Goal: Task Accomplishment & Management: Use online tool/utility

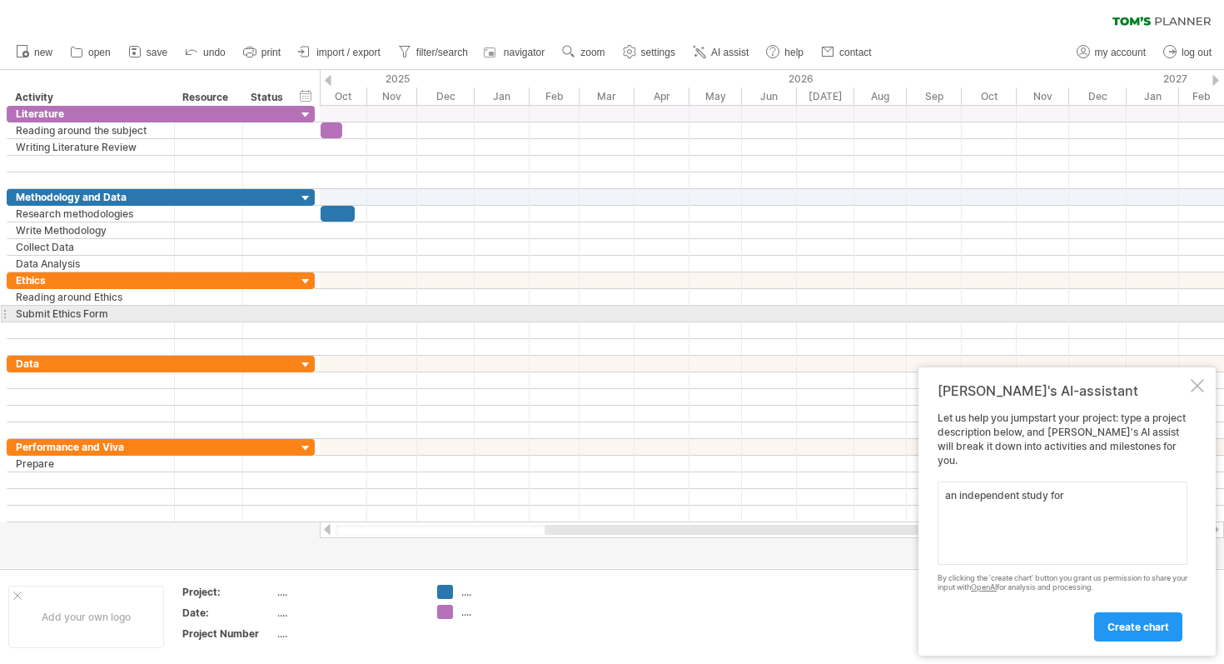
type textarea "an independent study for"
click at [336, 312] on div at bounding box center [772, 314] width 905 height 17
click at [352, 311] on div at bounding box center [772, 314] width 905 height 17
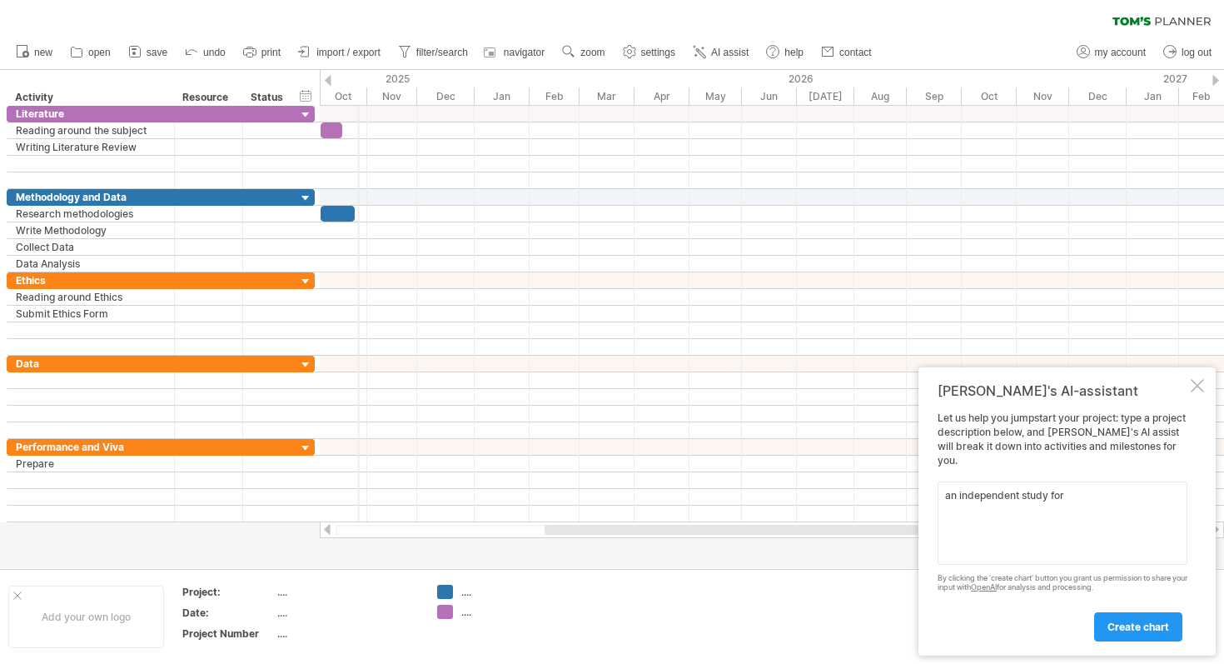
click at [358, 92] on div "Oct" at bounding box center [338, 95] width 57 height 17
click at [591, 57] on span "zoom" at bounding box center [593, 53] width 24 height 12
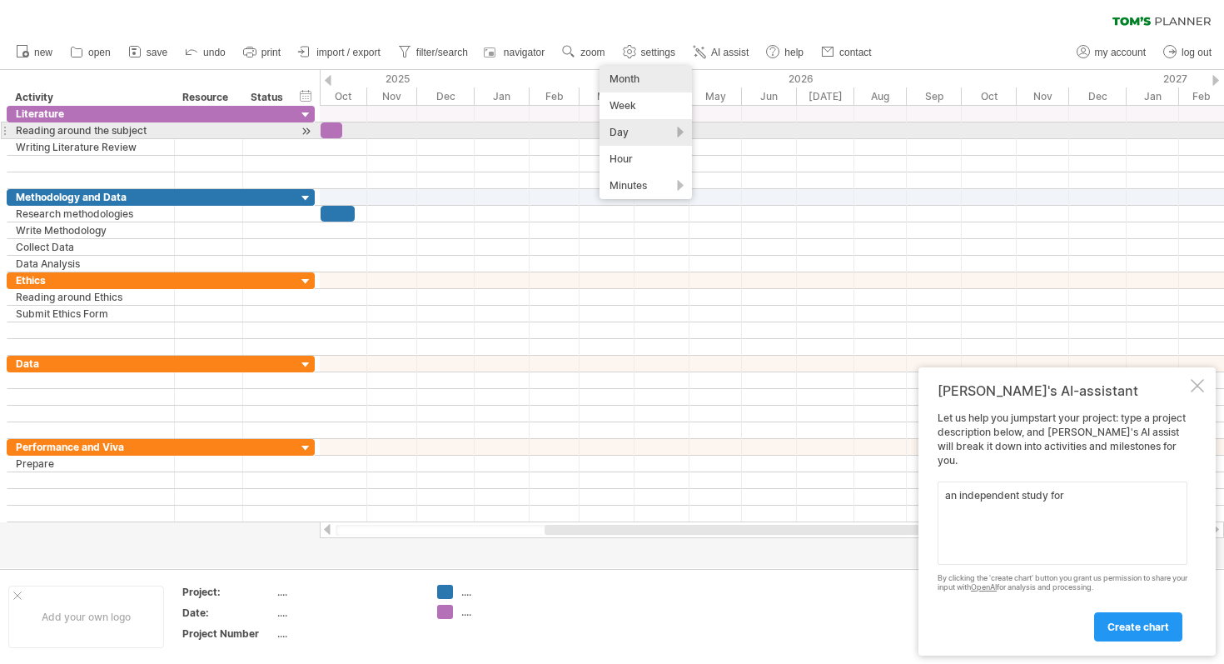
click at [635, 133] on div "Day" at bounding box center [646, 132] width 92 height 27
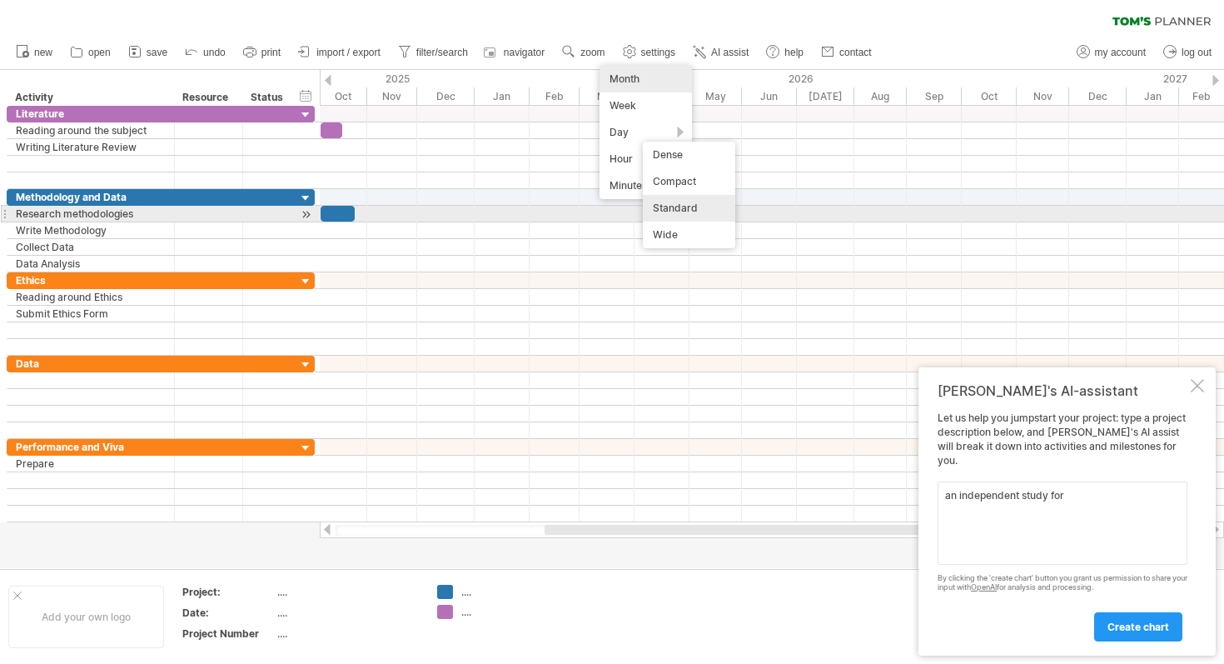
click at [684, 207] on div "Standard" at bounding box center [689, 208] width 92 height 27
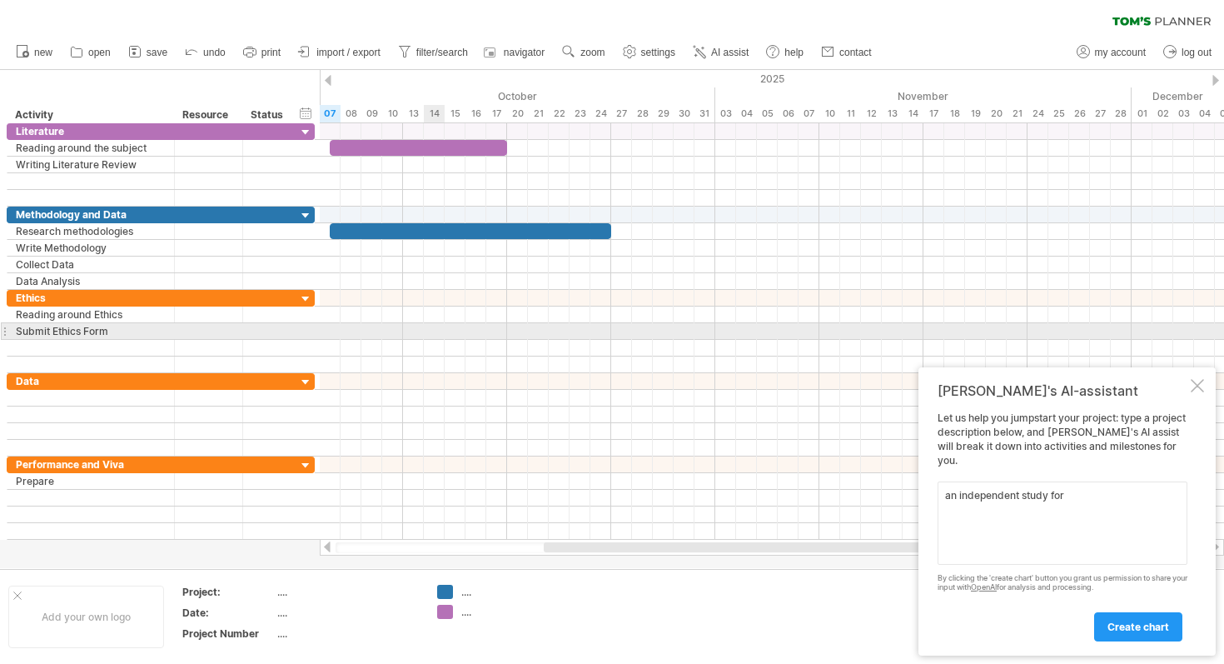
click at [435, 332] on div at bounding box center [772, 331] width 905 height 17
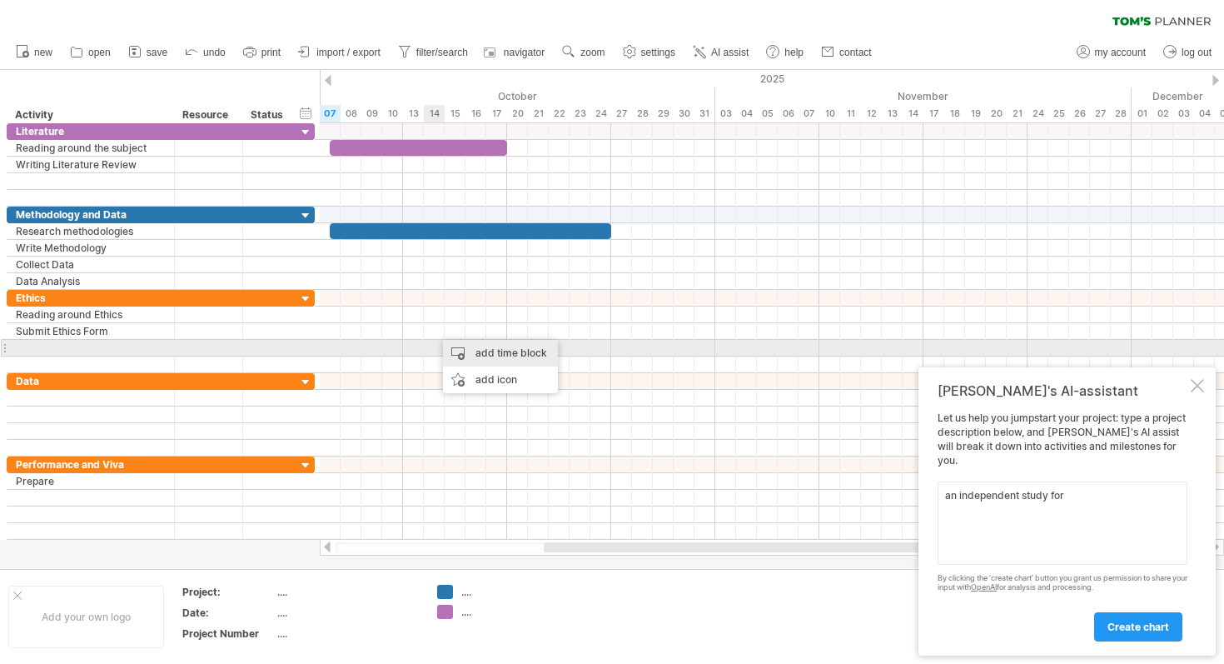
click at [478, 353] on div "add time block" at bounding box center [500, 353] width 115 height 27
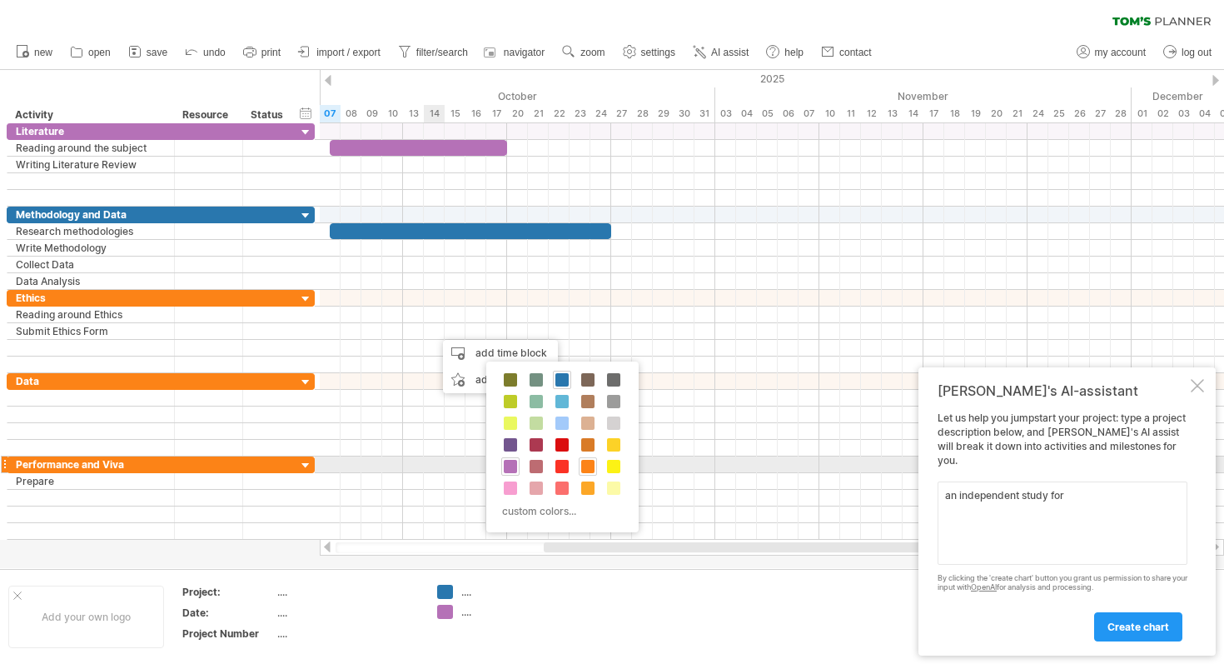
click at [586, 466] on span at bounding box center [587, 466] width 13 height 13
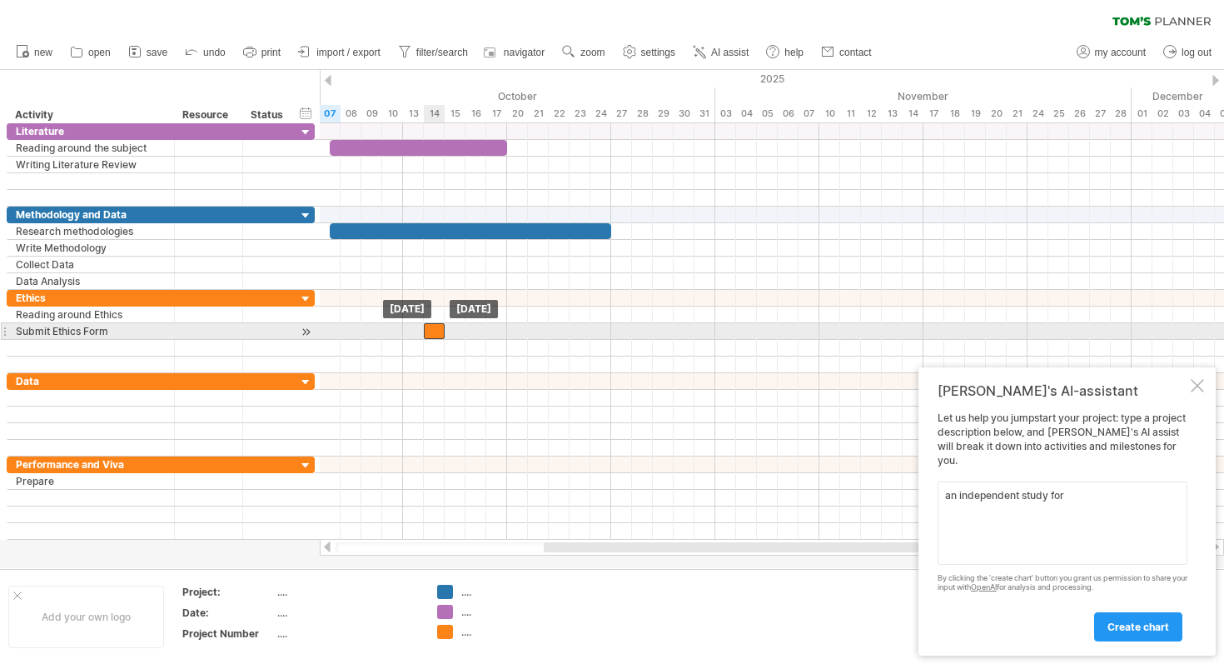
drag, startPoint x: 446, startPoint y: 331, endPoint x: 432, endPoint y: 330, distance: 13.4
click at [432, 330] on div at bounding box center [434, 331] width 21 height 16
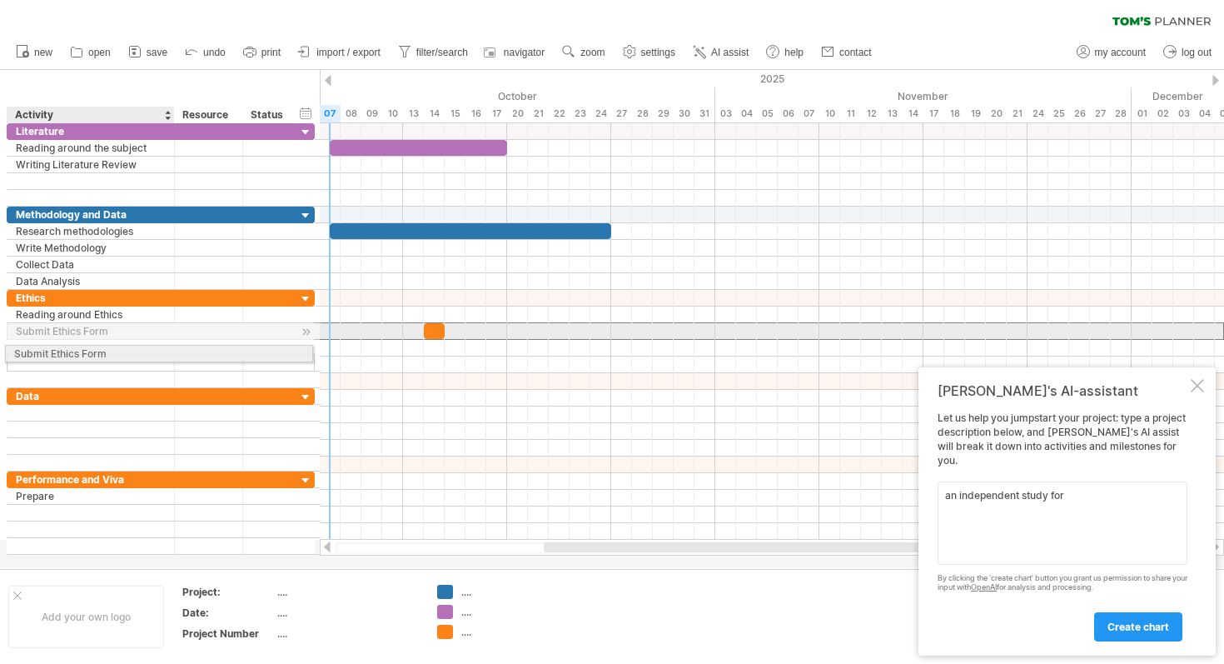
drag, startPoint x: 149, startPoint y: 333, endPoint x: 142, endPoint y: 351, distance: 18.7
click at [142, 351] on div "**********" at bounding box center [161, 339] width 308 height 98
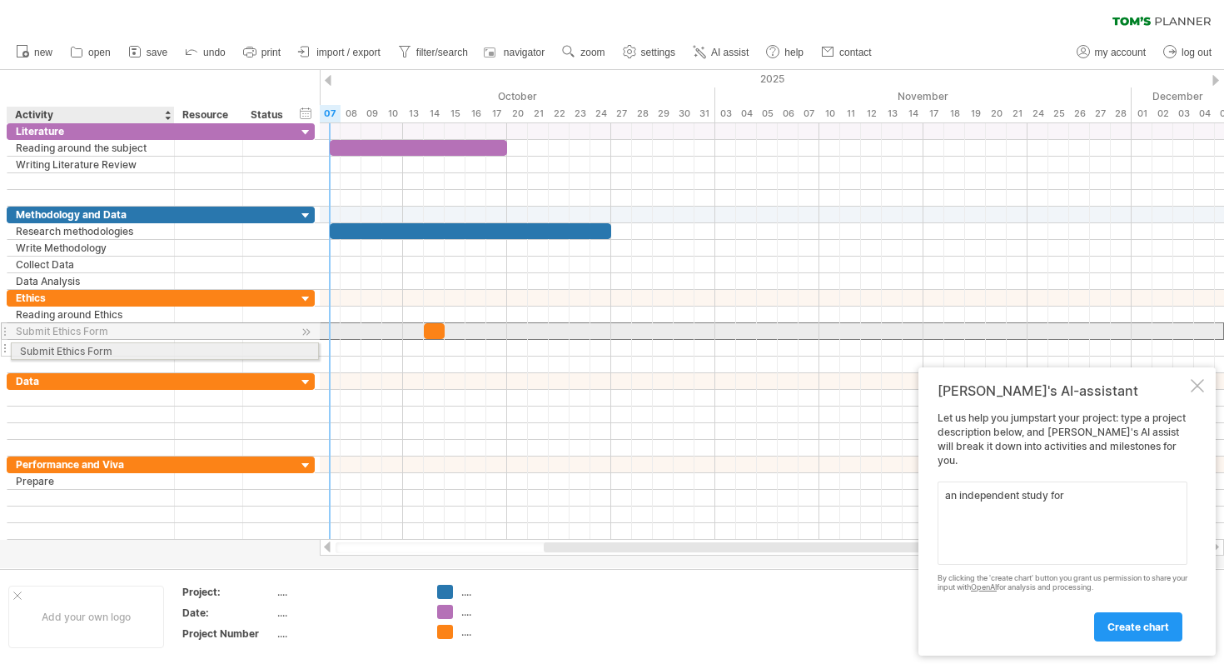
drag, startPoint x: 132, startPoint y: 332, endPoint x: 131, endPoint y: 348, distance: 15.8
click at [131, 348] on div "**********" at bounding box center [161, 331] width 308 height 83
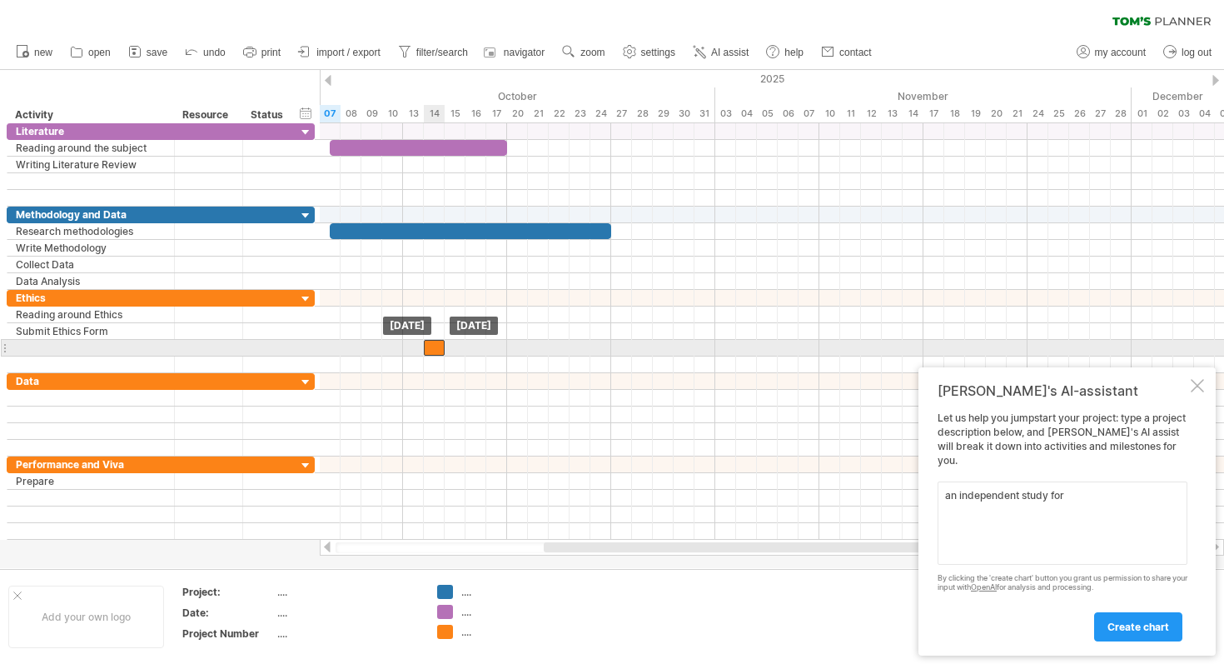
drag, startPoint x: 433, startPoint y: 332, endPoint x: 433, endPoint y: 352, distance: 20.8
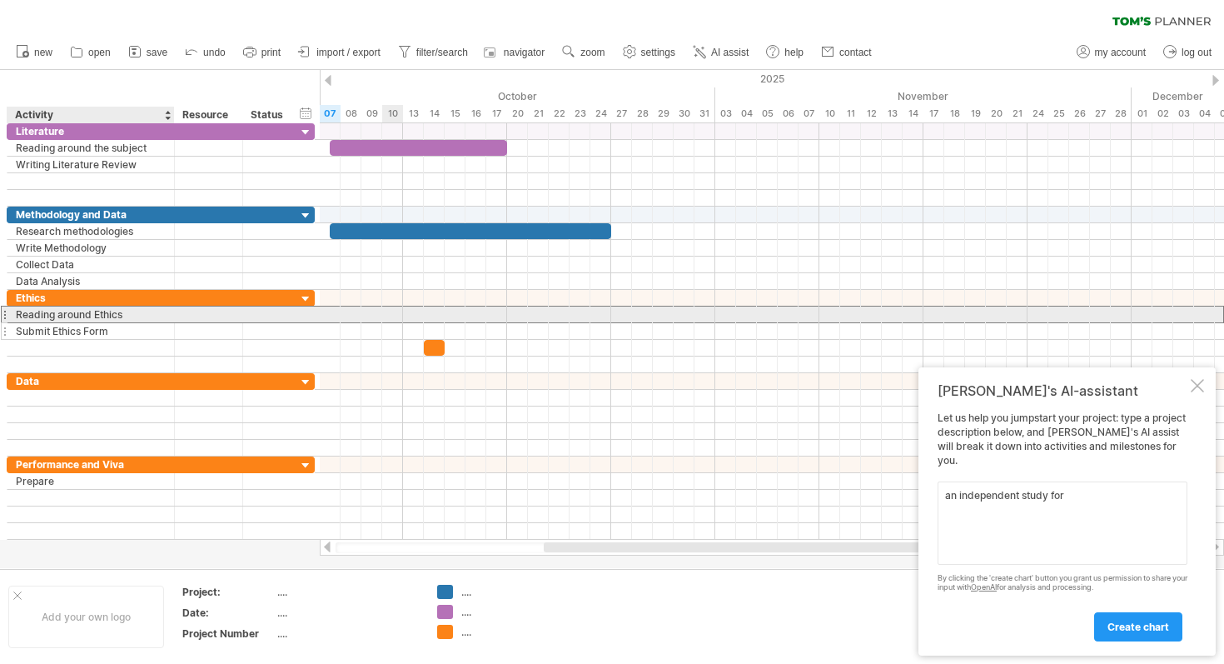
click at [104, 328] on div "**********" at bounding box center [161, 331] width 308 height 83
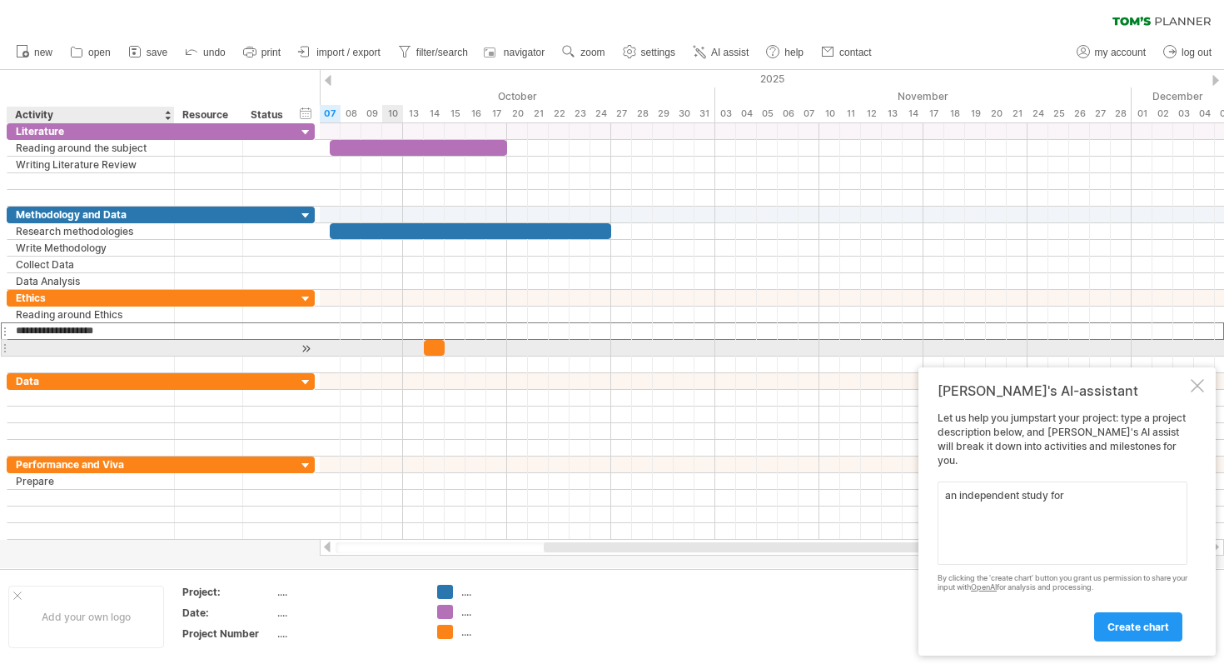
drag, startPoint x: 104, startPoint y: 328, endPoint x: 104, endPoint y: 352, distance: 24.2
click at [105, 352] on div "**********" at bounding box center [161, 331] width 308 height 83
click at [99, 347] on input "text" at bounding box center [91, 348] width 150 height 16
type input "**********"
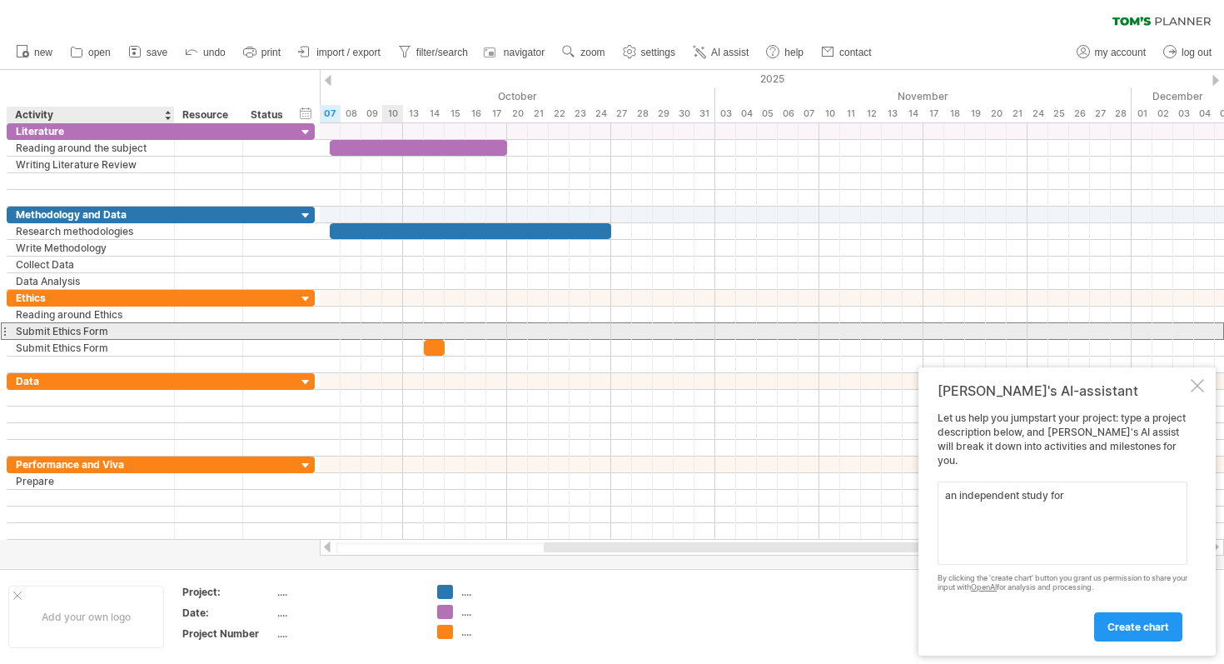
click at [122, 332] on div "Submit Ethics Form" at bounding box center [91, 331] width 150 height 16
type input "*"
type input "**********"
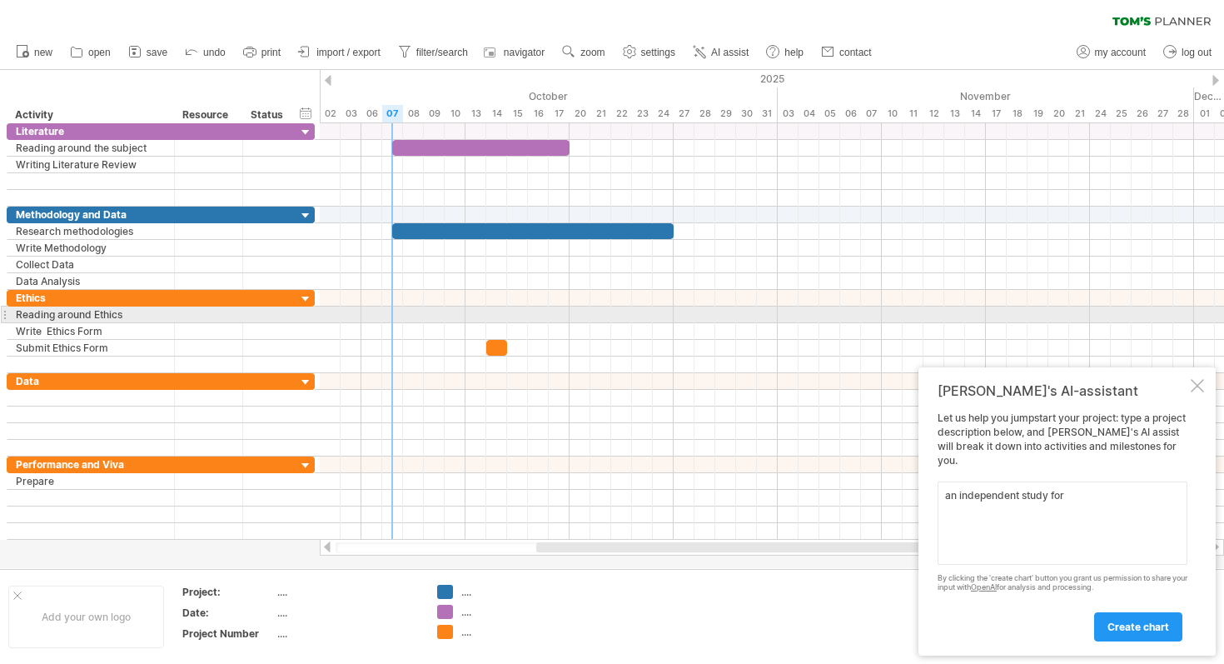
click at [391, 315] on div at bounding box center [772, 315] width 905 height 17
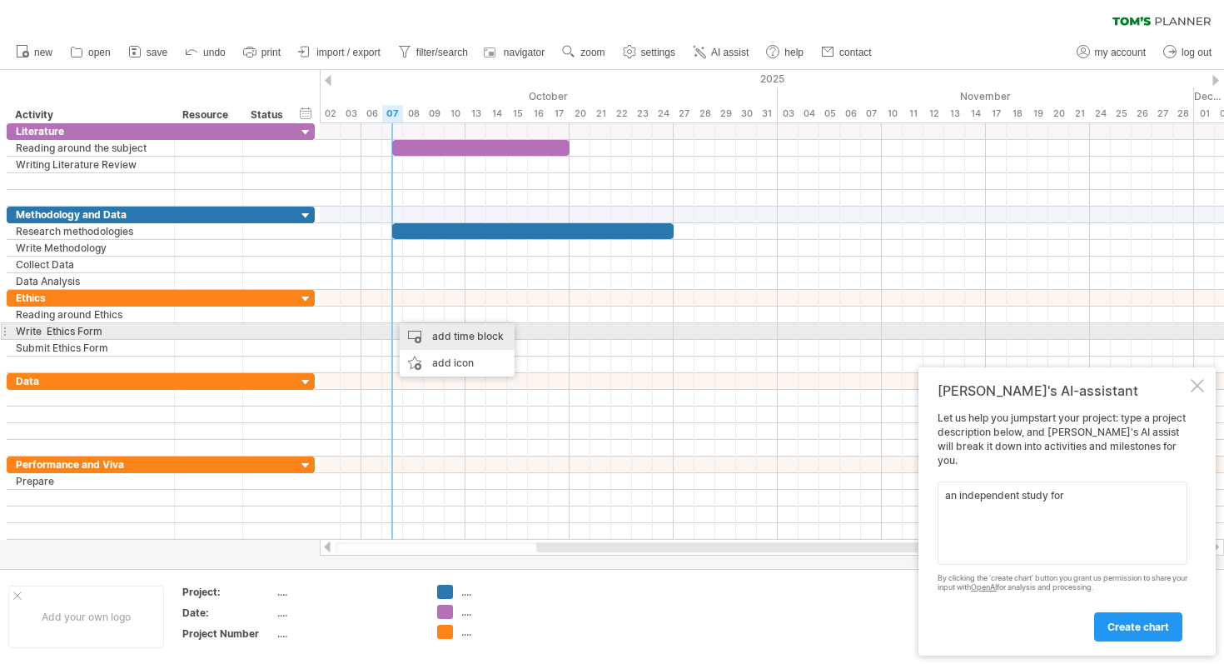
click at [427, 339] on div "add time block" at bounding box center [457, 336] width 115 height 27
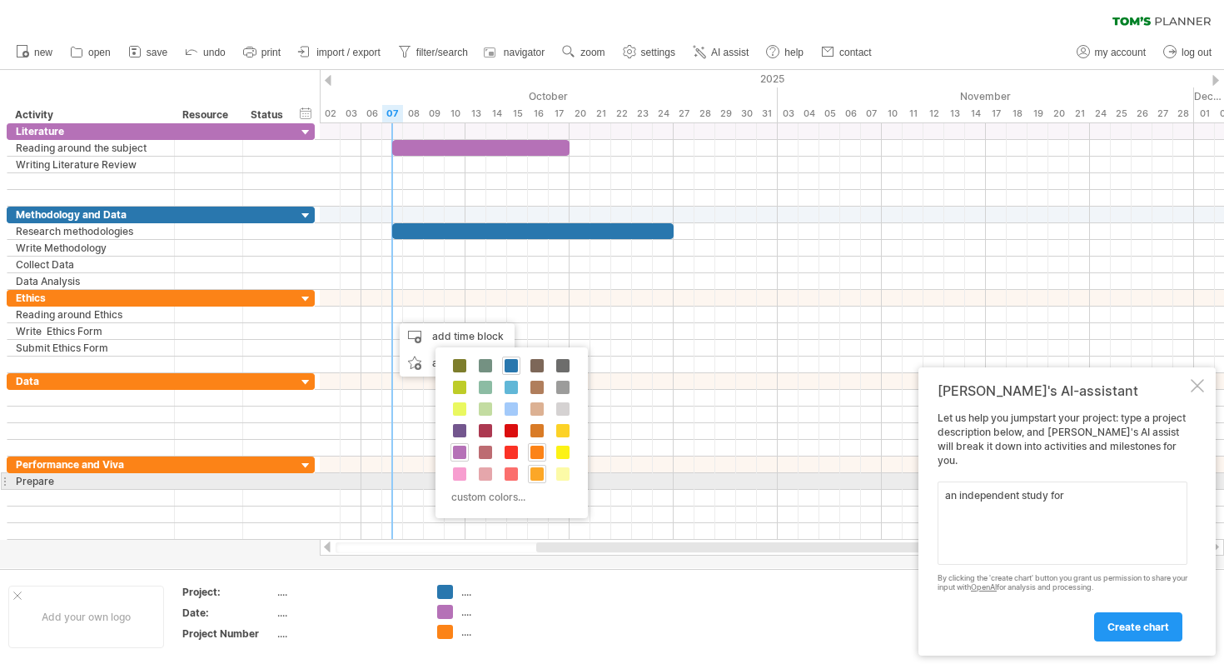
click at [538, 474] on span at bounding box center [537, 473] width 13 height 13
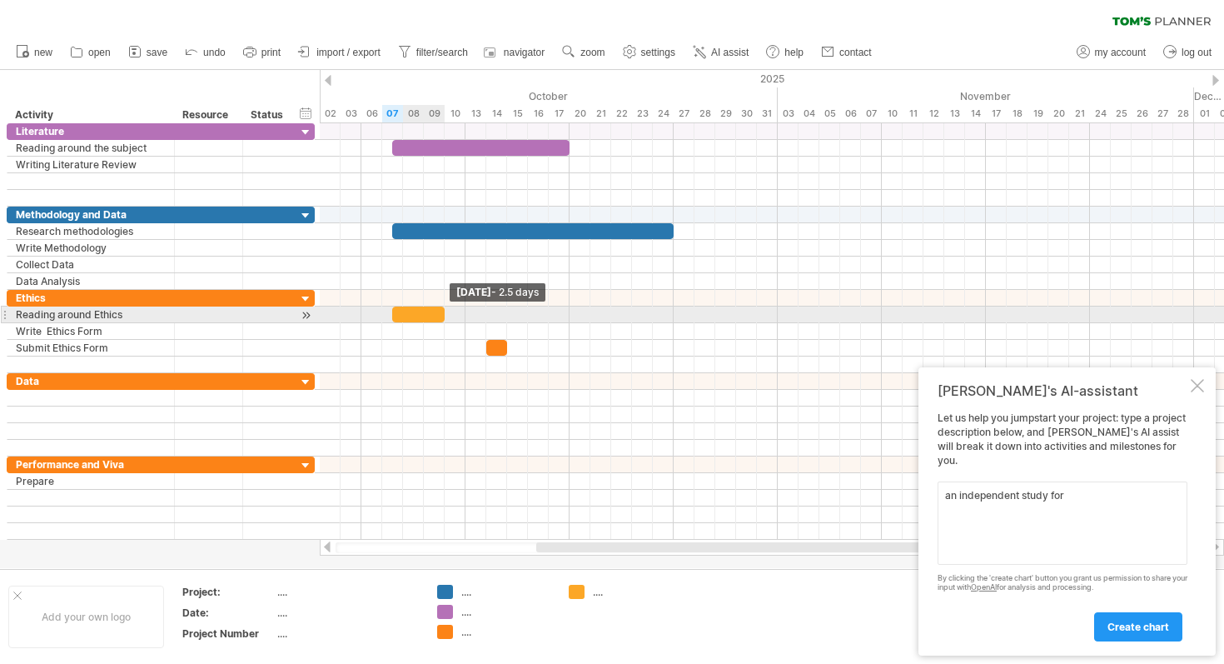
drag, startPoint x: 411, startPoint y: 313, endPoint x: 438, endPoint y: 316, distance: 27.6
click at [438, 316] on div at bounding box center [418, 315] width 52 height 16
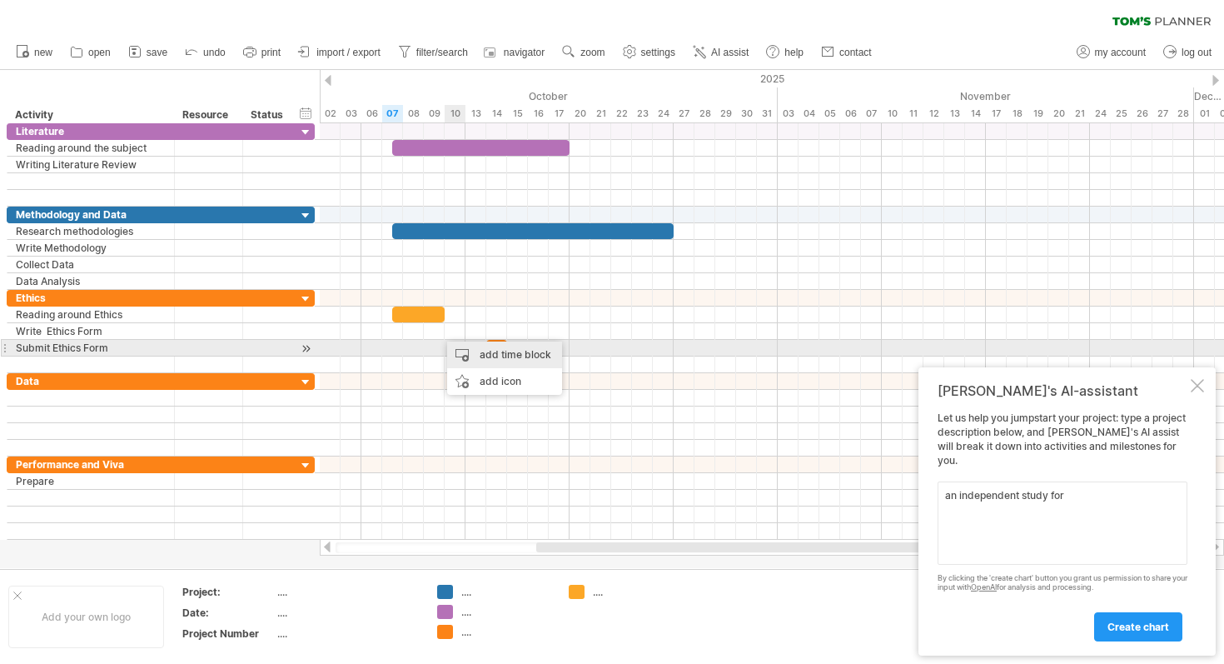
click at [484, 353] on div "add time block" at bounding box center [504, 355] width 115 height 27
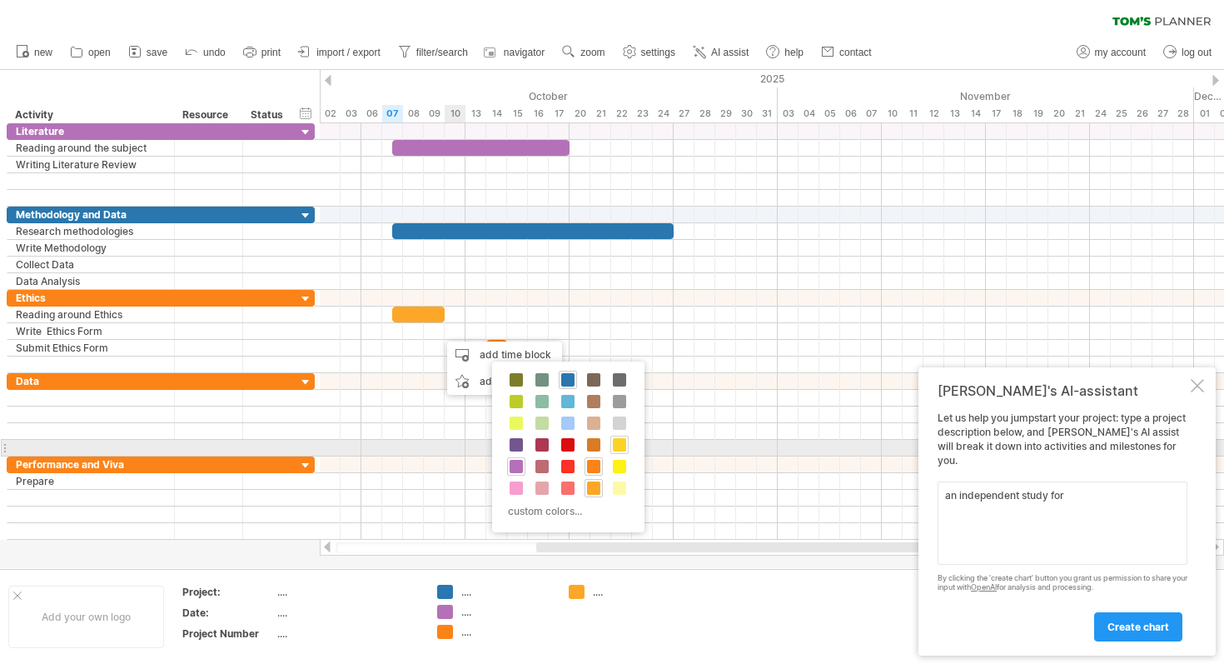
click at [620, 445] on span at bounding box center [619, 444] width 13 height 13
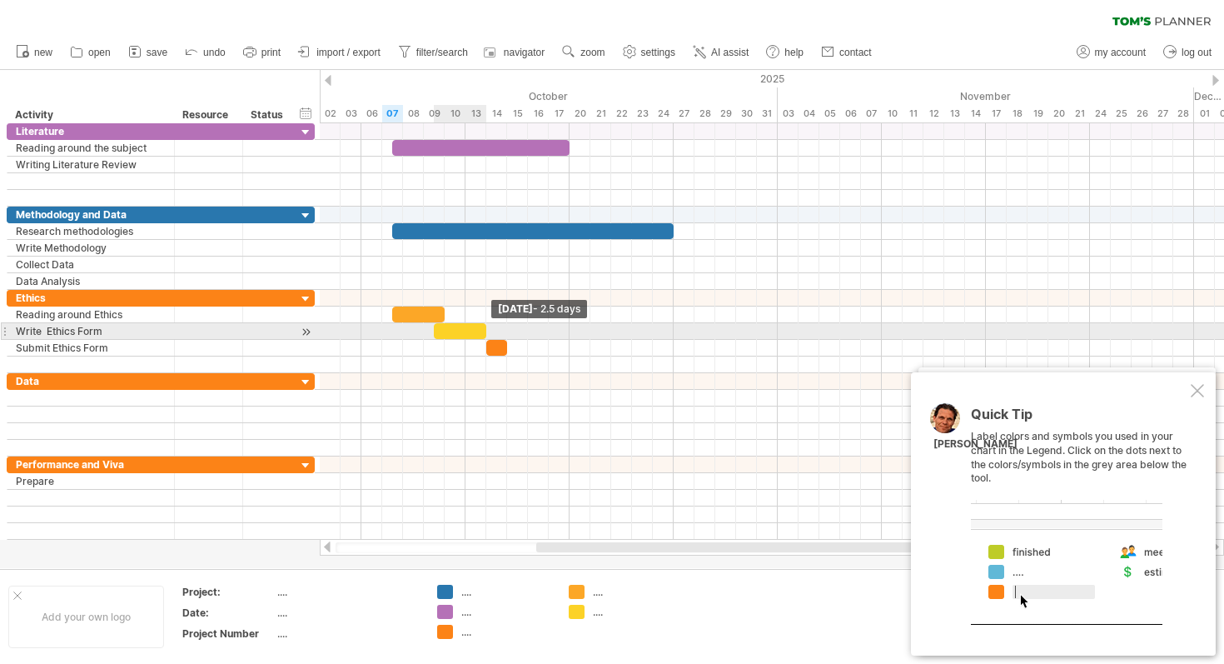
drag, startPoint x: 455, startPoint y: 332, endPoint x: 488, endPoint y: 332, distance: 33.3
click at [488, 332] on span at bounding box center [486, 331] width 7 height 16
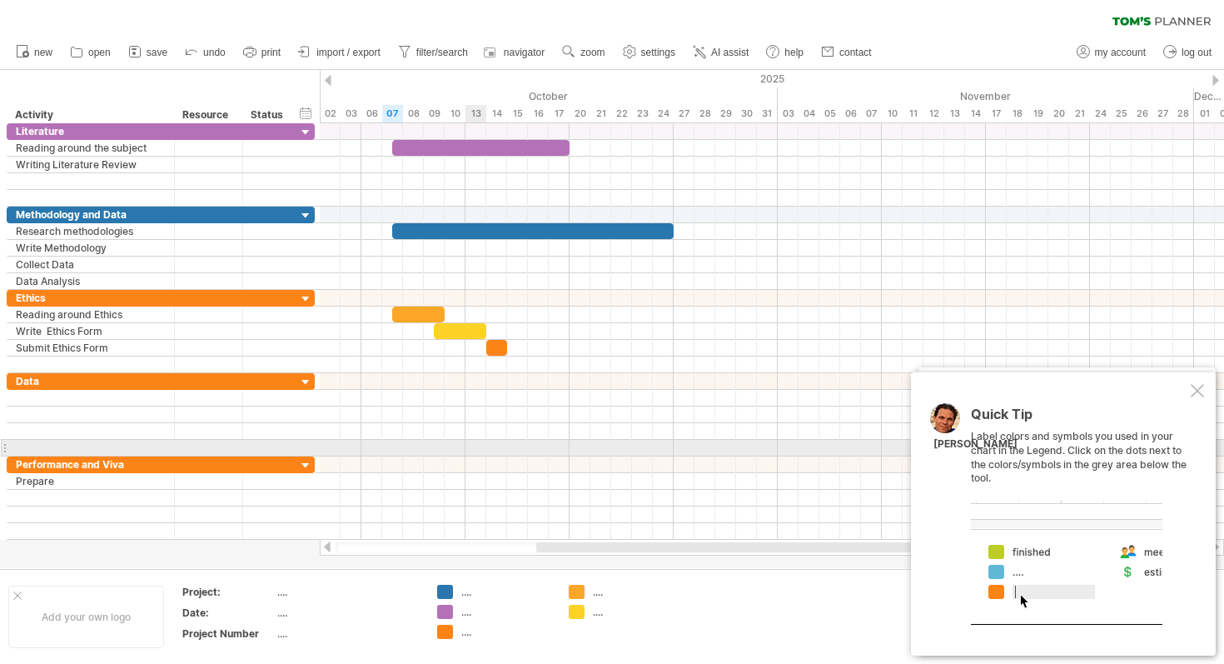
click at [481, 443] on div at bounding box center [772, 448] width 905 height 17
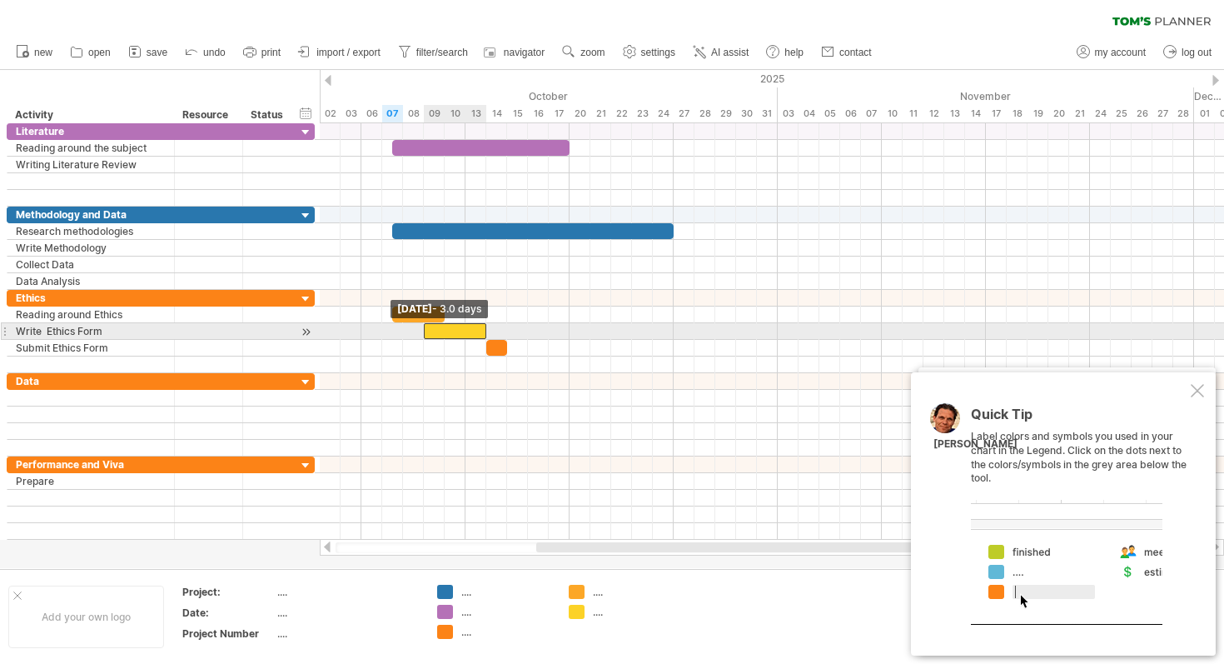
drag, startPoint x: 436, startPoint y: 332, endPoint x: 426, endPoint y: 332, distance: 10.0
click at [426, 332] on span at bounding box center [424, 331] width 7 height 16
drag, startPoint x: 426, startPoint y: 332, endPoint x: 396, endPoint y: 331, distance: 29.2
click at [396, 331] on div at bounding box center [440, 331] width 94 height 16
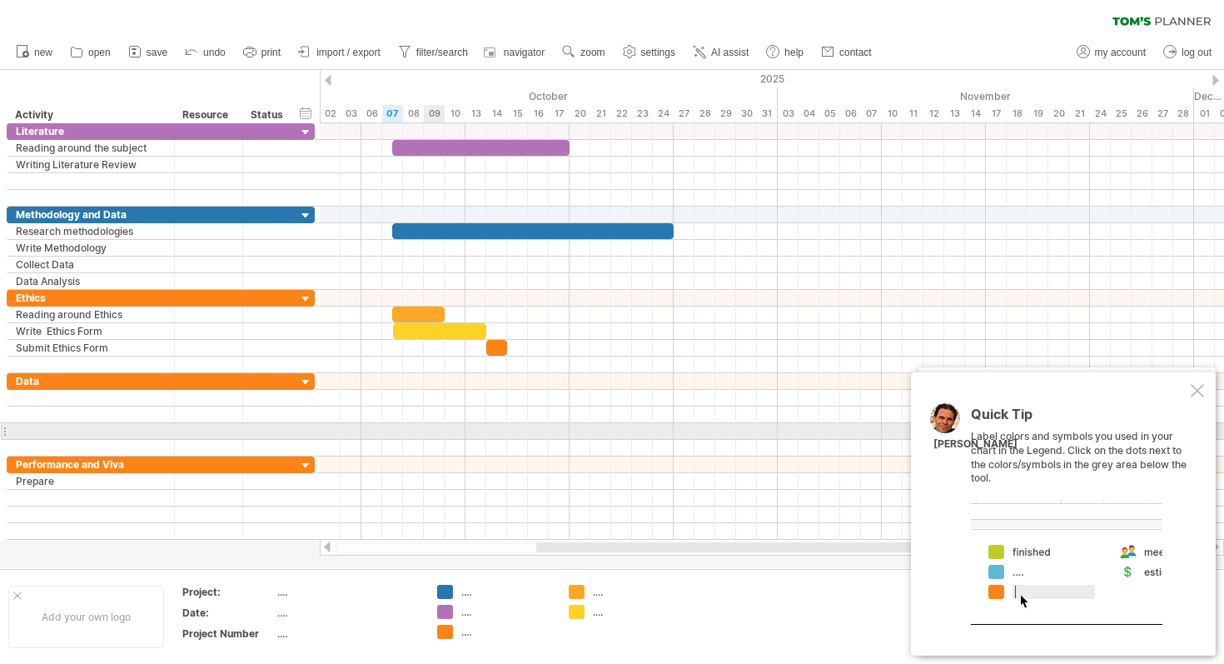
click at [435, 434] on div at bounding box center [772, 431] width 905 height 17
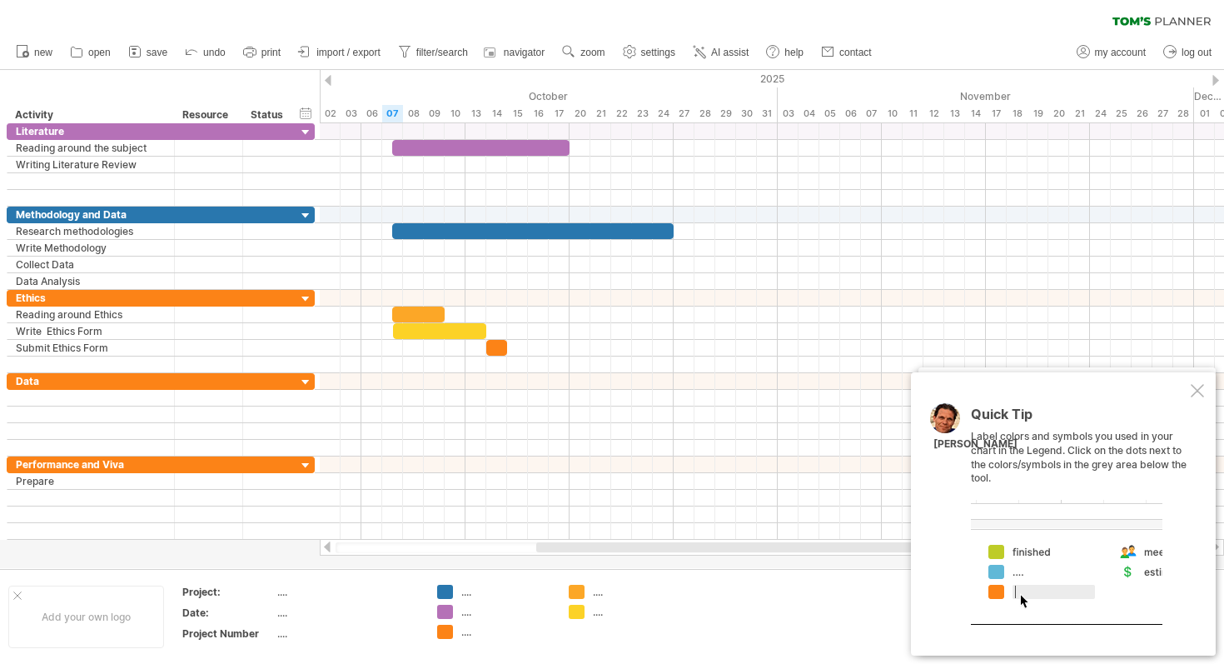
click at [743, 594] on td at bounding box center [758, 617] width 132 height 64
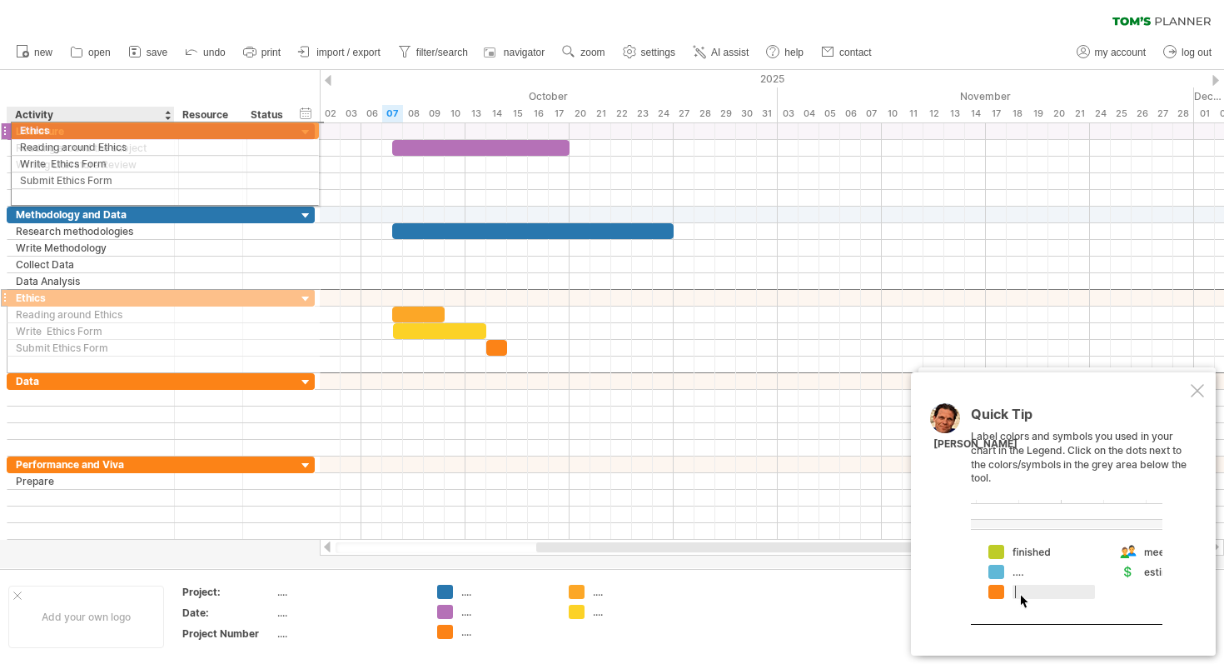
drag, startPoint x: 129, startPoint y: 303, endPoint x: 127, endPoint y: 127, distance: 176.6
click at [127, 127] on div "**********" at bounding box center [161, 331] width 309 height 416
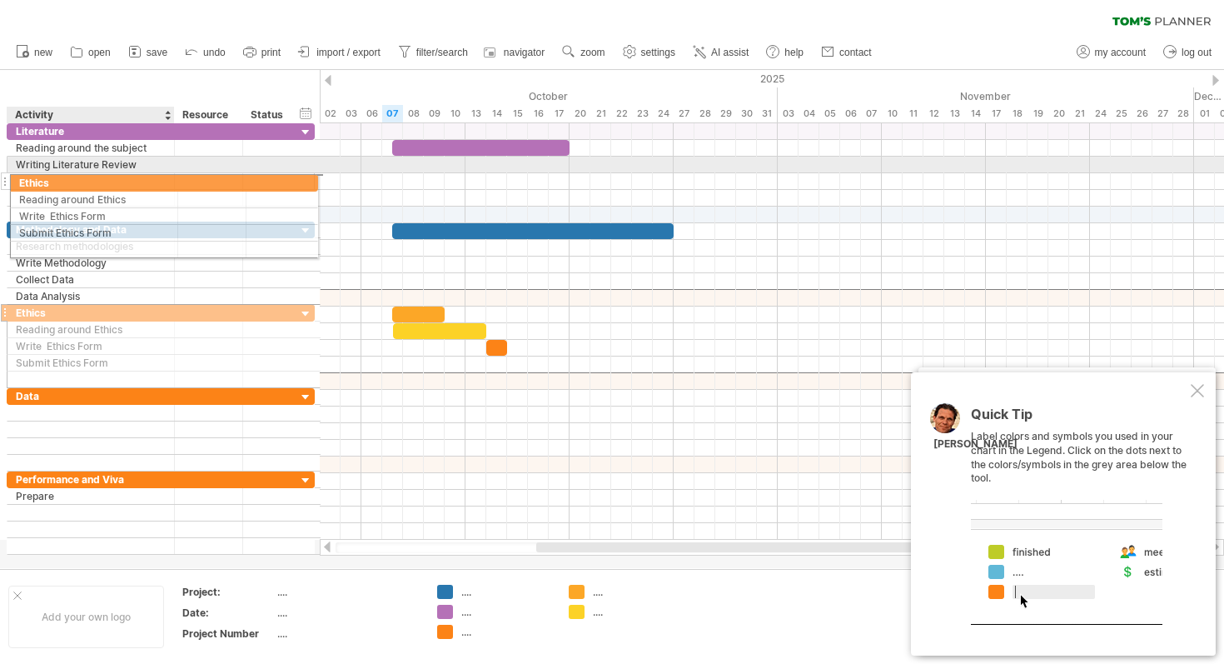
drag, startPoint x: 66, startPoint y: 293, endPoint x: 64, endPoint y: 180, distance: 113.3
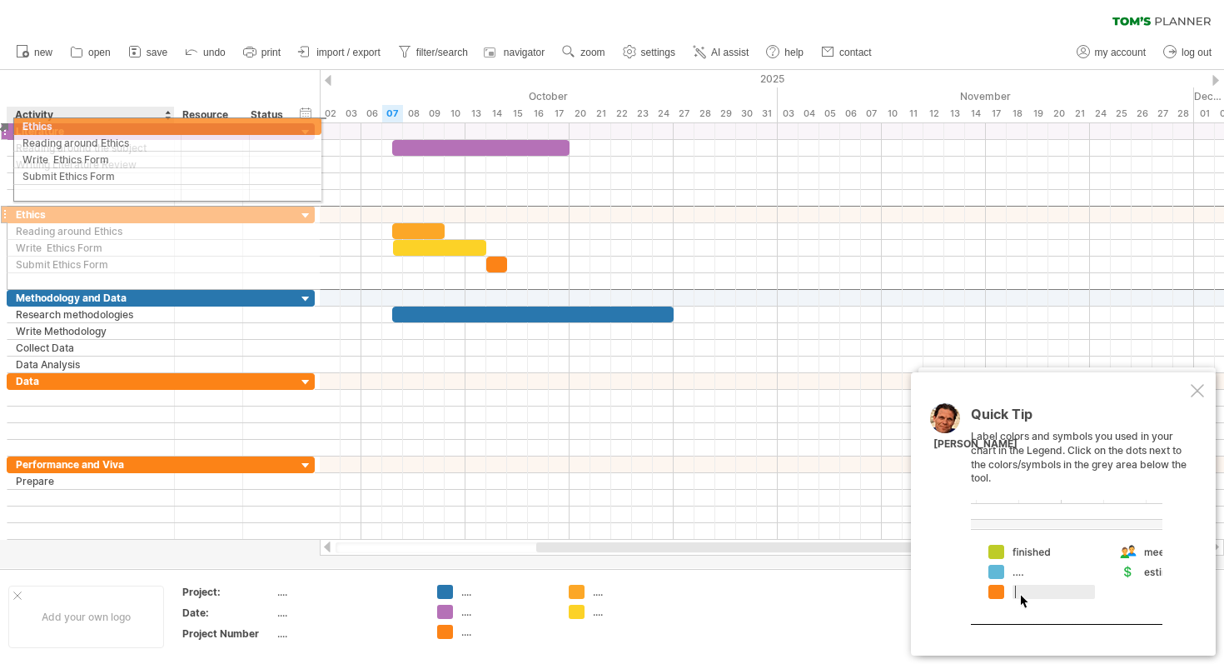
drag, startPoint x: 74, startPoint y: 215, endPoint x: 76, endPoint y: 123, distance: 91.6
click at [76, 123] on div "**********" at bounding box center [161, 331] width 309 height 416
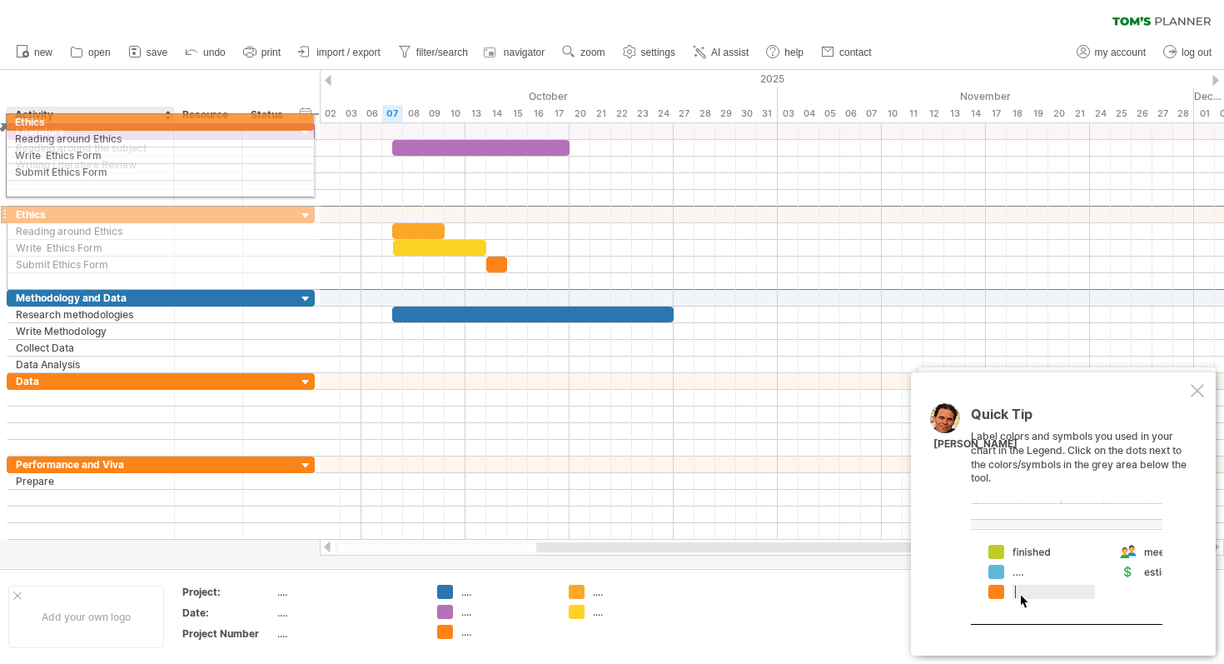
drag, startPoint x: 69, startPoint y: 216, endPoint x: 63, endPoint y: 119, distance: 96.8
click at [63, 119] on div "Trying to reach [DOMAIN_NAME] Connected again... 0% clear filter new" at bounding box center [612, 332] width 1224 height 664
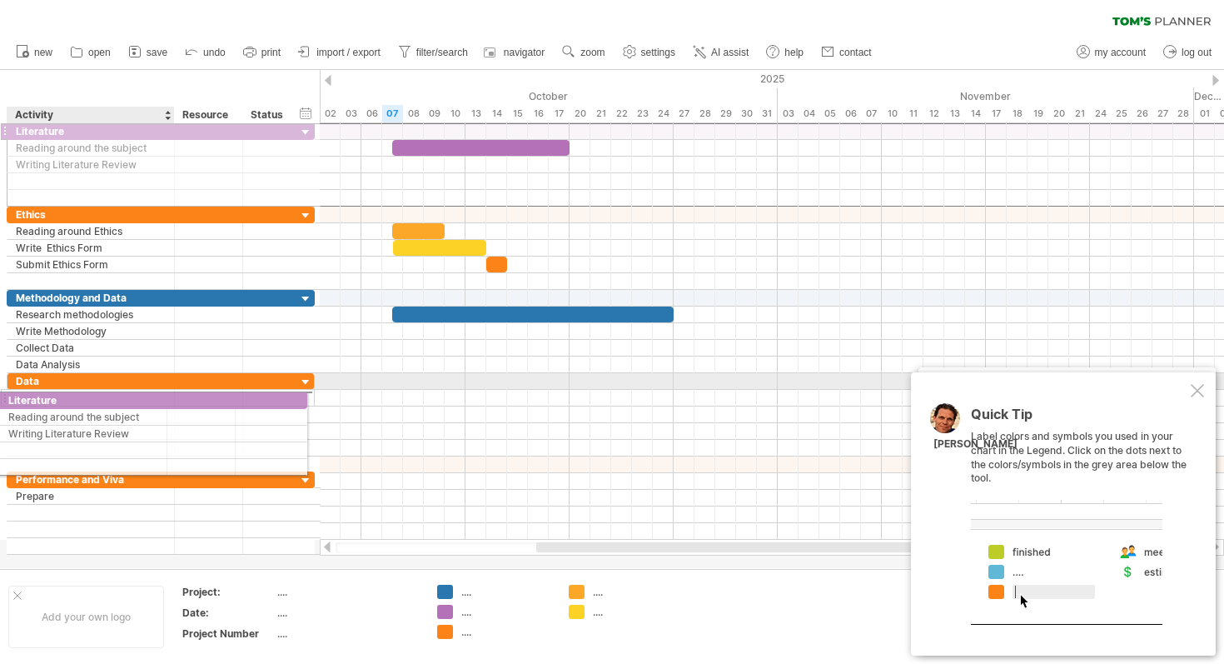
drag, startPoint x: 67, startPoint y: 132, endPoint x: 53, endPoint y: 398, distance: 266.9
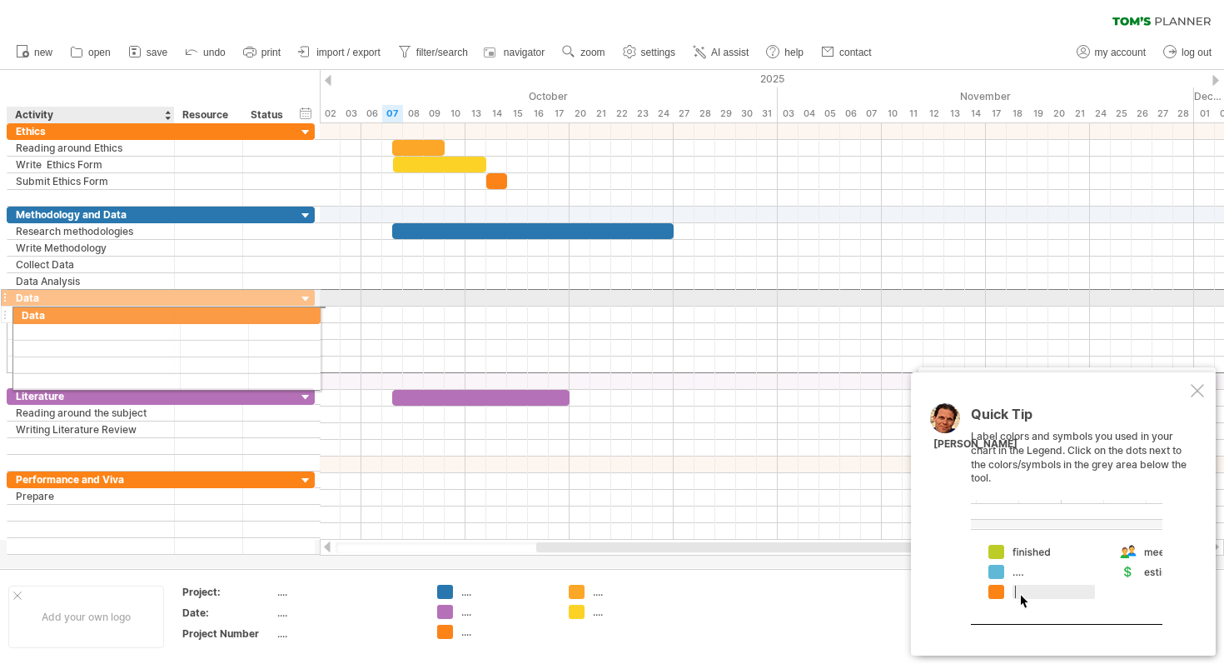
click at [62, 306] on div "**** Data" at bounding box center [161, 331] width 308 height 84
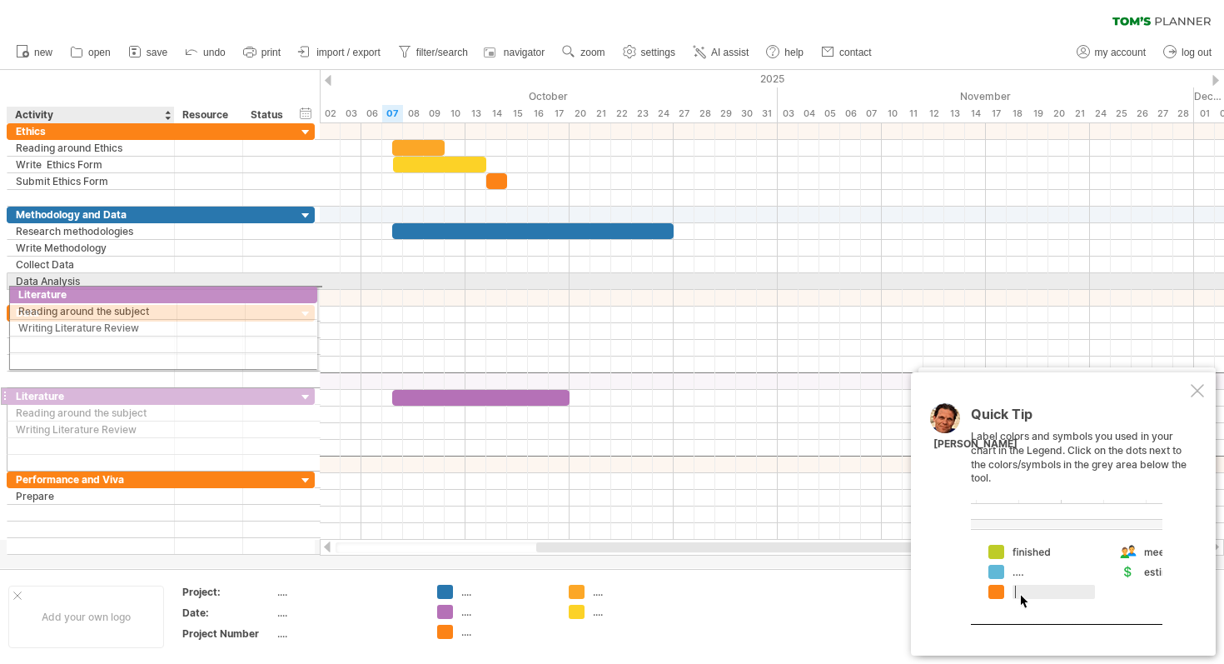
drag, startPoint x: 177, startPoint y: 383, endPoint x: 175, endPoint y: 292, distance: 91.7
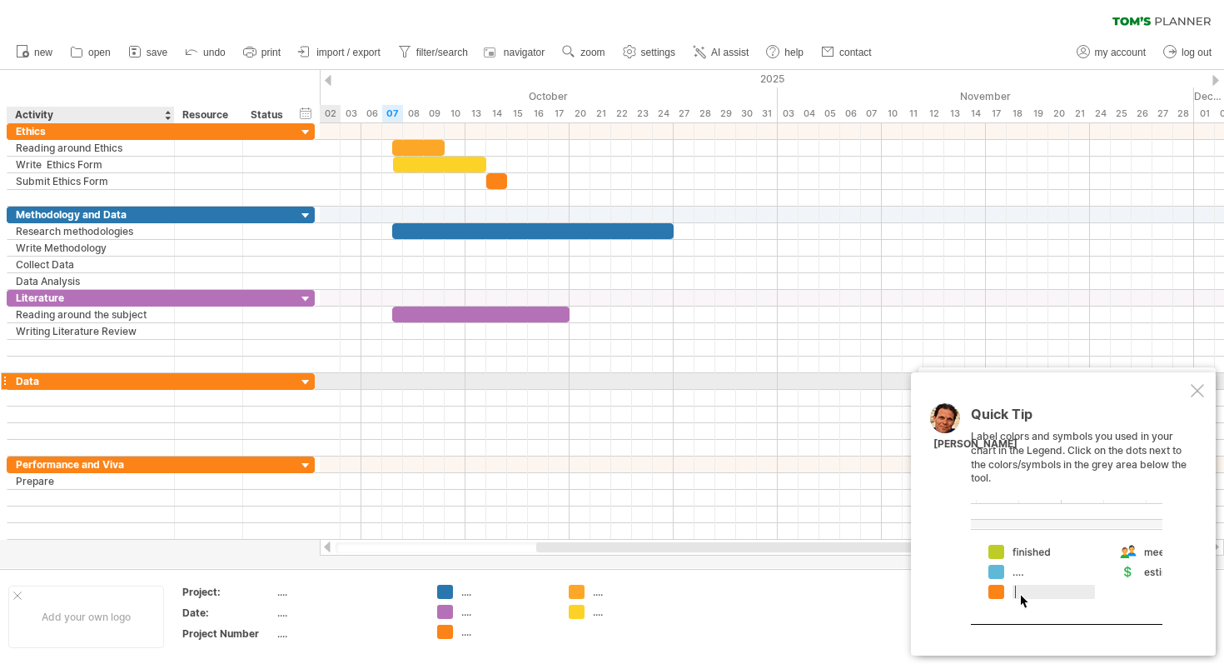
click at [65, 381] on div "Data" at bounding box center [91, 381] width 150 height 16
type input "*"
type input "**********"
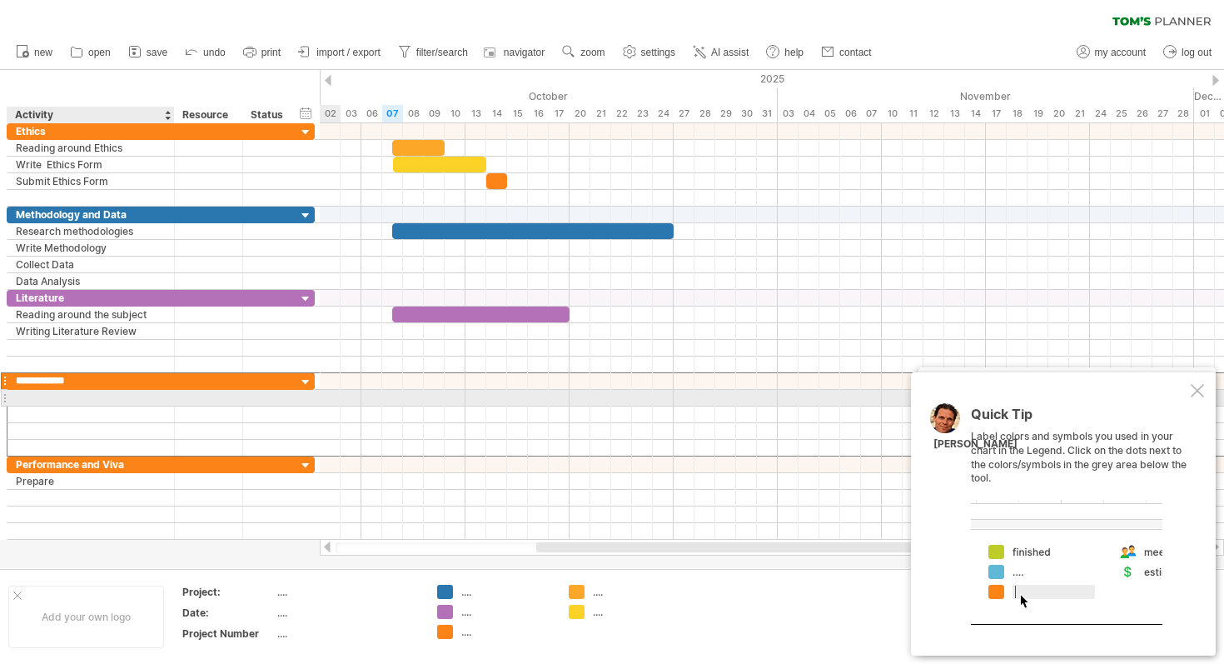
click at [67, 399] on div at bounding box center [91, 398] width 150 height 16
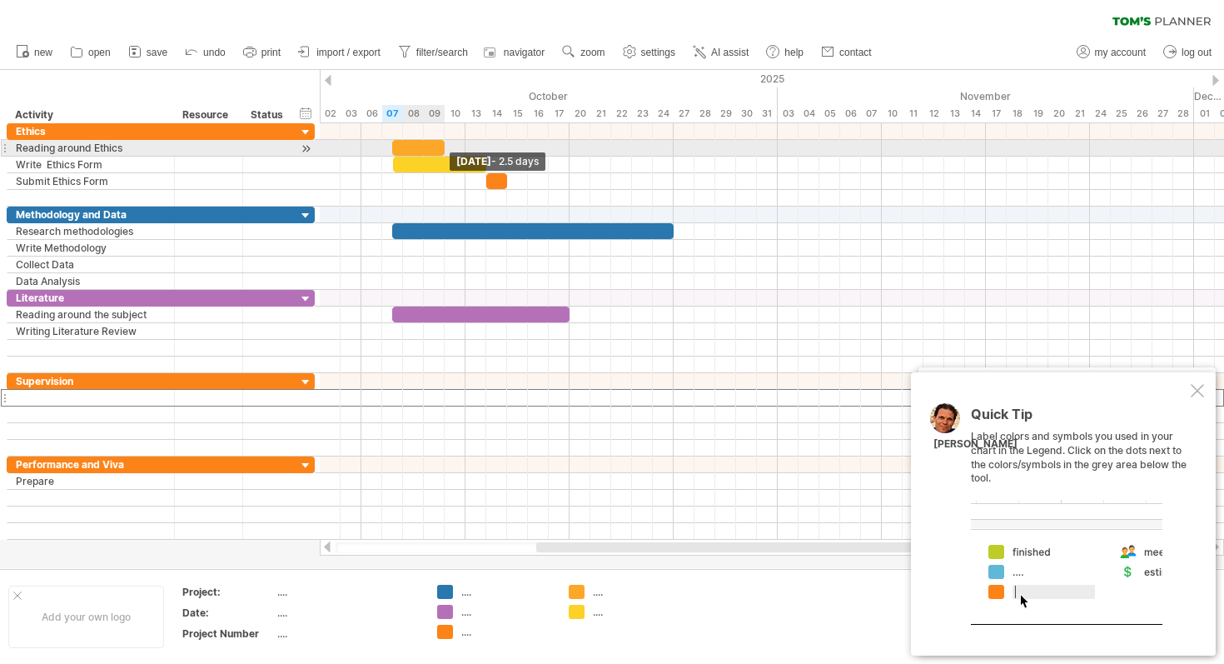
click at [441, 147] on span at bounding box center [444, 148] width 7 height 16
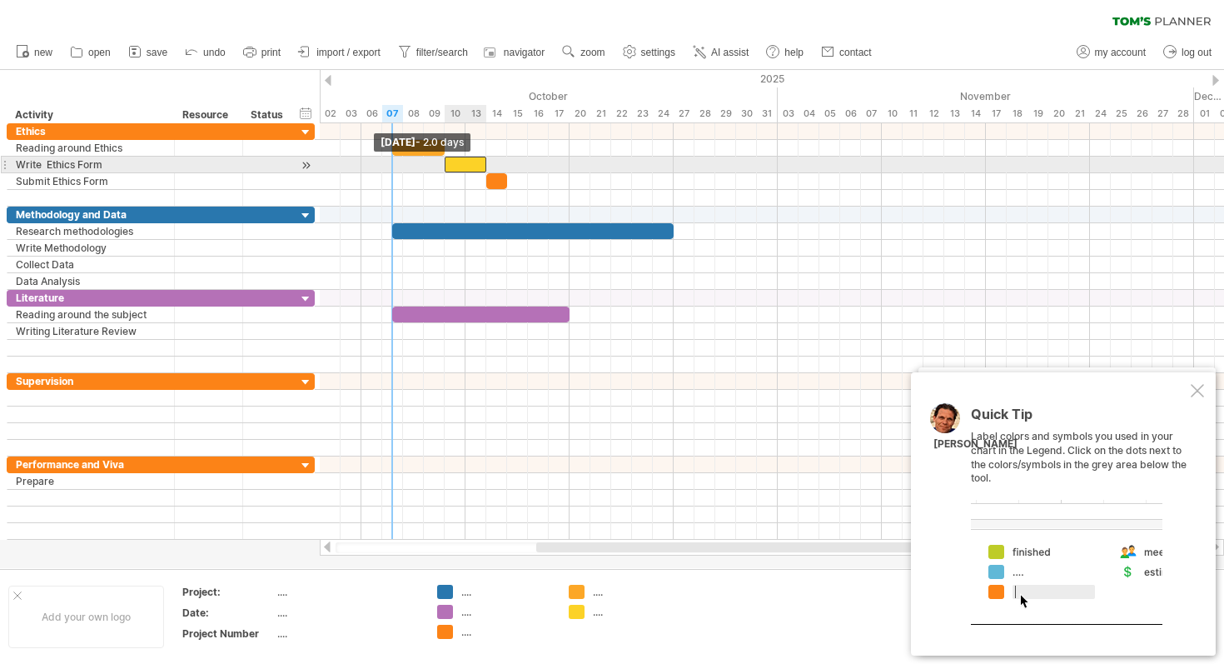
drag, startPoint x: 391, startPoint y: 164, endPoint x: 439, endPoint y: 163, distance: 47.5
click at [439, 163] on div "[DATE] - 2.5 days [DATE] - 2.0 days" at bounding box center [772, 331] width 905 height 416
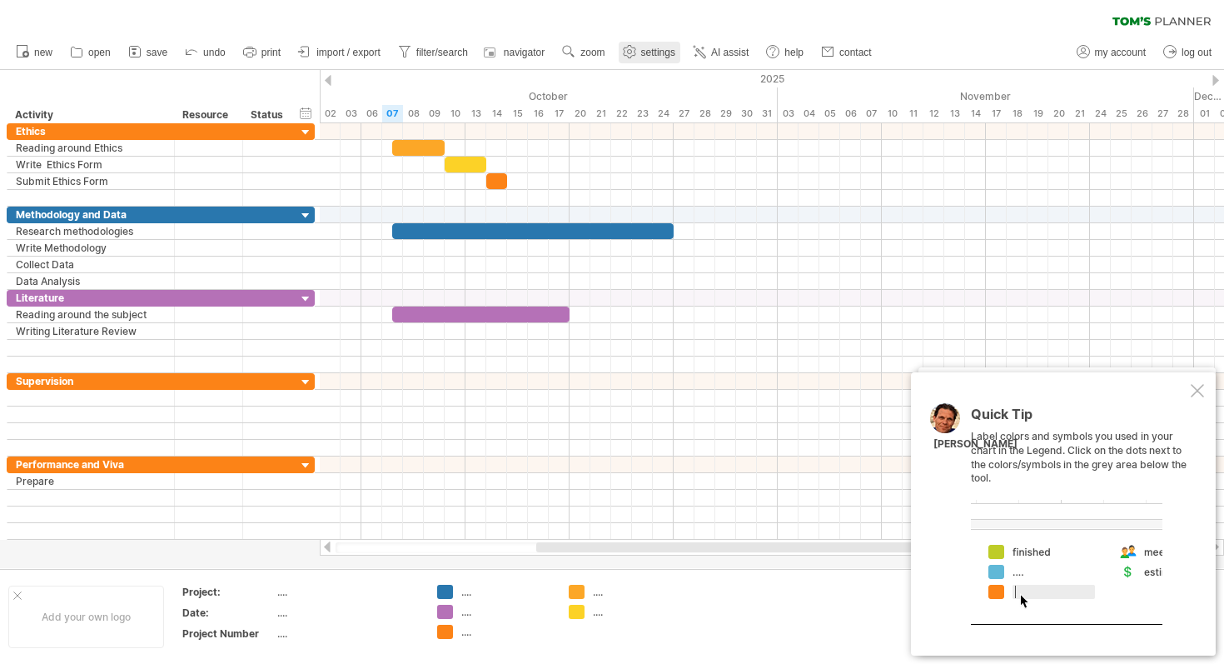
click at [666, 52] on span "settings" at bounding box center [658, 53] width 34 height 12
select select "*"
select select "**"
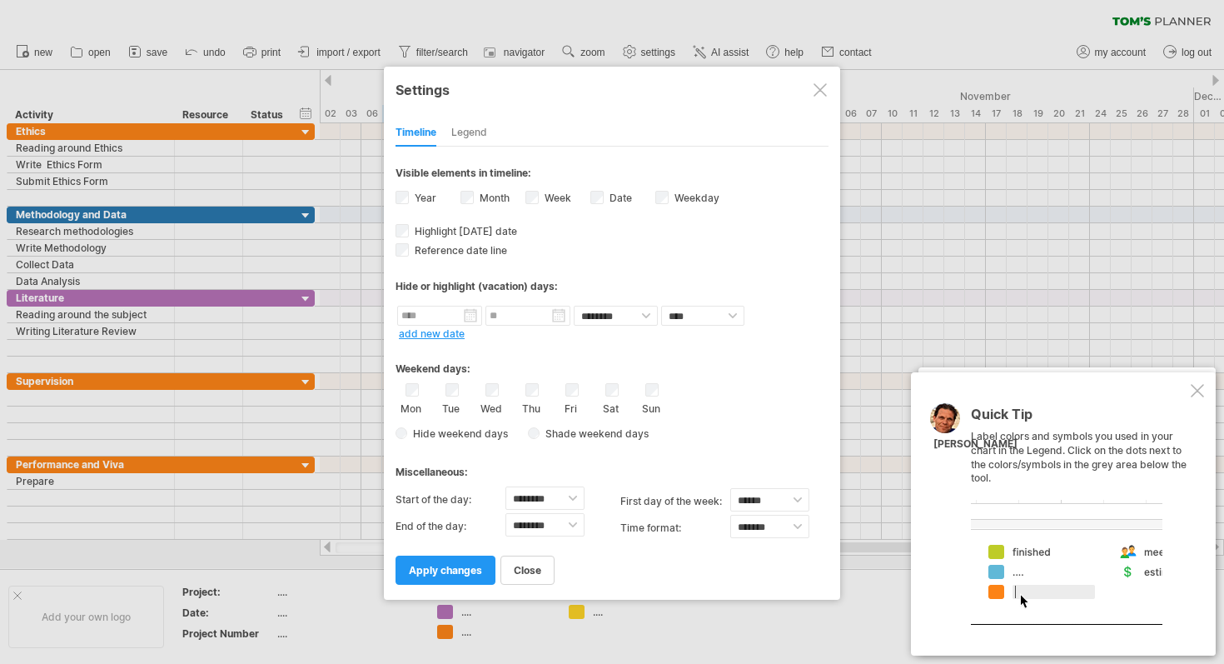
click at [540, 200] on div "Week visibility of weeknumbers Currently there is not enough space horizontally…" at bounding box center [558, 199] width 65 height 22
click at [621, 391] on div "Sat" at bounding box center [611, 399] width 21 height 32
click at [454, 566] on span "apply changes" at bounding box center [445, 570] width 73 height 12
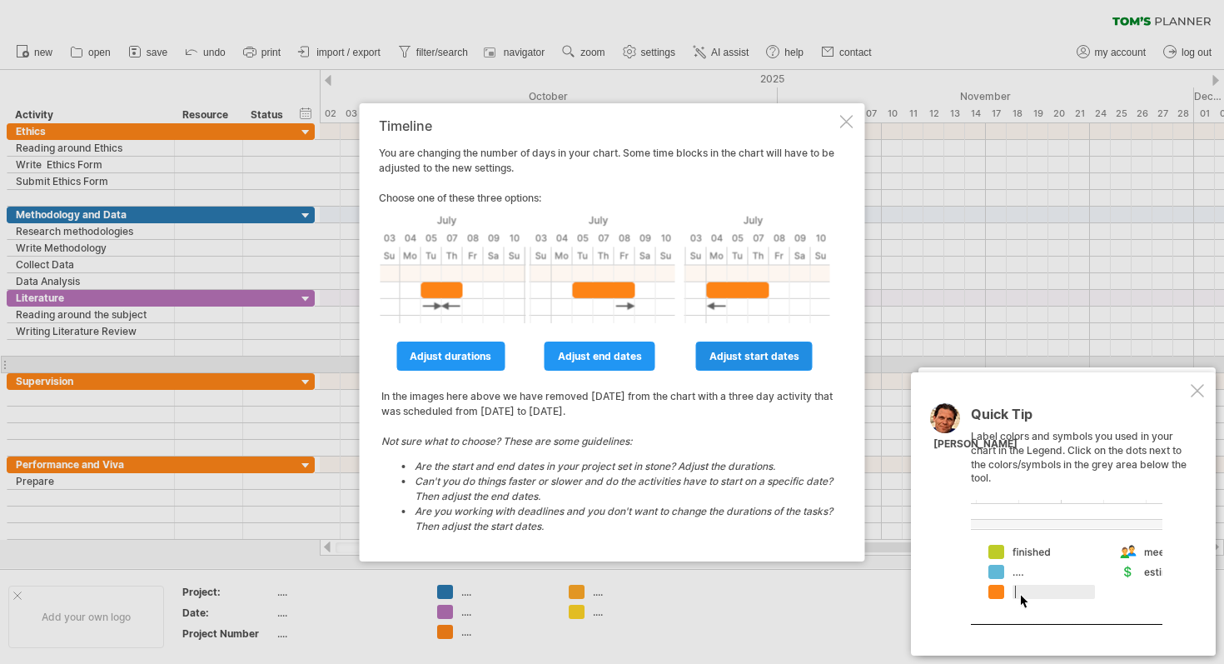
click at [736, 358] on span "adjust start dates" at bounding box center [755, 356] width 90 height 12
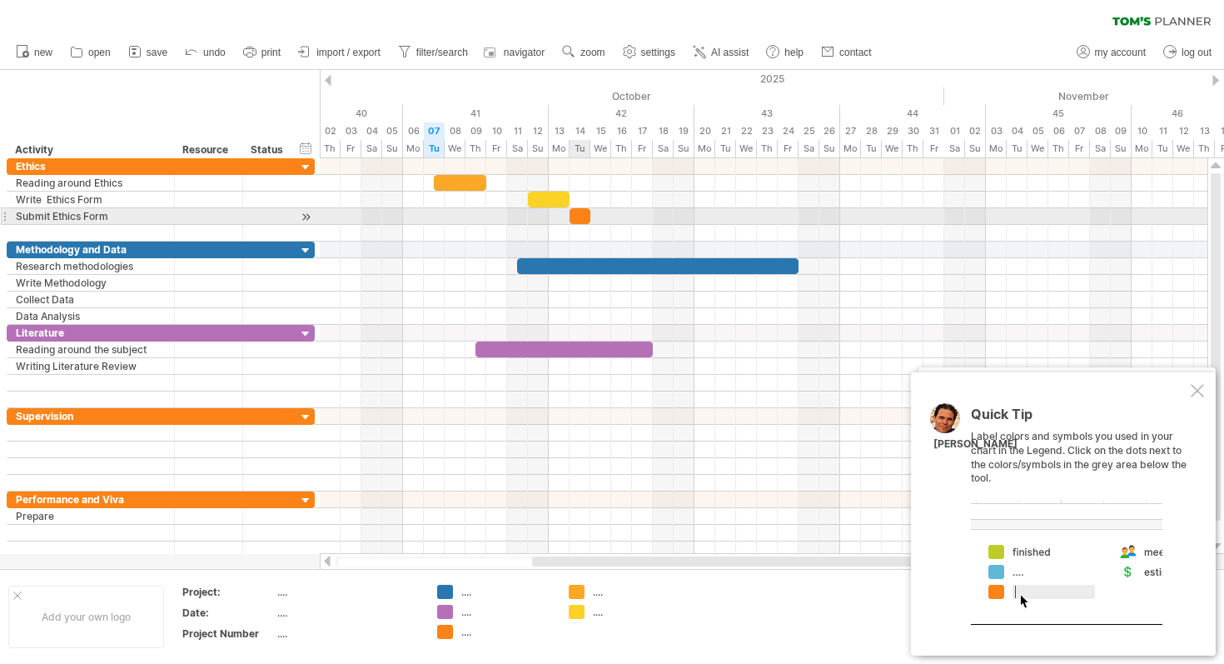
click at [581, 215] on div at bounding box center [580, 216] width 21 height 16
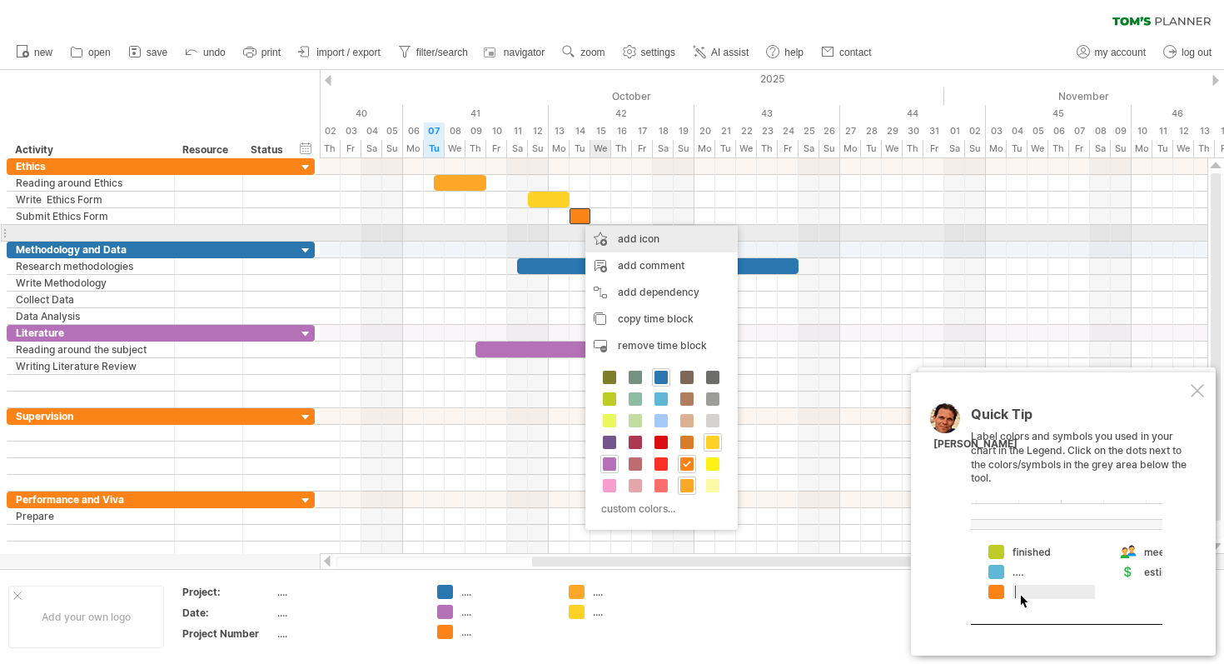
click at [629, 235] on div "add icon" at bounding box center [662, 239] width 152 height 27
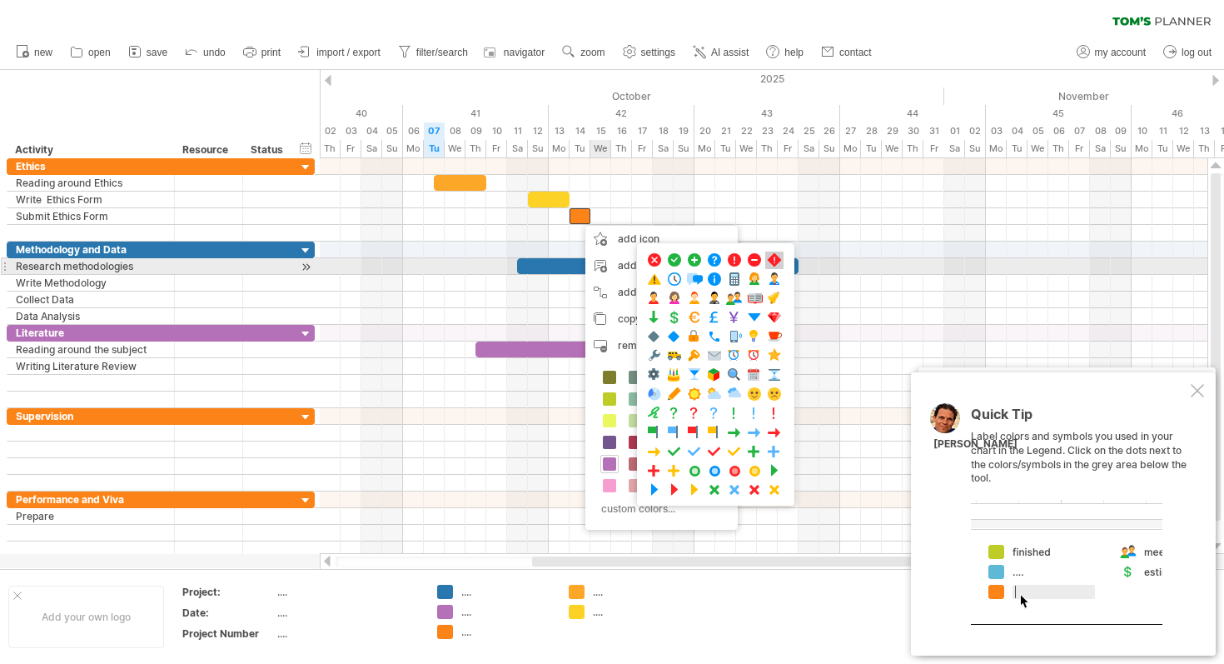
click at [773, 258] on span at bounding box center [774, 260] width 17 height 16
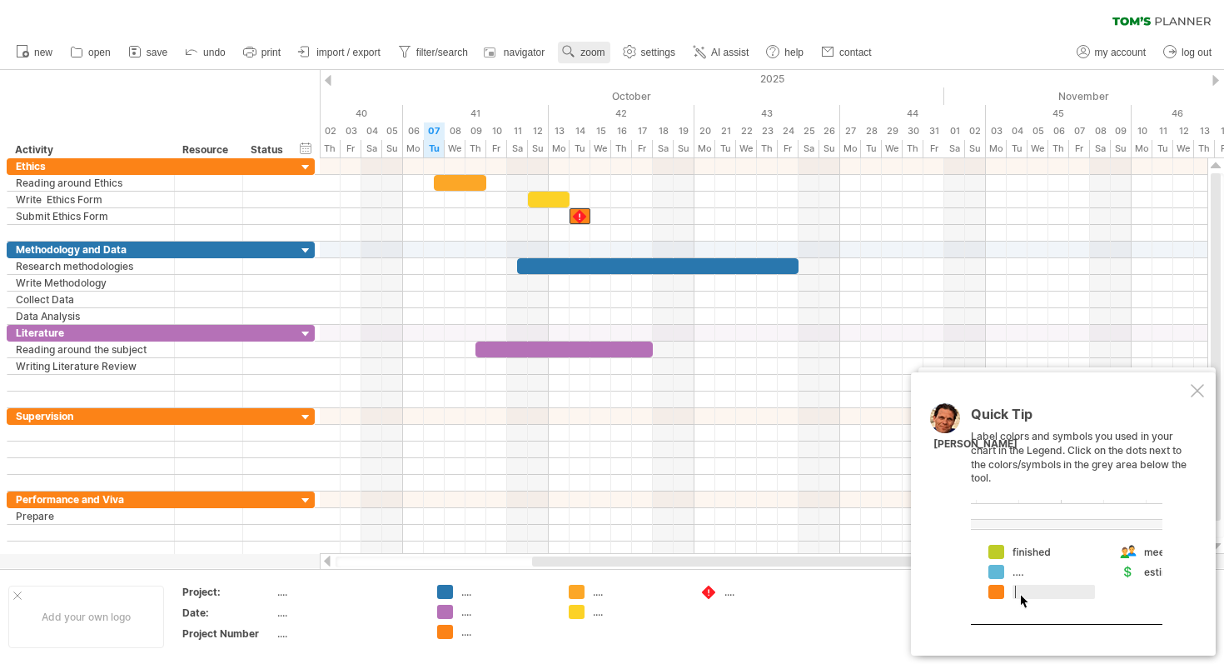
click at [588, 54] on span "zoom" at bounding box center [593, 53] width 24 height 12
click at [670, 102] on div "Week" at bounding box center [642, 102] width 92 height 27
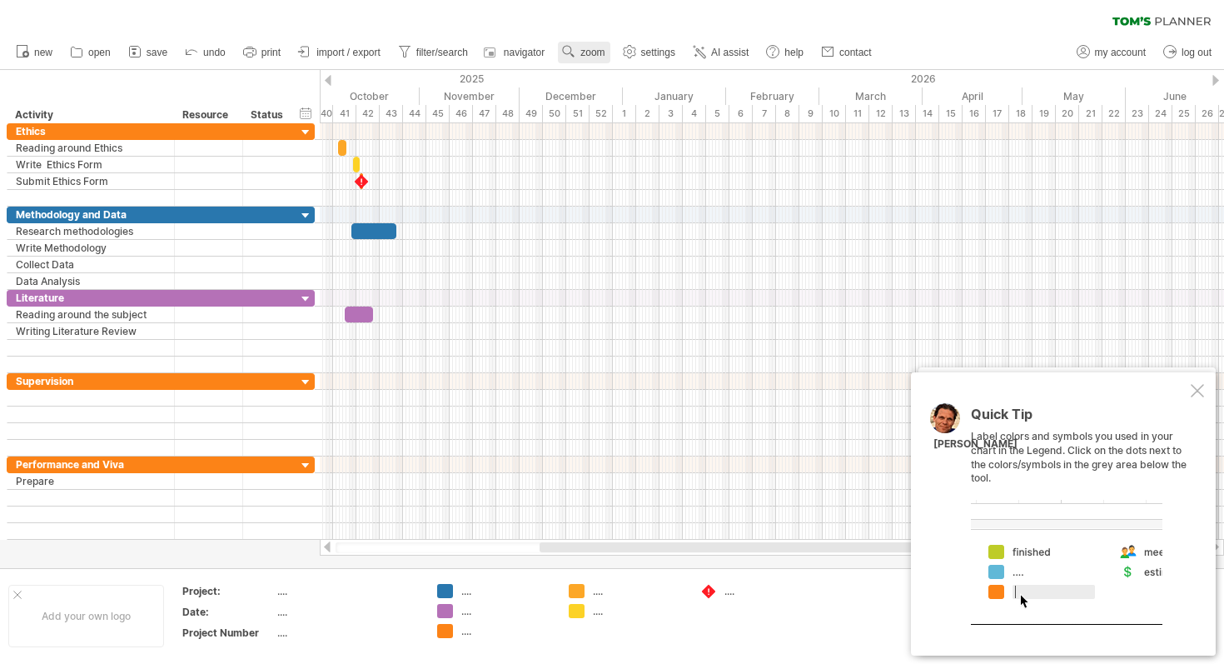
click at [575, 50] on use at bounding box center [569, 51] width 17 height 17
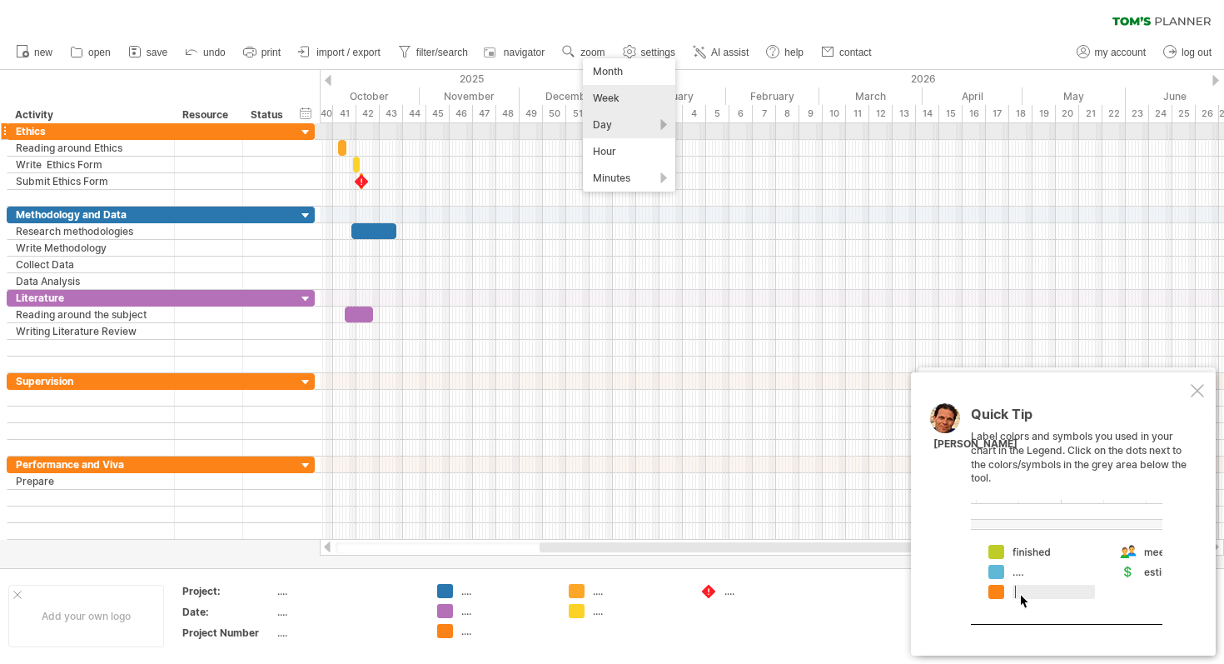
click at [619, 127] on div "Day" at bounding box center [629, 125] width 92 height 27
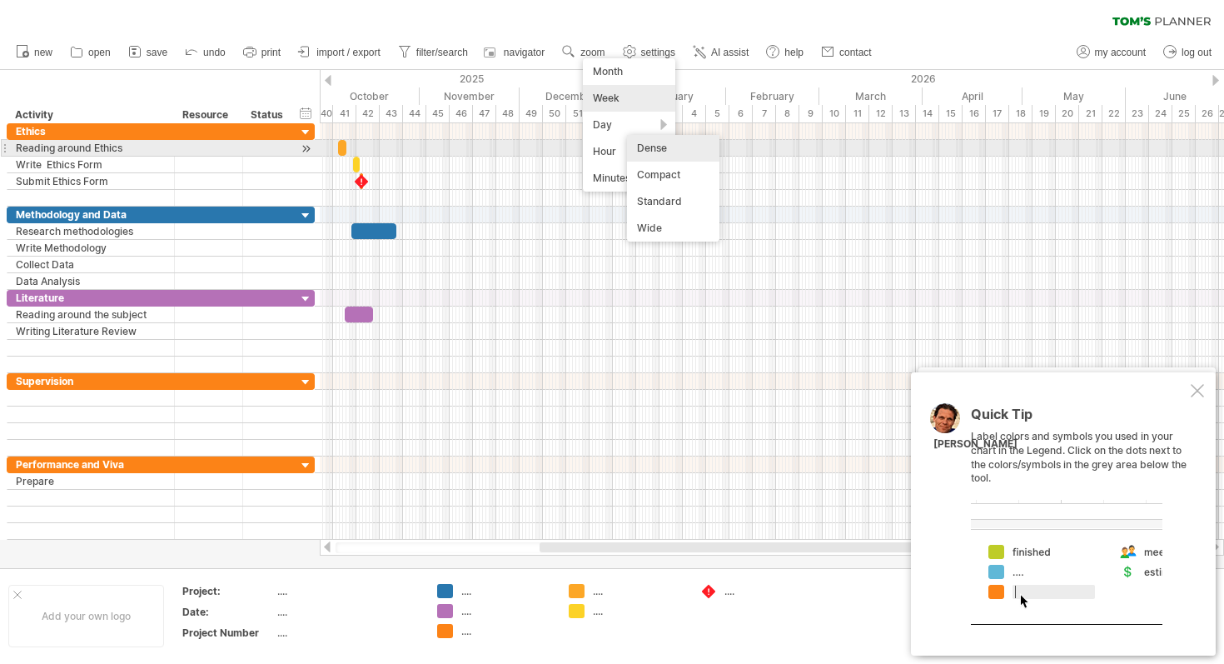
click at [671, 152] on div "Dense" at bounding box center [673, 148] width 92 height 27
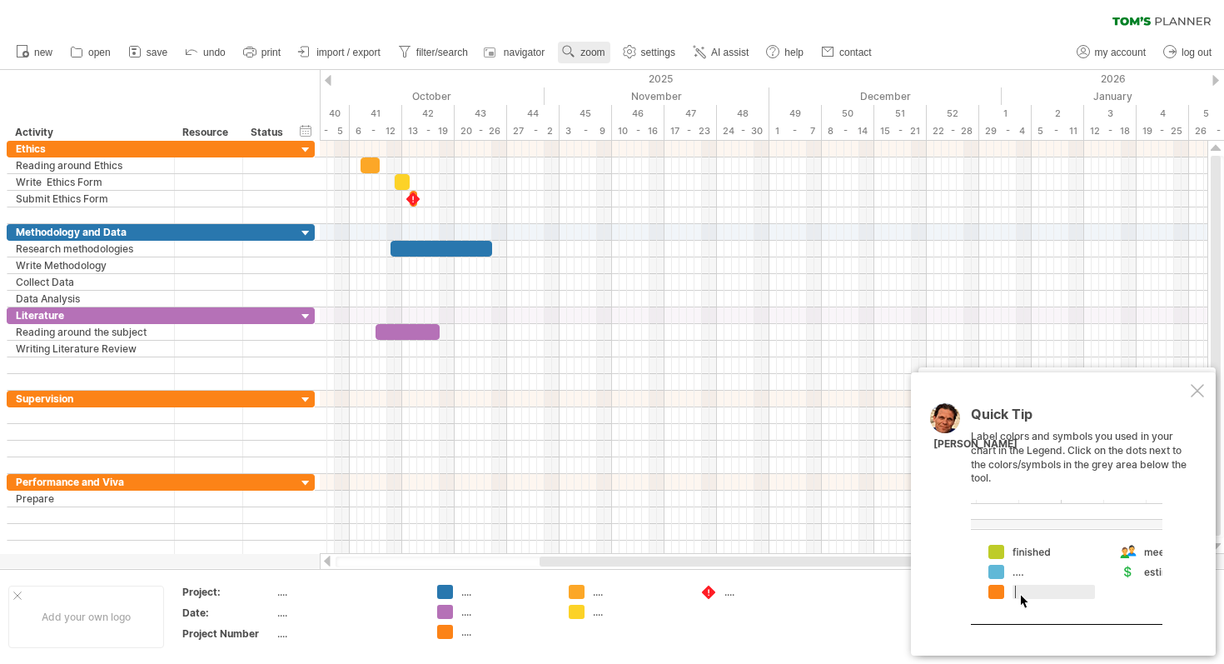
click at [595, 57] on span "zoom" at bounding box center [593, 53] width 24 height 12
click at [687, 128] on div "Day" at bounding box center [649, 131] width 92 height 27
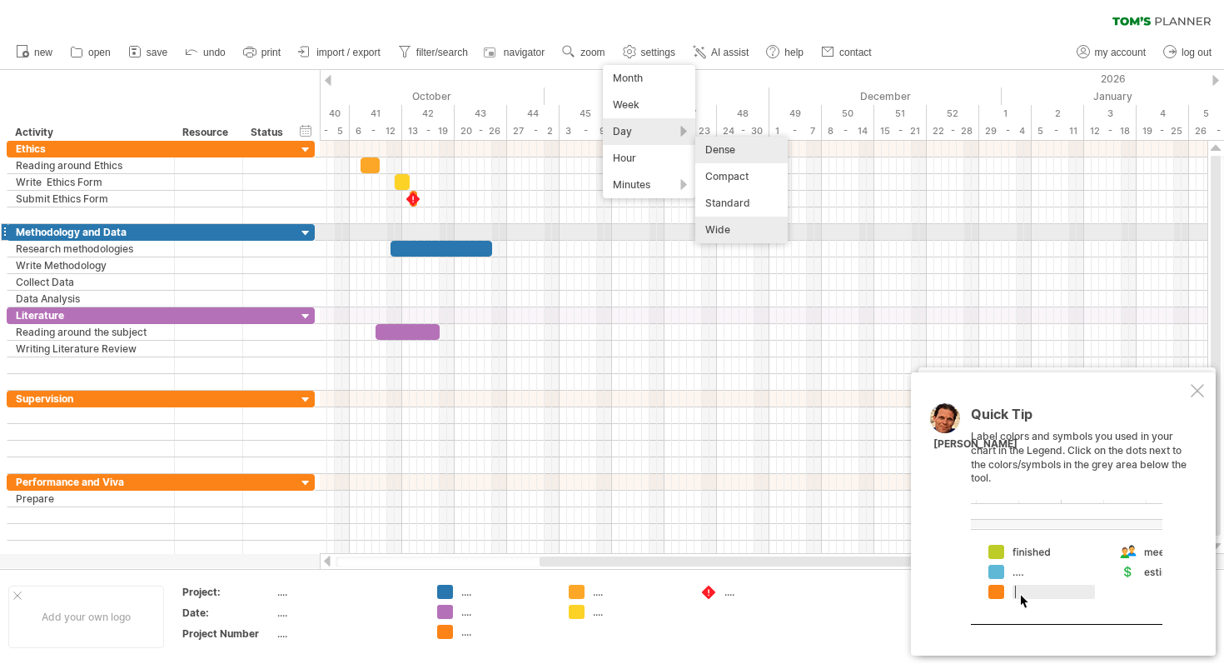
click at [733, 230] on div "Wide" at bounding box center [742, 230] width 92 height 27
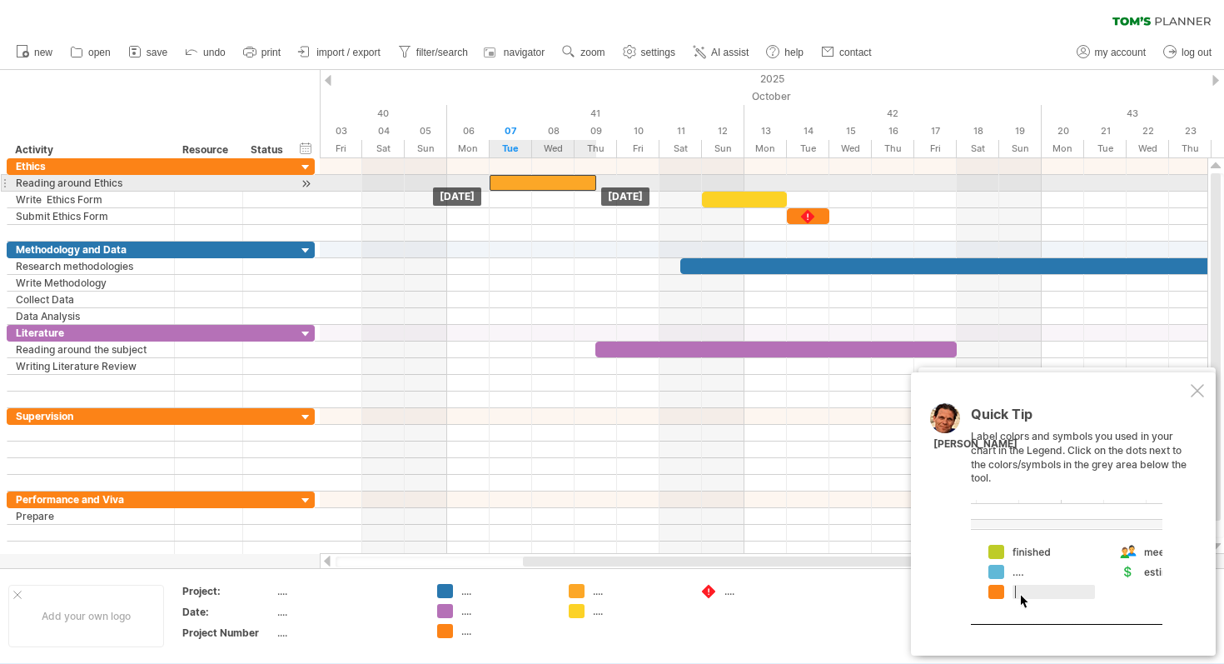
drag, startPoint x: 576, startPoint y: 184, endPoint x: 548, endPoint y: 185, distance: 27.5
click at [548, 185] on div at bounding box center [543, 183] width 107 height 16
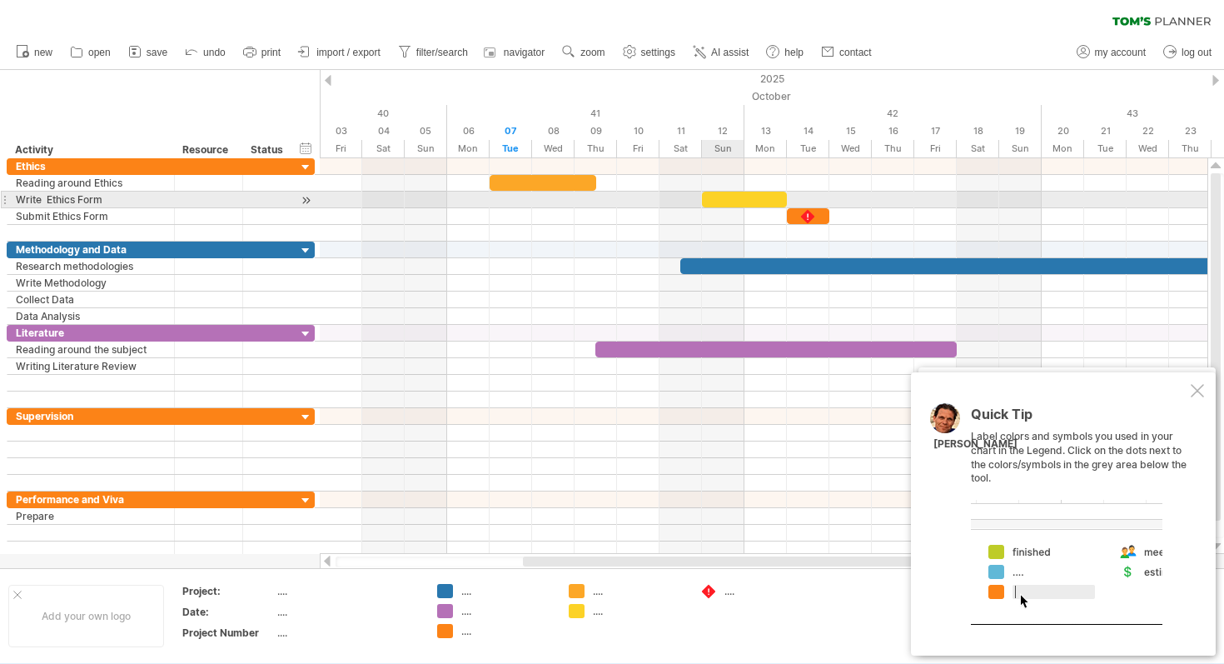
click at [726, 201] on div at bounding box center [744, 200] width 85 height 16
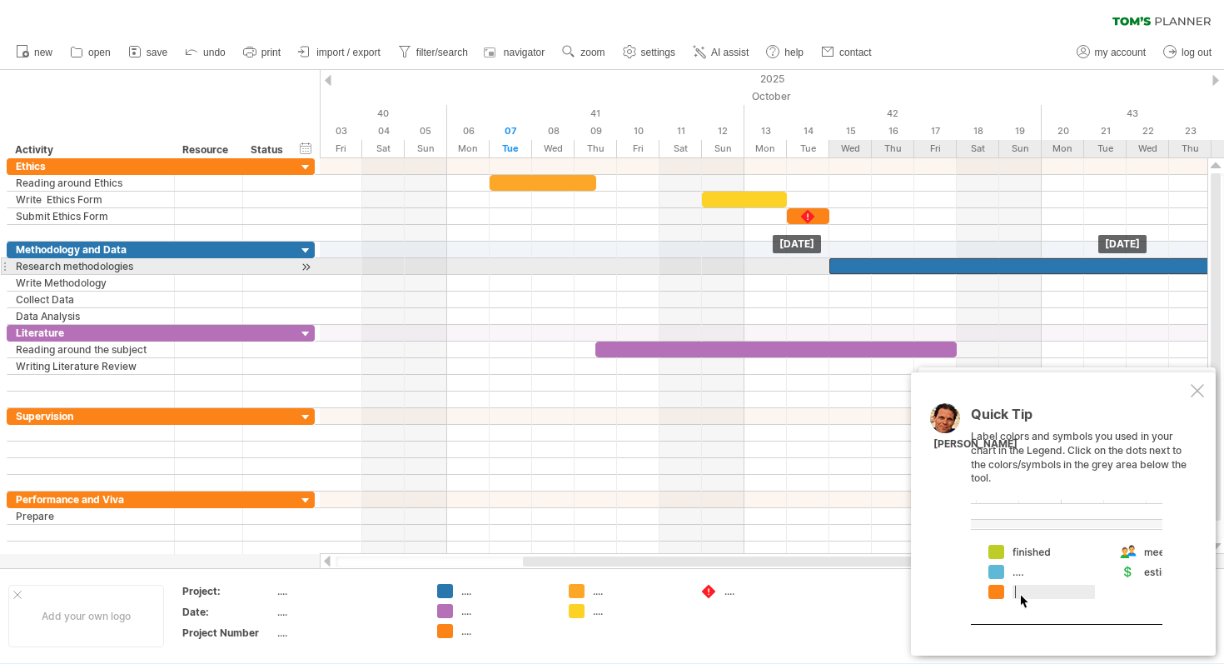
drag, startPoint x: 735, startPoint y: 267, endPoint x: 880, endPoint y: 267, distance: 144.9
click at [880, 267] on div at bounding box center [1117, 266] width 574 height 16
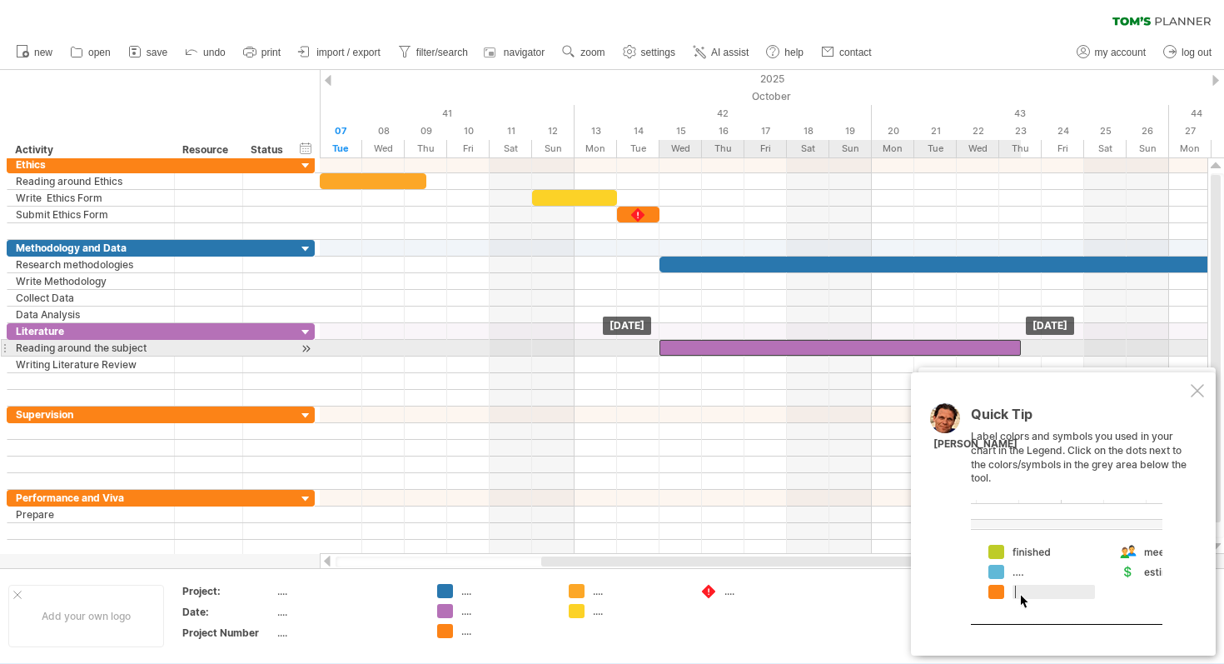
drag, startPoint x: 596, startPoint y: 346, endPoint x: 825, endPoint y: 345, distance: 229.9
click at [825, 345] on div at bounding box center [840, 348] width 361 height 16
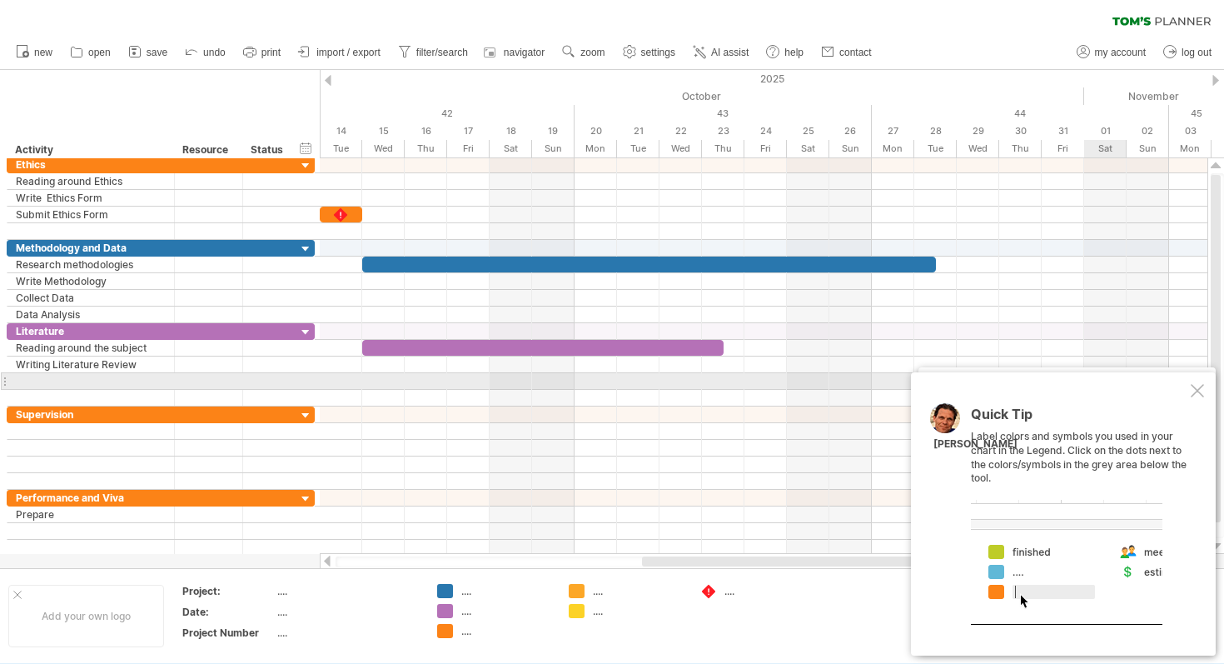
click at [1195, 387] on div at bounding box center [1197, 390] width 13 height 13
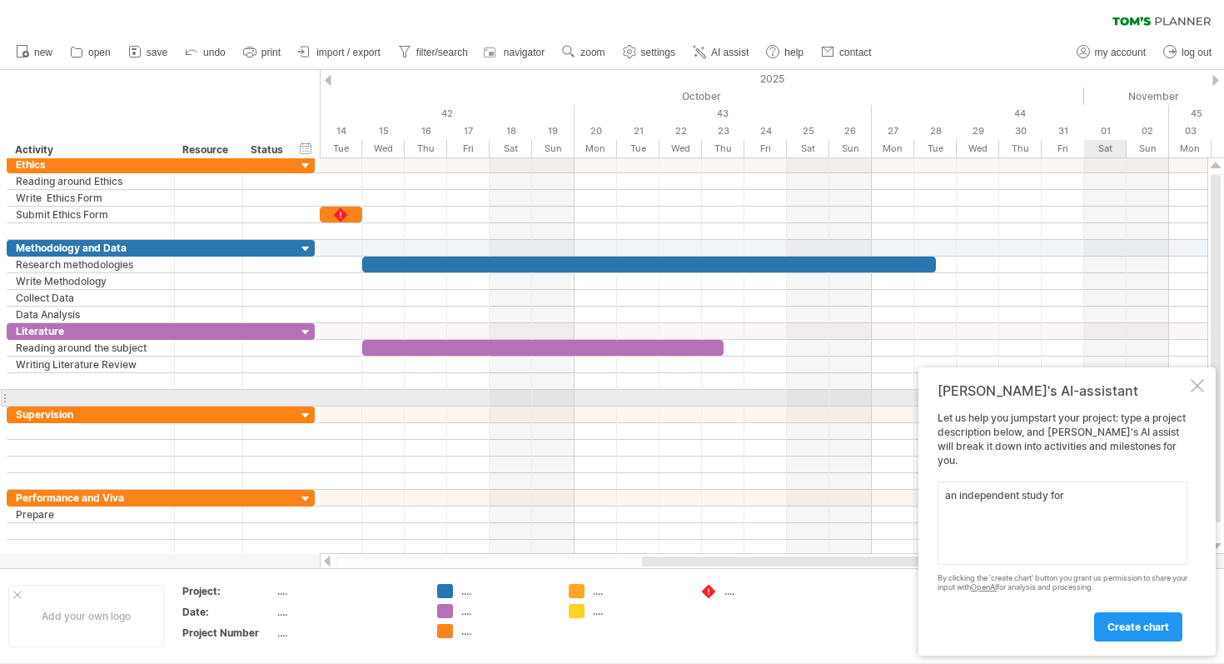
click at [1195, 392] on div at bounding box center [1197, 385] width 13 height 13
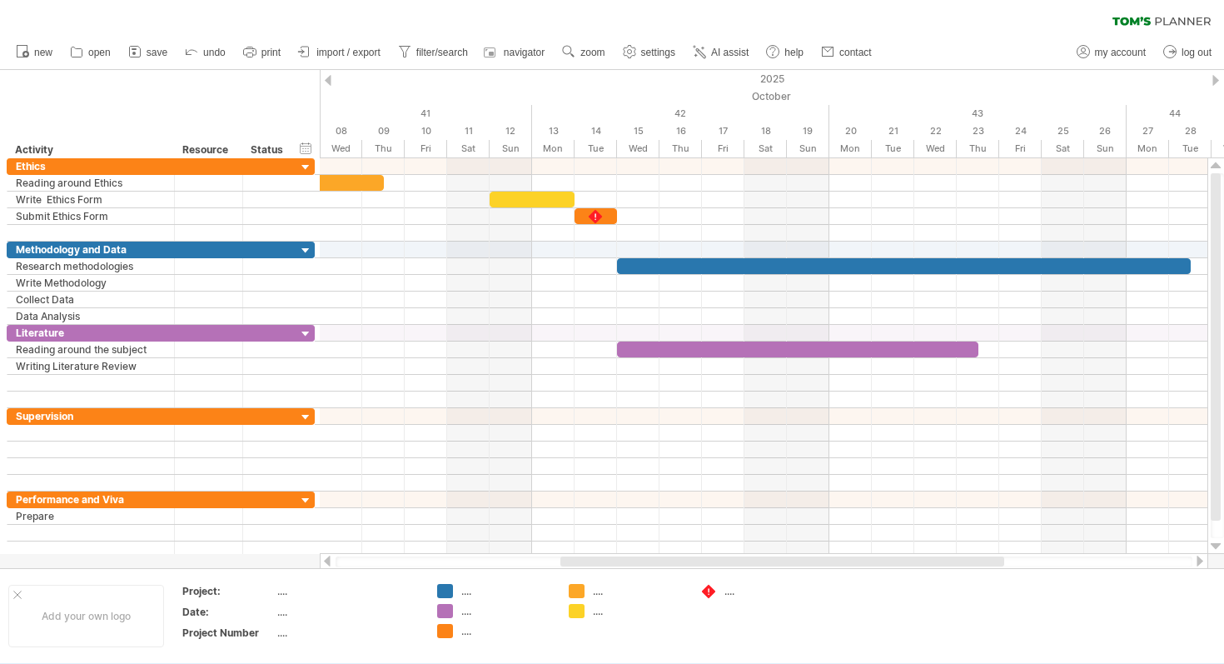
click at [1216, 78] on div at bounding box center [1216, 80] width 7 height 11
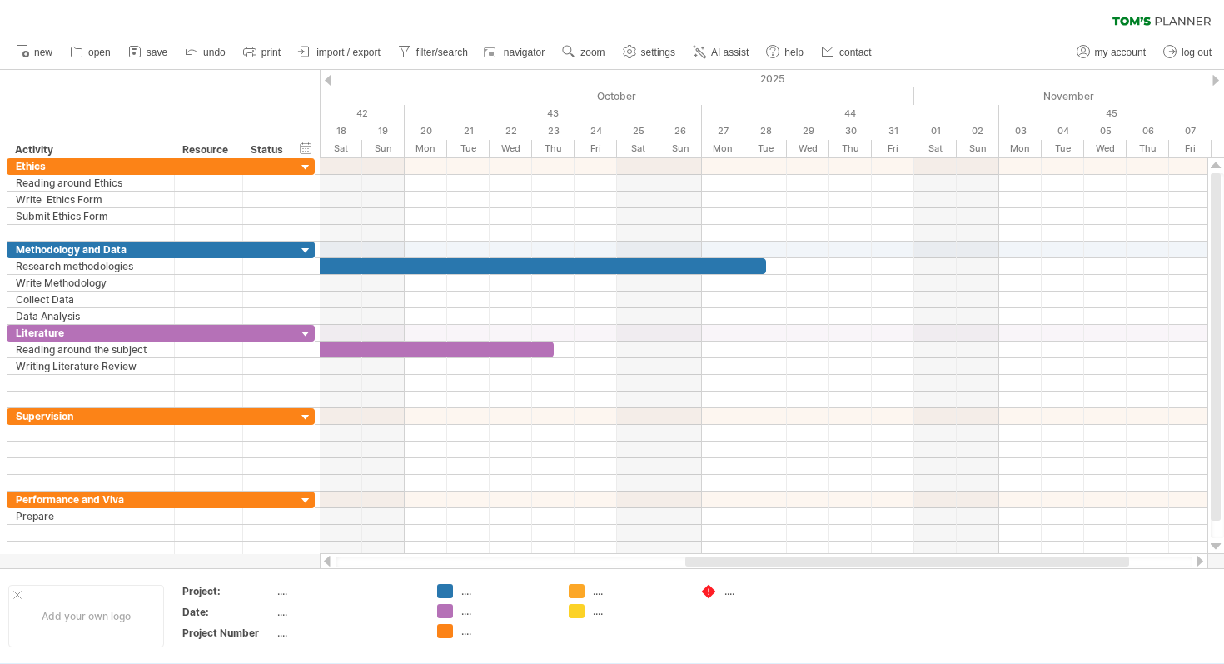
click at [1216, 78] on div at bounding box center [1216, 80] width 7 height 11
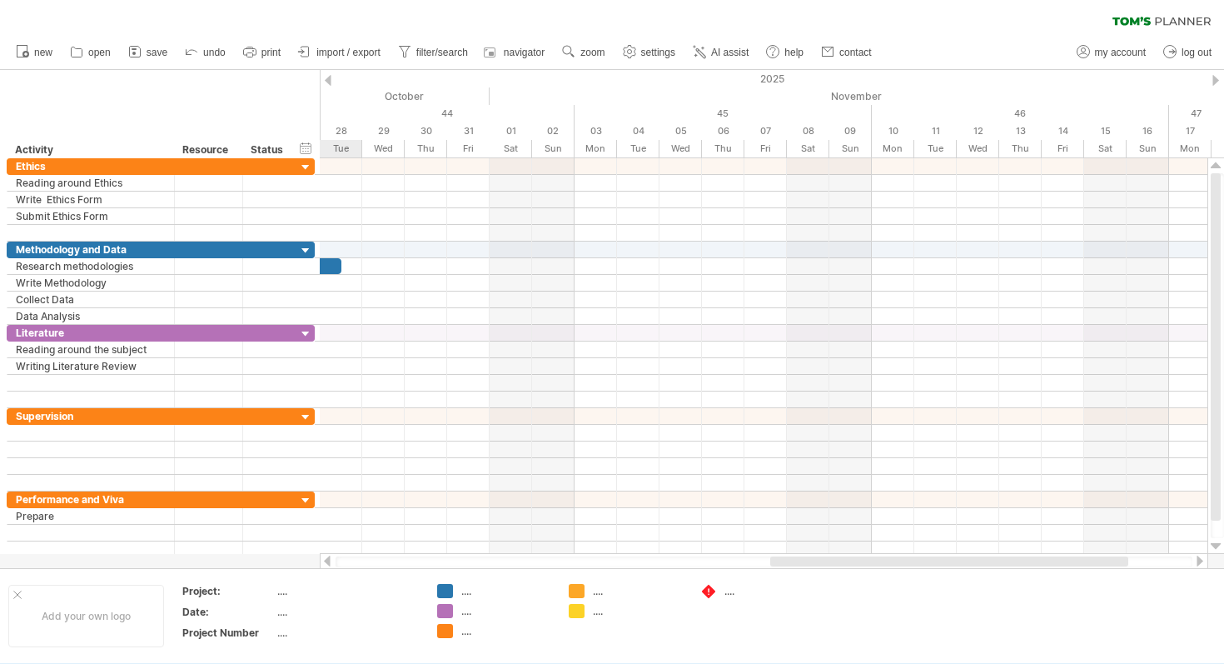
click at [1216, 78] on div at bounding box center [1216, 80] width 7 height 11
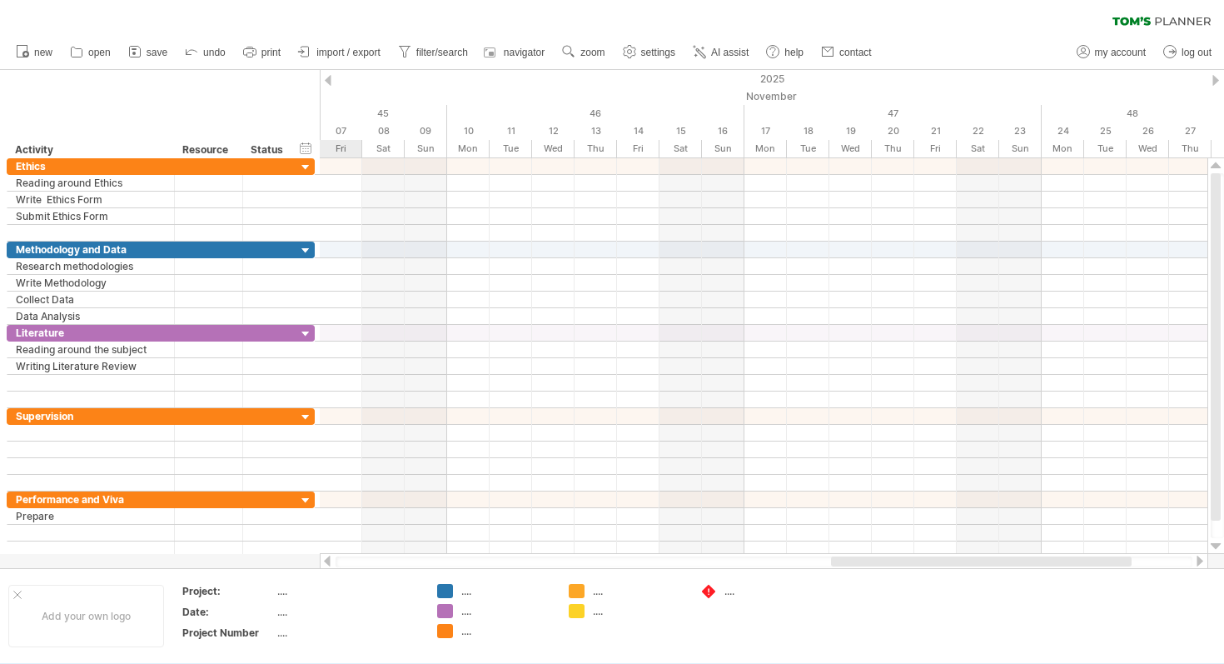
click at [1216, 78] on div at bounding box center [1216, 80] width 7 height 11
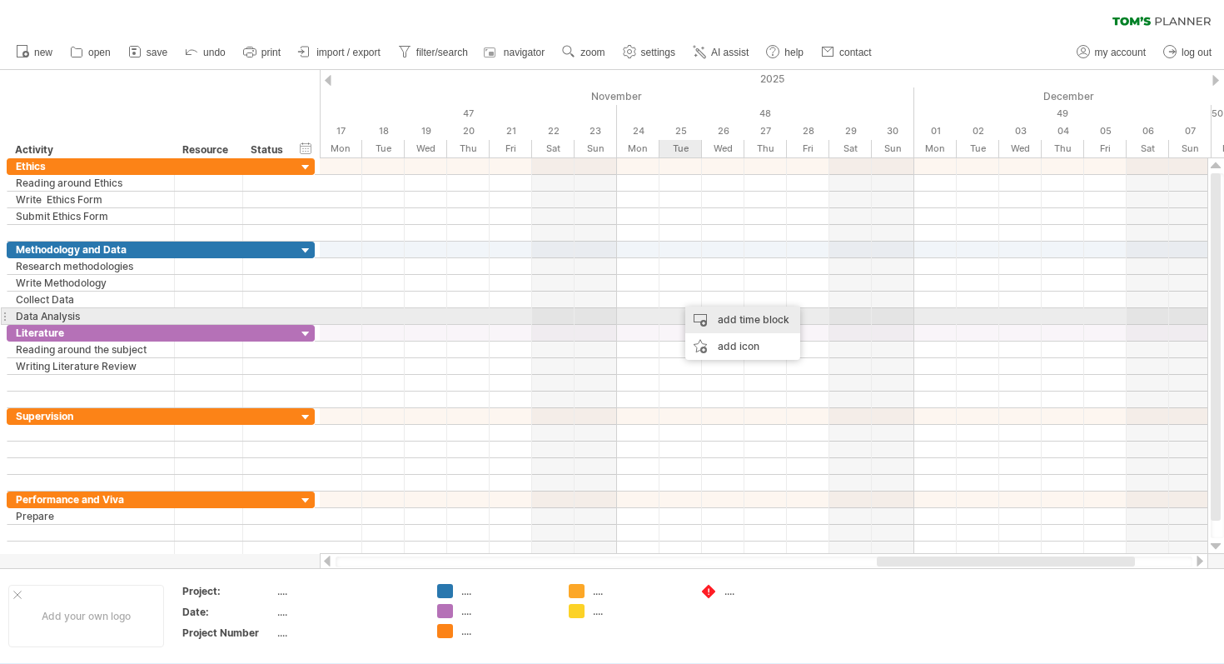
click at [716, 322] on div "add time block" at bounding box center [743, 320] width 115 height 27
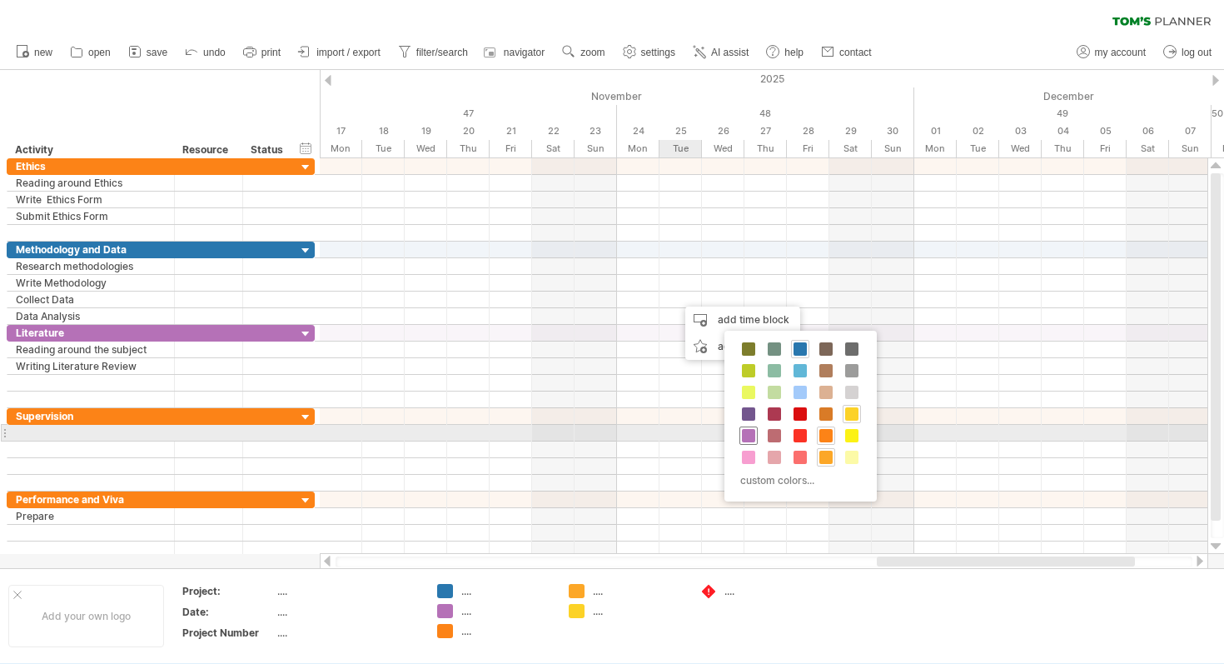
click at [750, 431] on span at bounding box center [748, 435] width 13 height 13
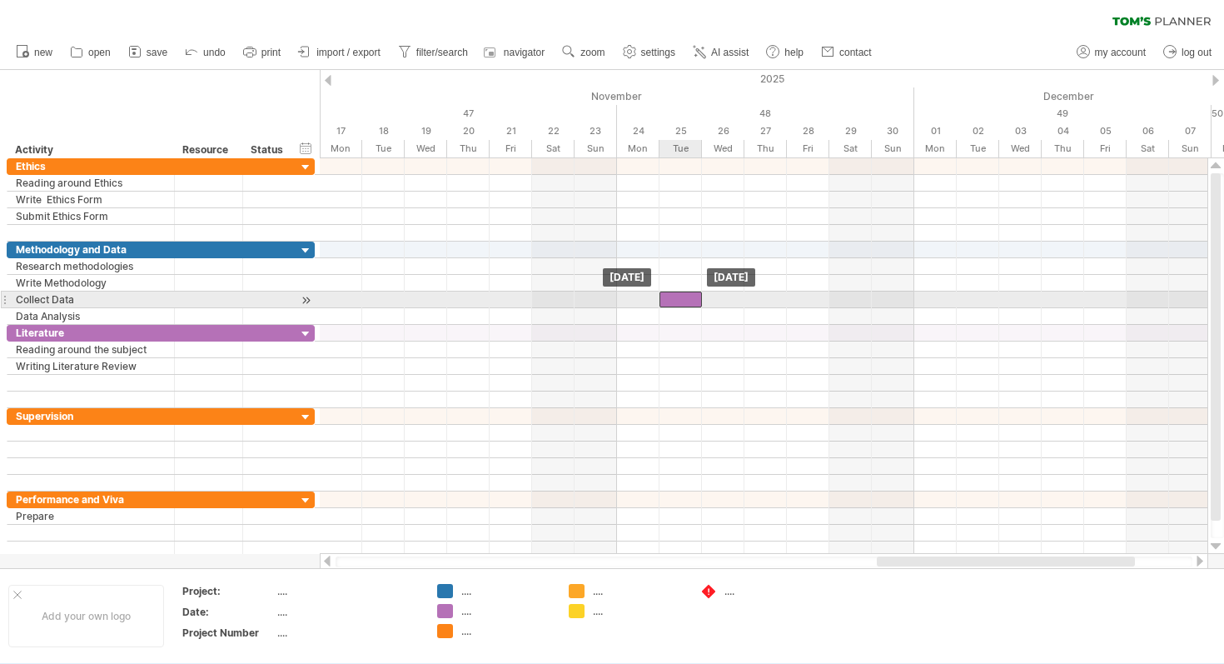
drag, startPoint x: 702, startPoint y: 296, endPoint x: 680, endPoint y: 296, distance: 22.5
click at [680, 296] on div at bounding box center [681, 300] width 42 height 16
drag, startPoint x: 699, startPoint y: 297, endPoint x: 707, endPoint y: 307, distance: 12.4
click at [707, 307] on div "[DATE] - 1.0 days [DATE]" at bounding box center [764, 356] width 888 height 396
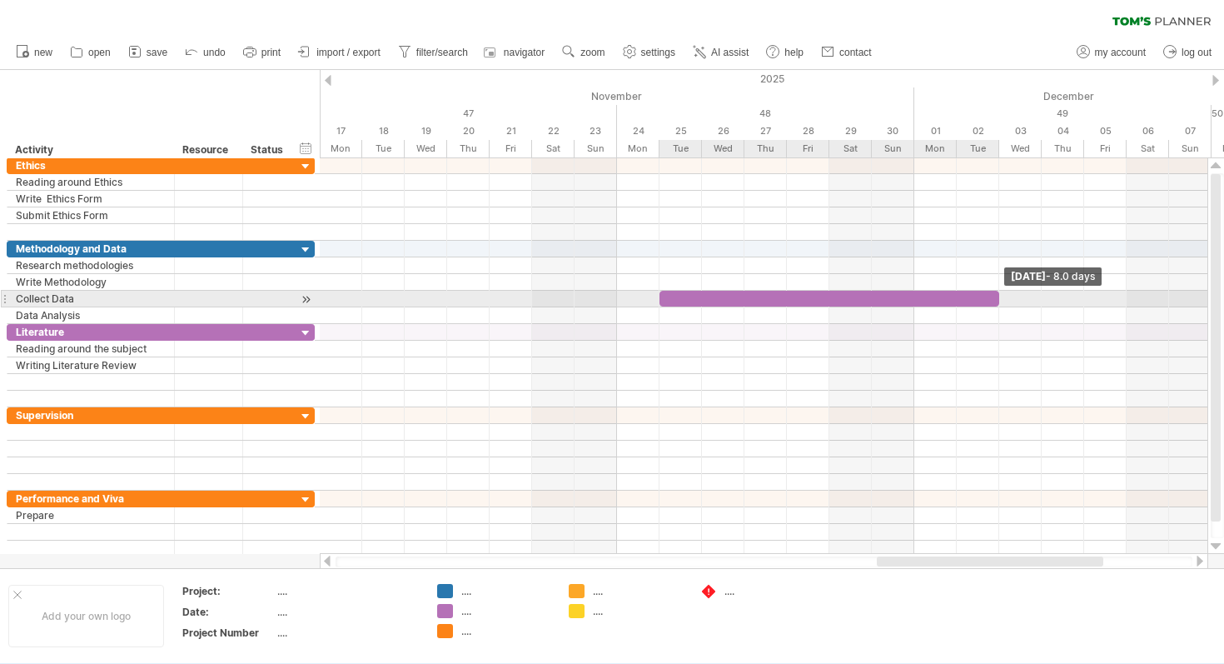
drag, startPoint x: 701, startPoint y: 297, endPoint x: 1001, endPoint y: 297, distance: 300.7
click at [1001, 297] on span at bounding box center [999, 299] width 7 height 16
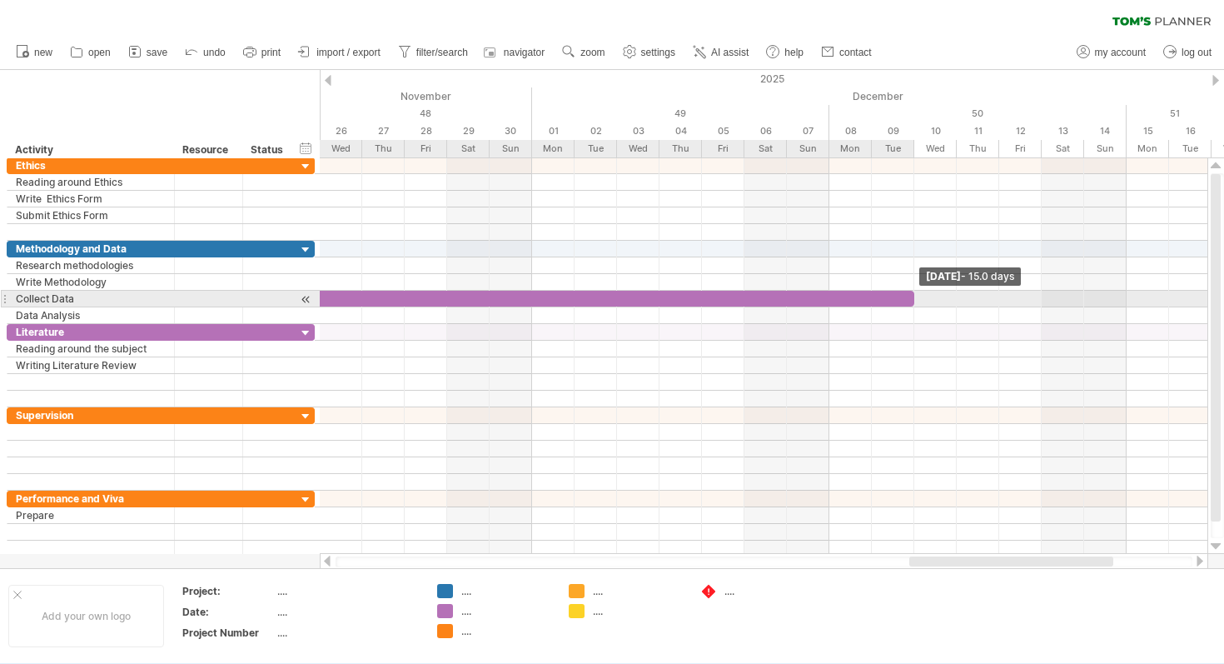
drag, startPoint x: 618, startPoint y: 298, endPoint x: 917, endPoint y: 306, distance: 299.1
click at [917, 306] on span at bounding box center [914, 299] width 7 height 16
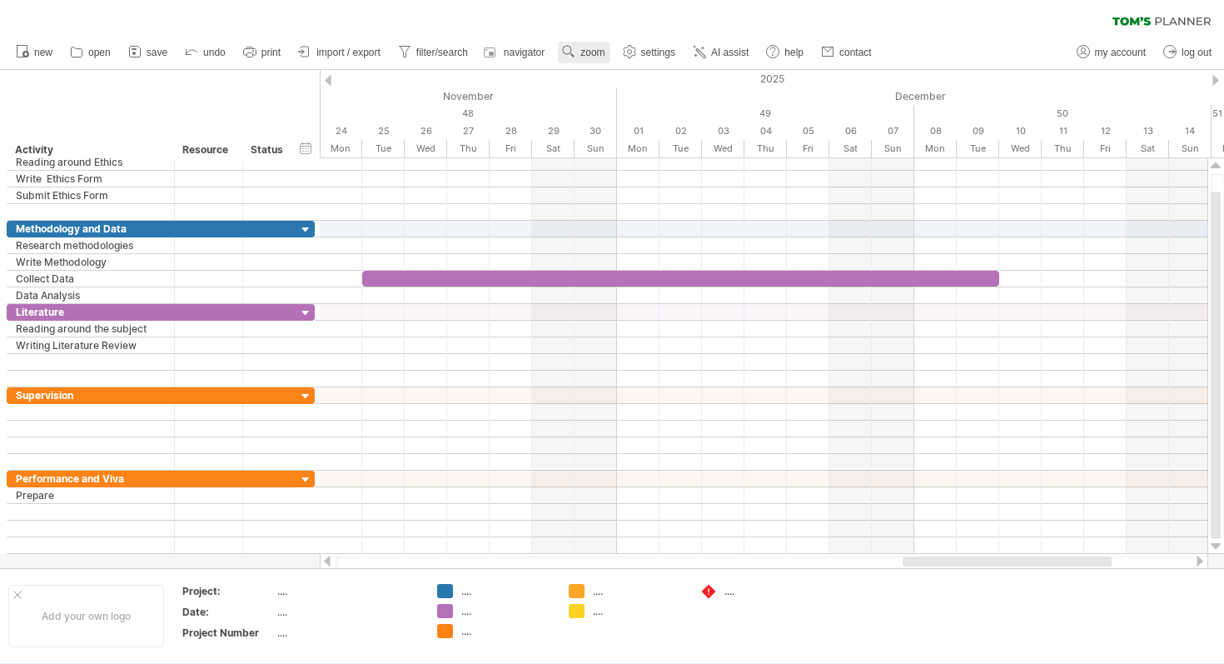
click at [588, 50] on span "zoom" at bounding box center [593, 53] width 24 height 12
click at [680, 124] on div "Day" at bounding box center [642, 125] width 92 height 27
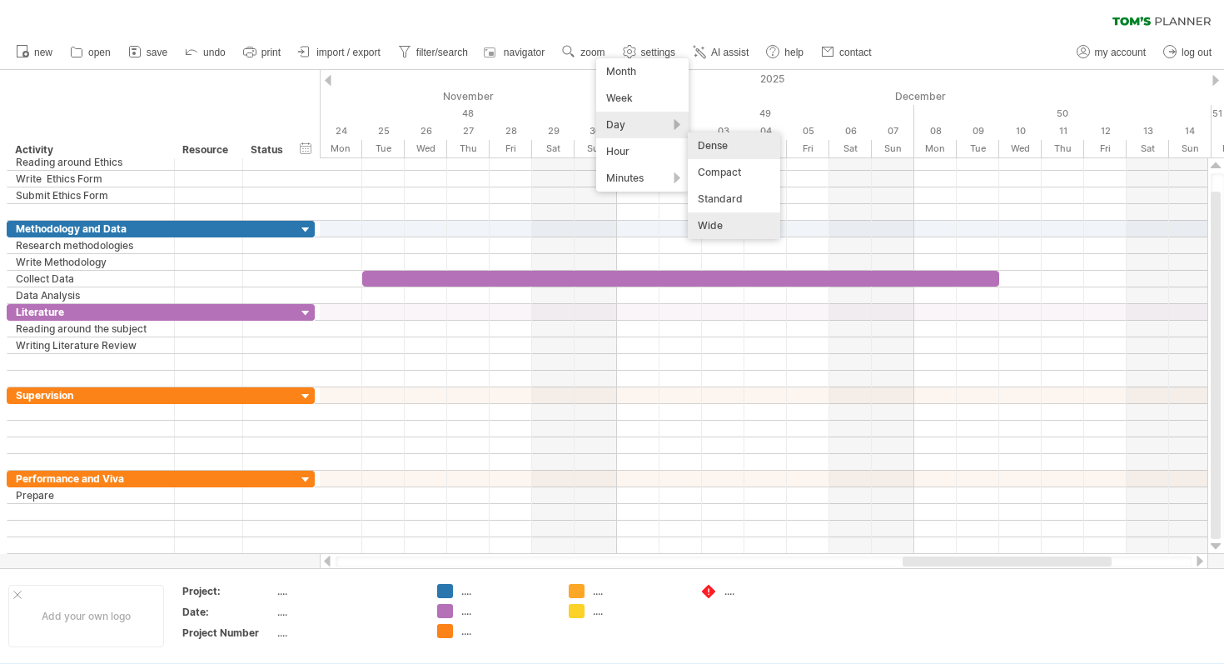
click at [723, 148] on div "Dense" at bounding box center [734, 145] width 92 height 27
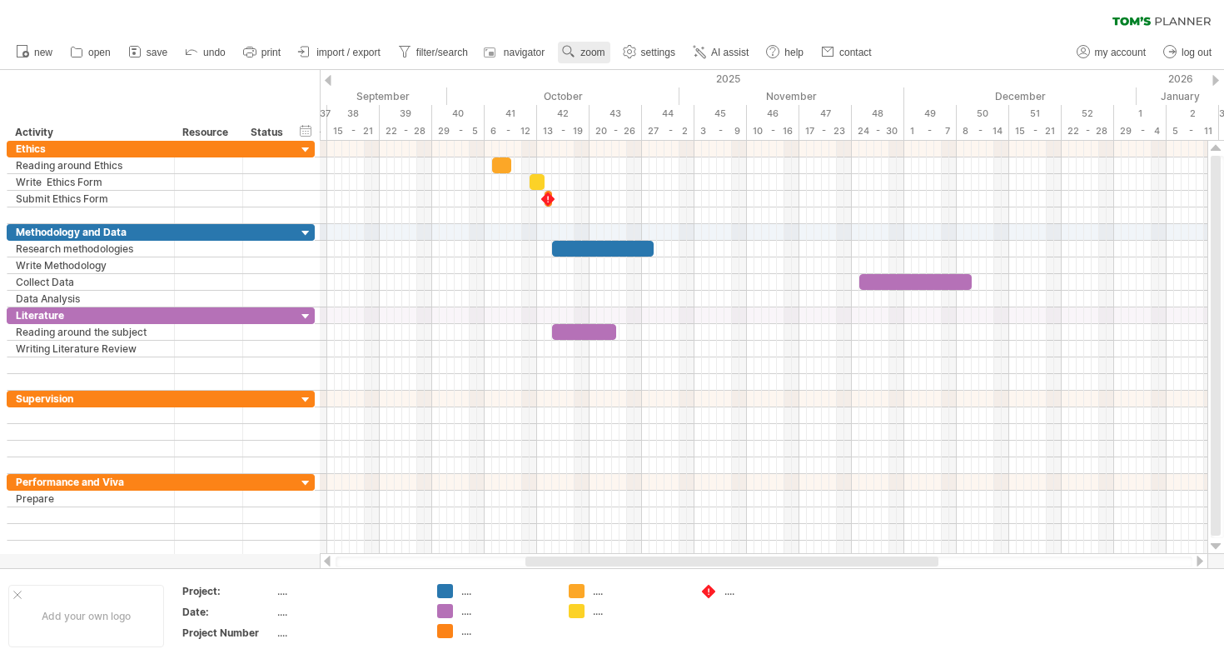
click at [591, 47] on span "zoom" at bounding box center [593, 53] width 24 height 12
click at [682, 122] on div "Day" at bounding box center [645, 121] width 92 height 27
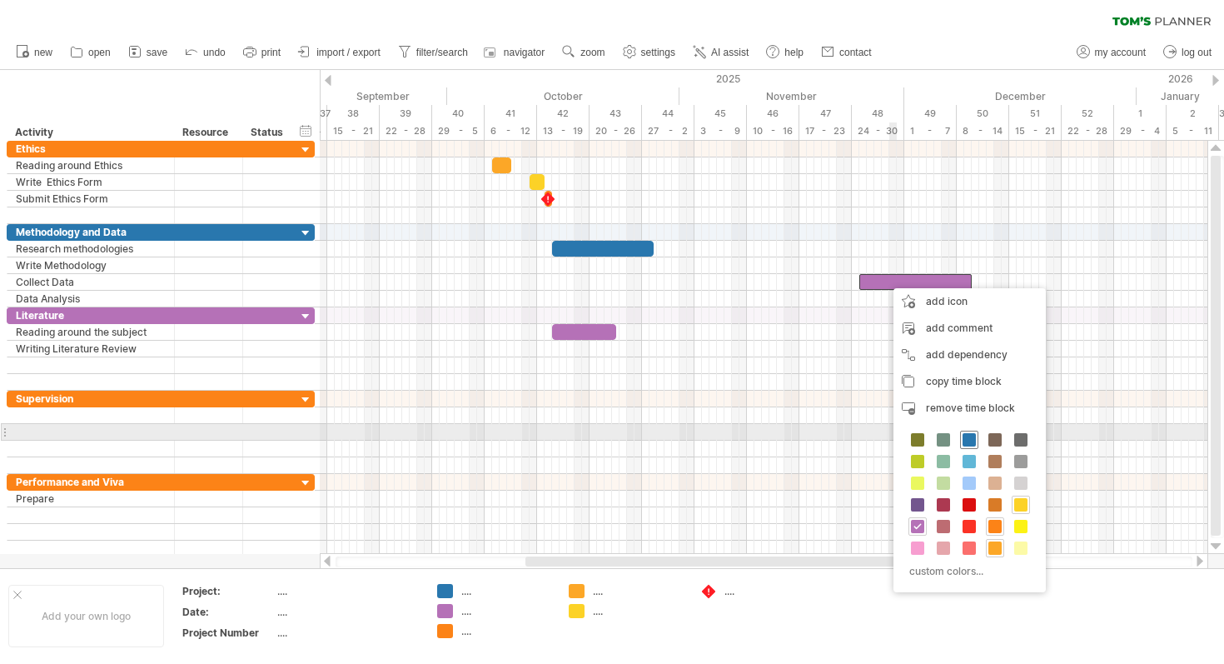
click at [973, 440] on span at bounding box center [969, 439] width 13 height 13
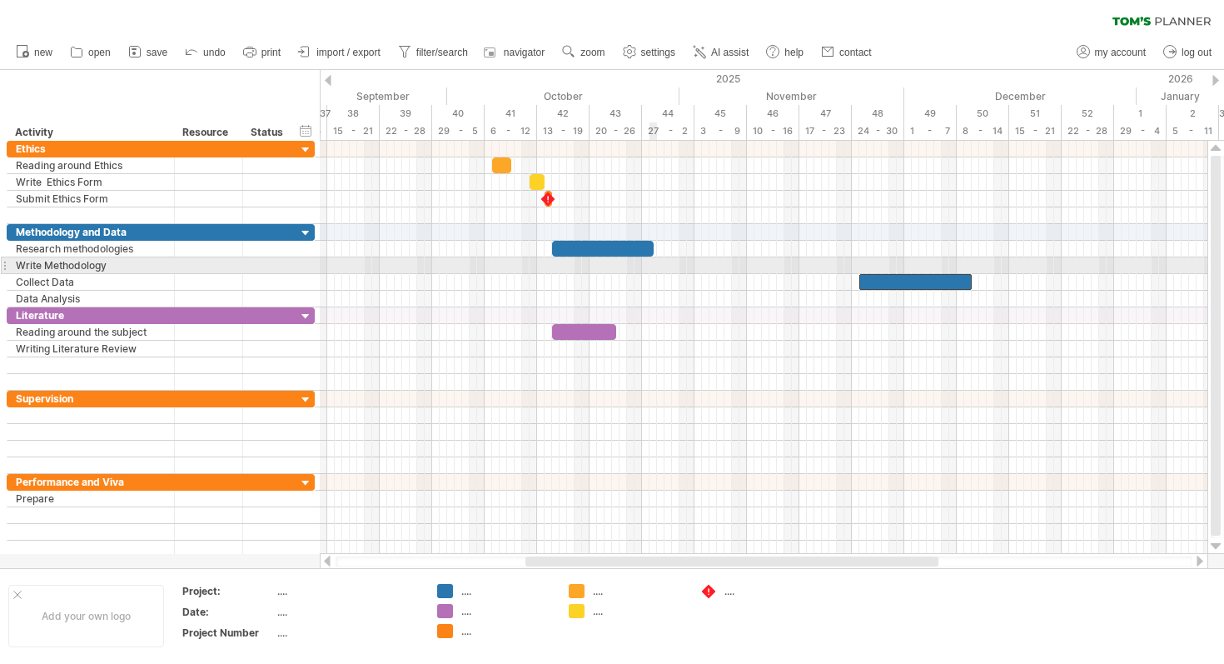
click at [652, 265] on div at bounding box center [764, 265] width 888 height 17
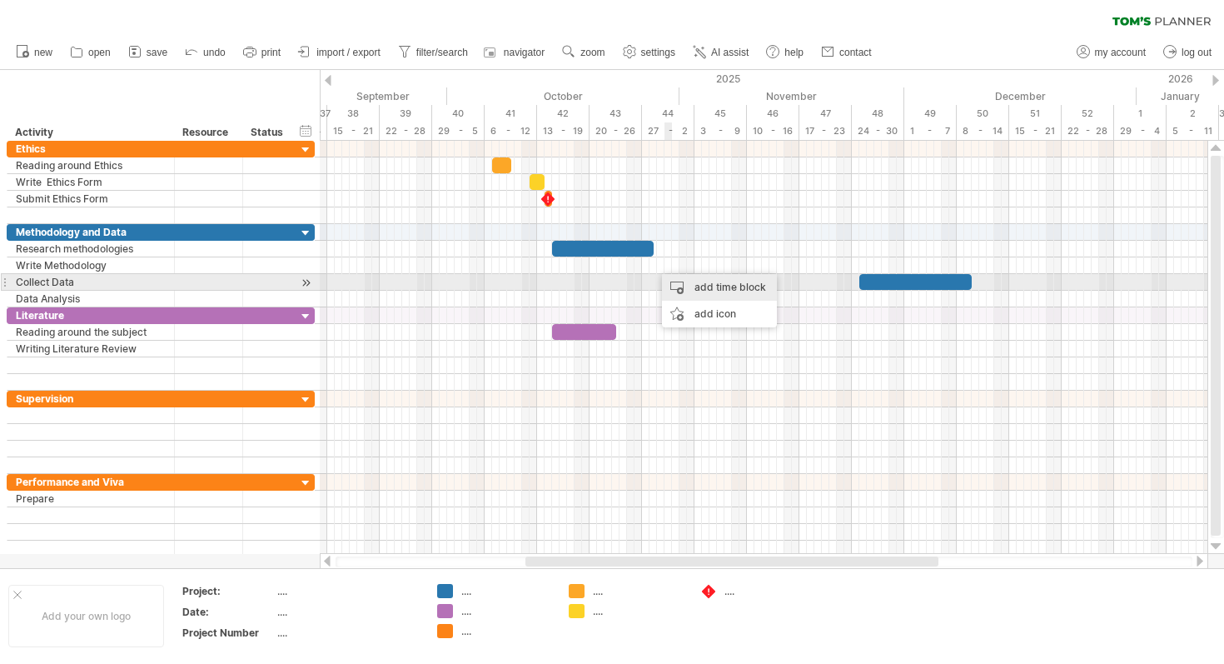
click at [693, 290] on div "add time block" at bounding box center [719, 287] width 115 height 27
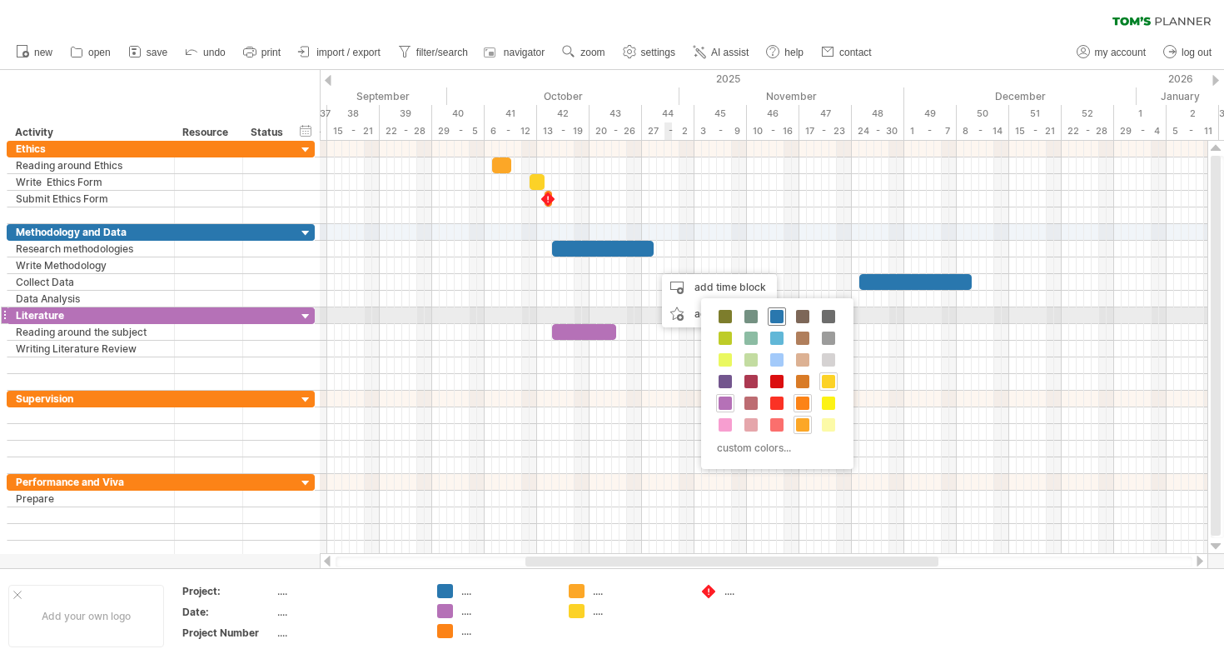
click at [779, 312] on span at bounding box center [776, 316] width 13 height 13
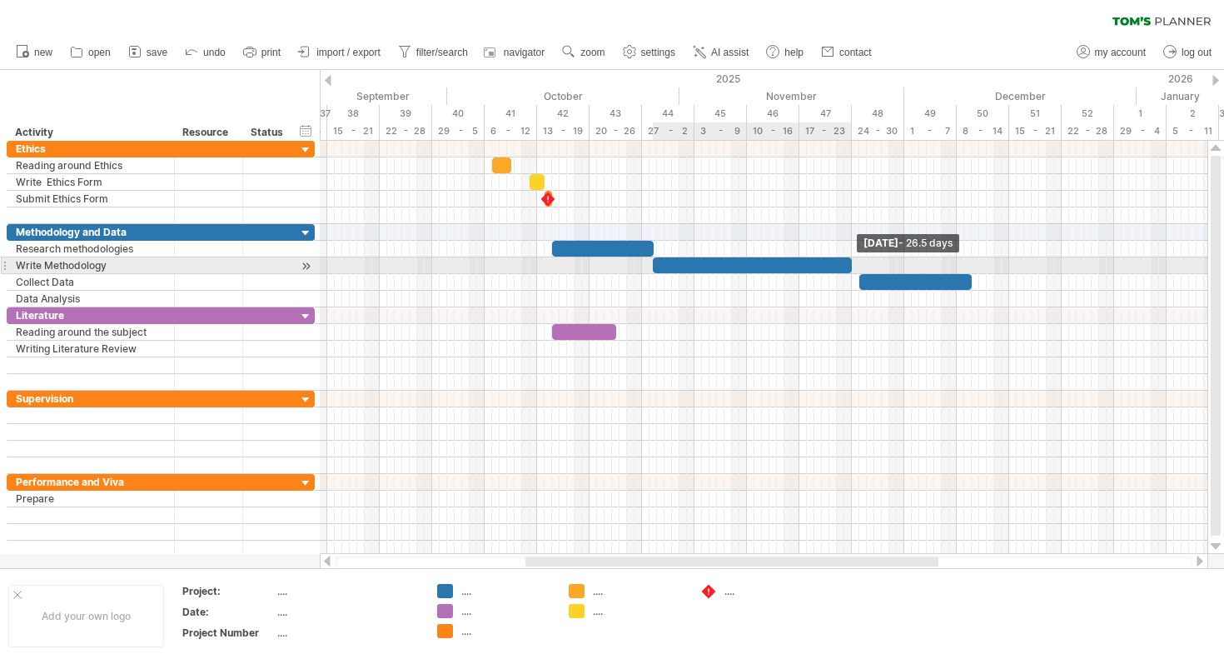
drag, startPoint x: 659, startPoint y: 266, endPoint x: 850, endPoint y: 263, distance: 190.8
click at [850, 263] on span at bounding box center [852, 265] width 7 height 16
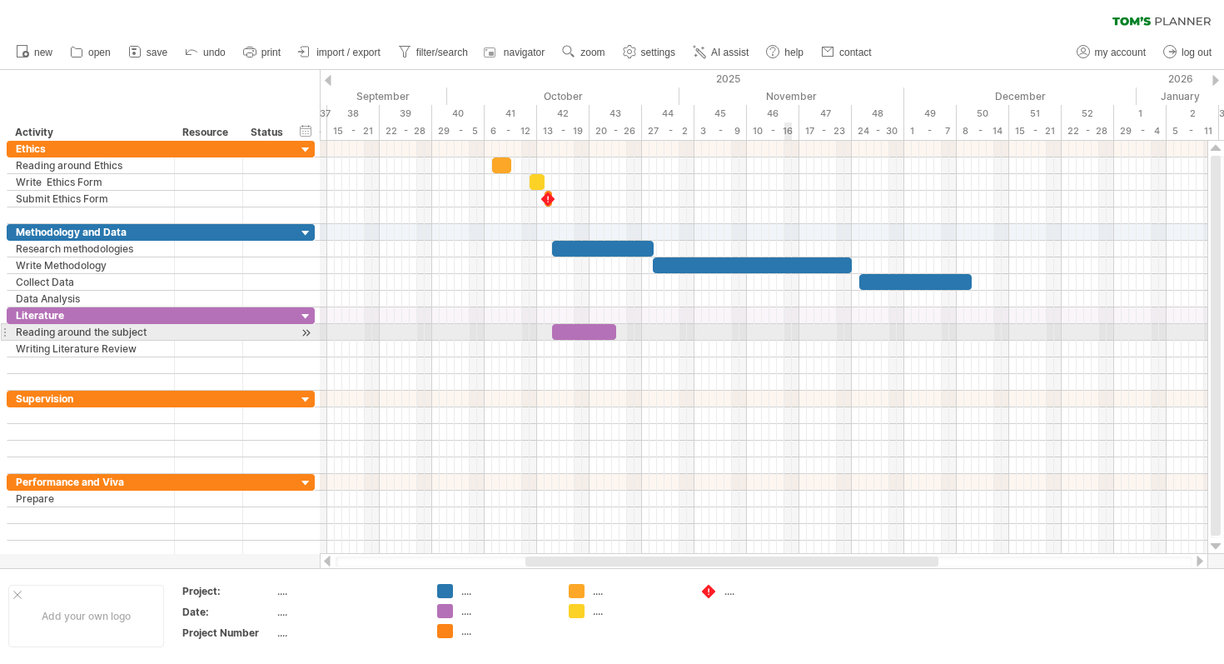
click at [788, 342] on div at bounding box center [764, 349] width 888 height 17
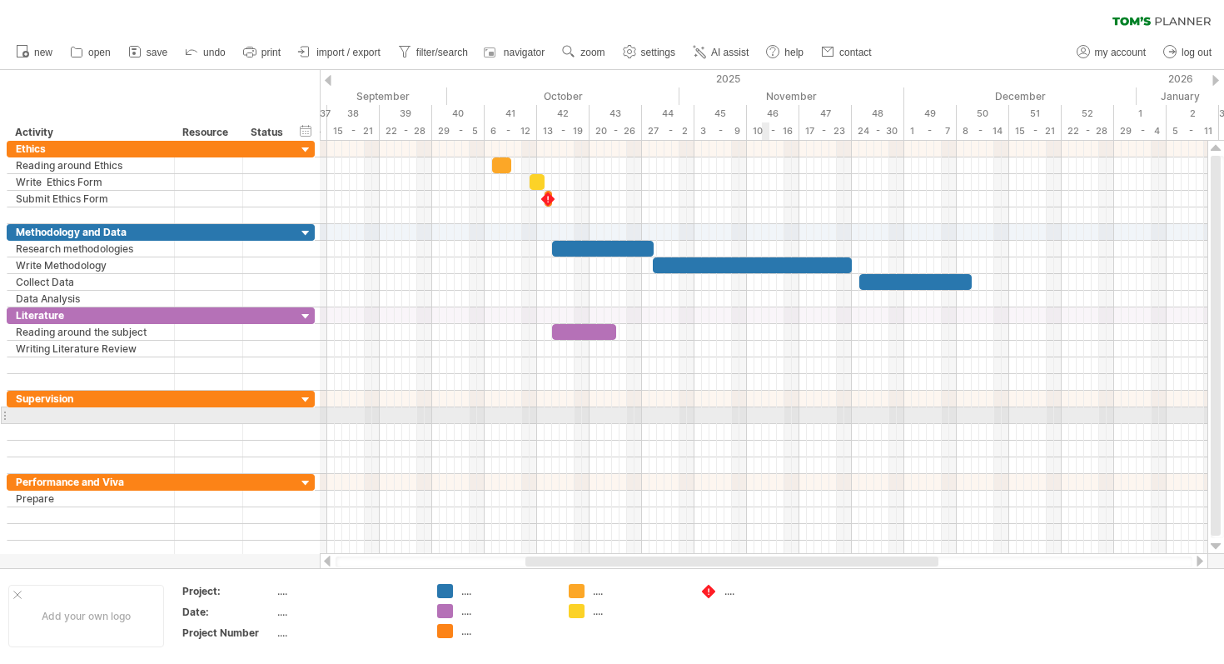
click at [763, 430] on div at bounding box center [764, 432] width 888 height 17
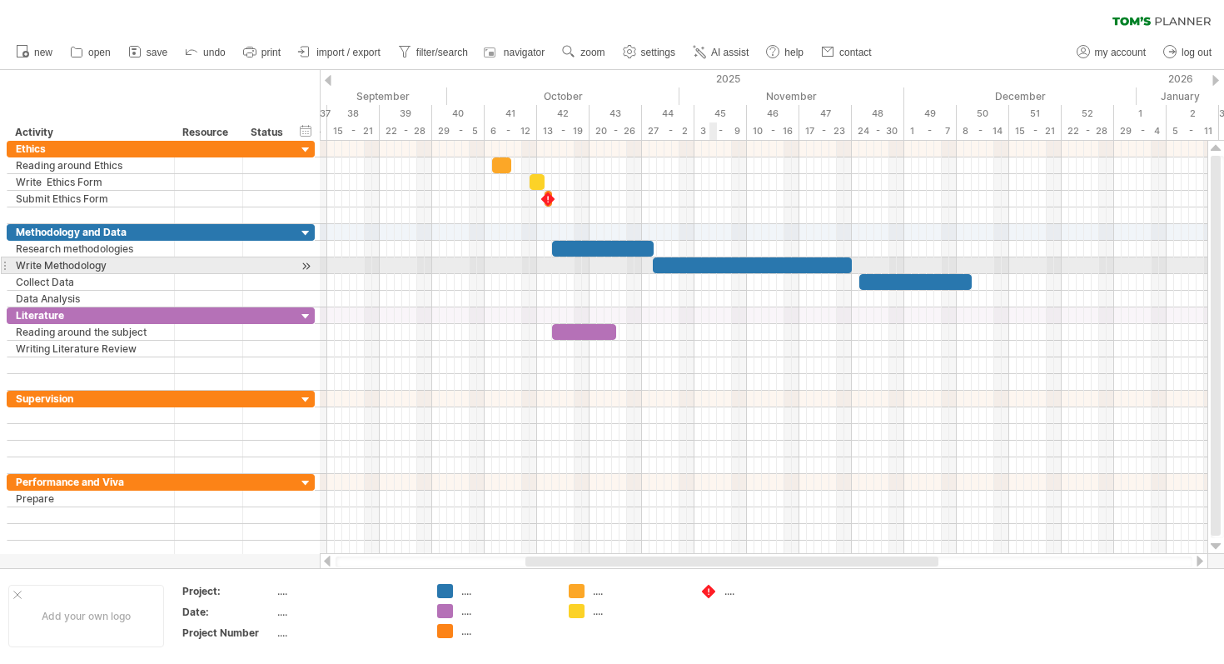
click at [716, 268] on div at bounding box center [752, 265] width 199 height 16
drag, startPoint x: 852, startPoint y: 263, endPoint x: 693, endPoint y: 267, distance: 159.1
click at [693, 267] on span at bounding box center [694, 265] width 7 height 16
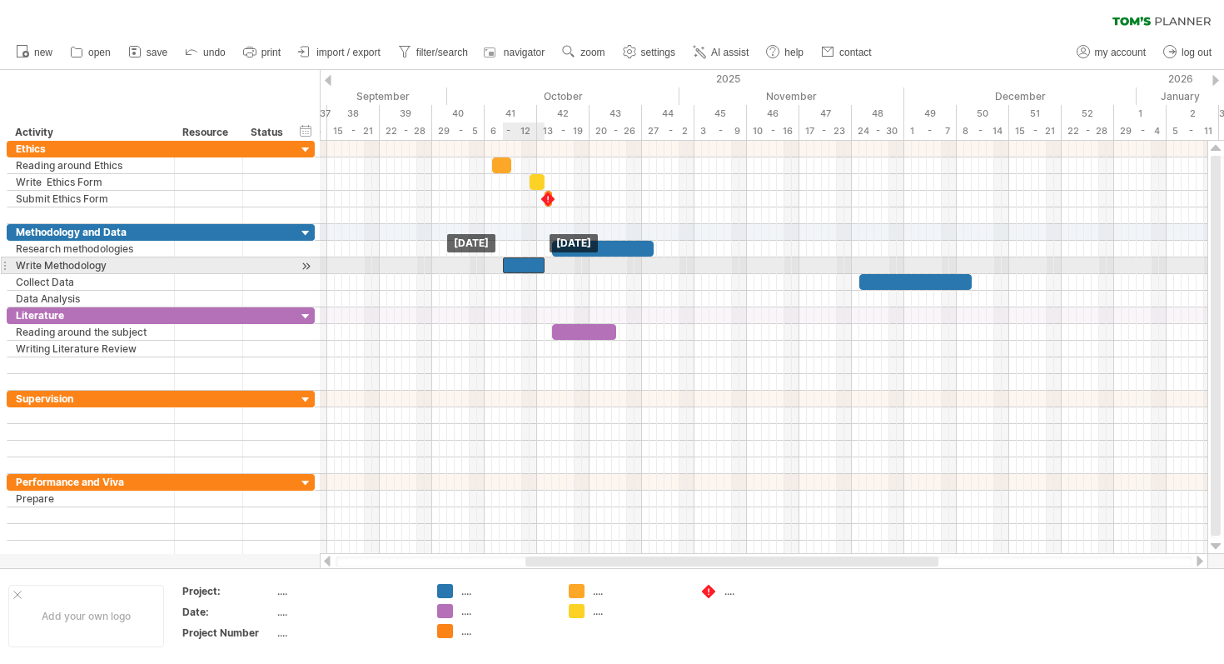
drag, startPoint x: 675, startPoint y: 266, endPoint x: 525, endPoint y: 270, distance: 150.0
click at [525, 270] on div at bounding box center [524, 265] width 42 height 16
drag, startPoint x: 519, startPoint y: 265, endPoint x: 669, endPoint y: 267, distance: 149.9
click at [669, 267] on div at bounding box center [674, 265] width 42 height 16
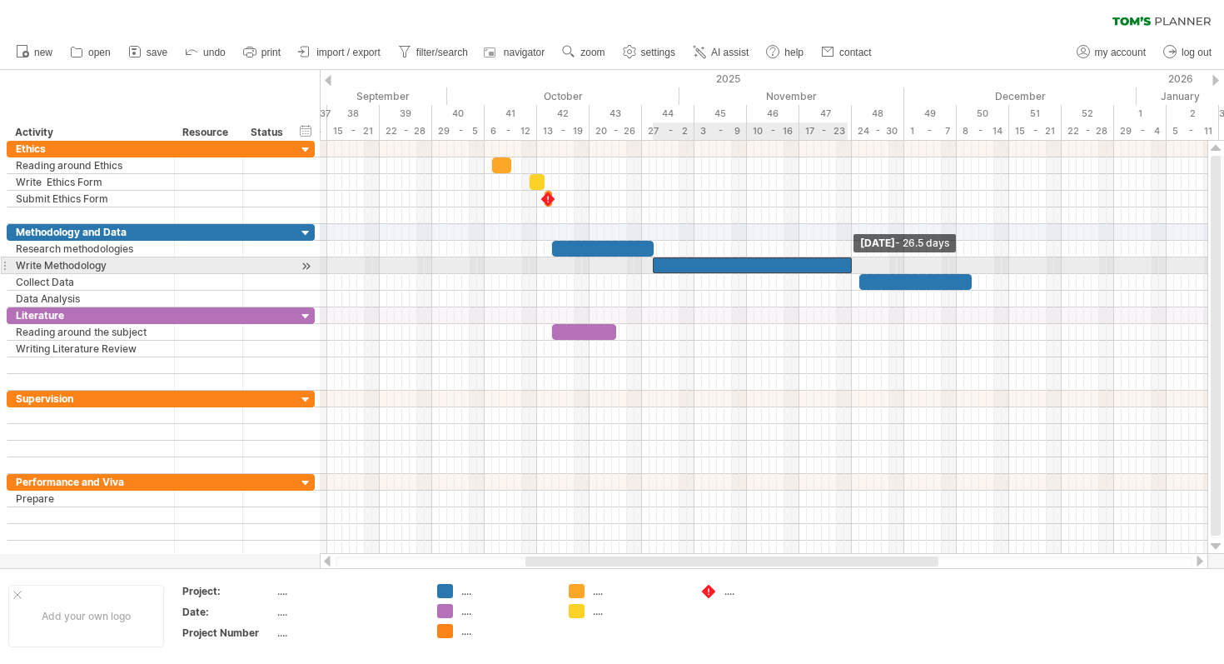
drag, startPoint x: 693, startPoint y: 264, endPoint x: 849, endPoint y: 265, distance: 155.8
click at [849, 265] on span at bounding box center [852, 265] width 7 height 16
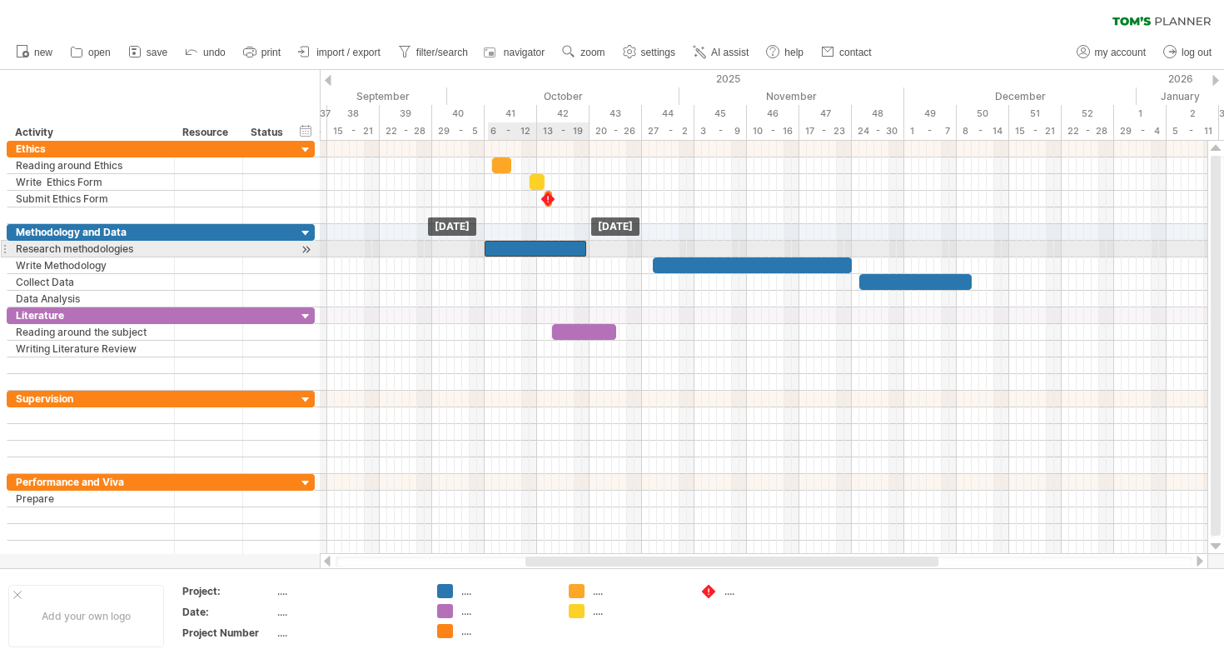
drag, startPoint x: 591, startPoint y: 250, endPoint x: 526, endPoint y: 248, distance: 65.8
click at [526, 248] on div at bounding box center [536, 249] width 102 height 16
drag, startPoint x: 585, startPoint y: 249, endPoint x: 551, endPoint y: 247, distance: 33.4
click at [551, 247] on span at bounding box center [552, 249] width 7 height 16
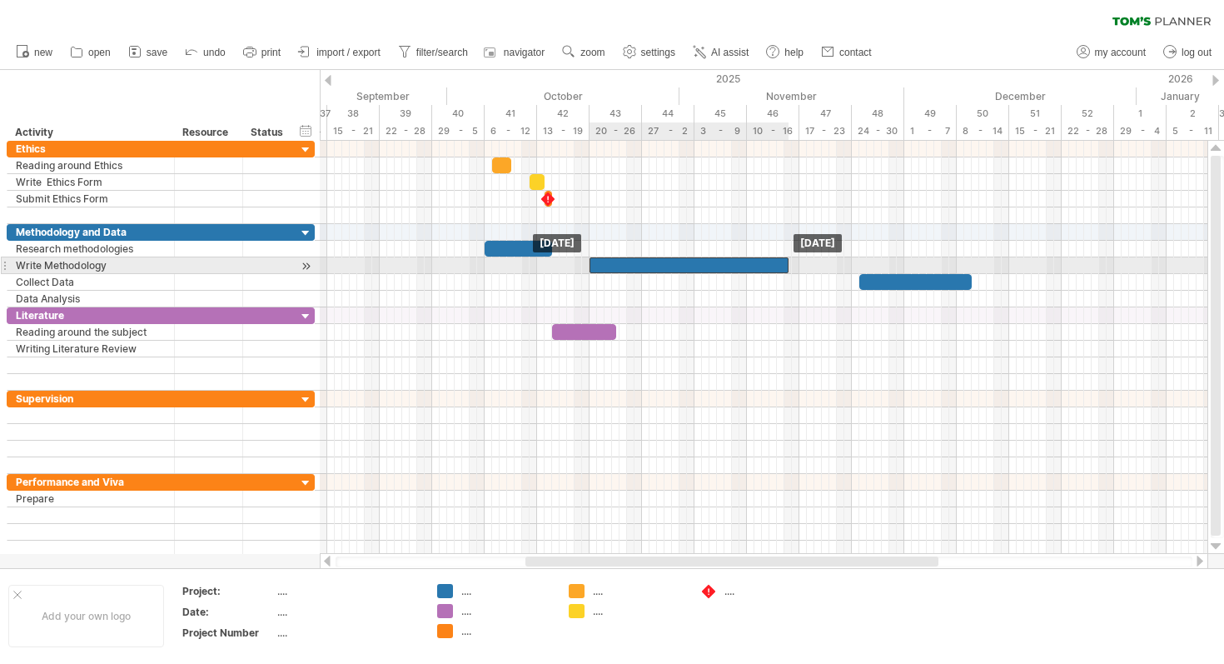
drag, startPoint x: 687, startPoint y: 267, endPoint x: 623, endPoint y: 267, distance: 64.1
click at [623, 267] on div at bounding box center [689, 265] width 199 height 16
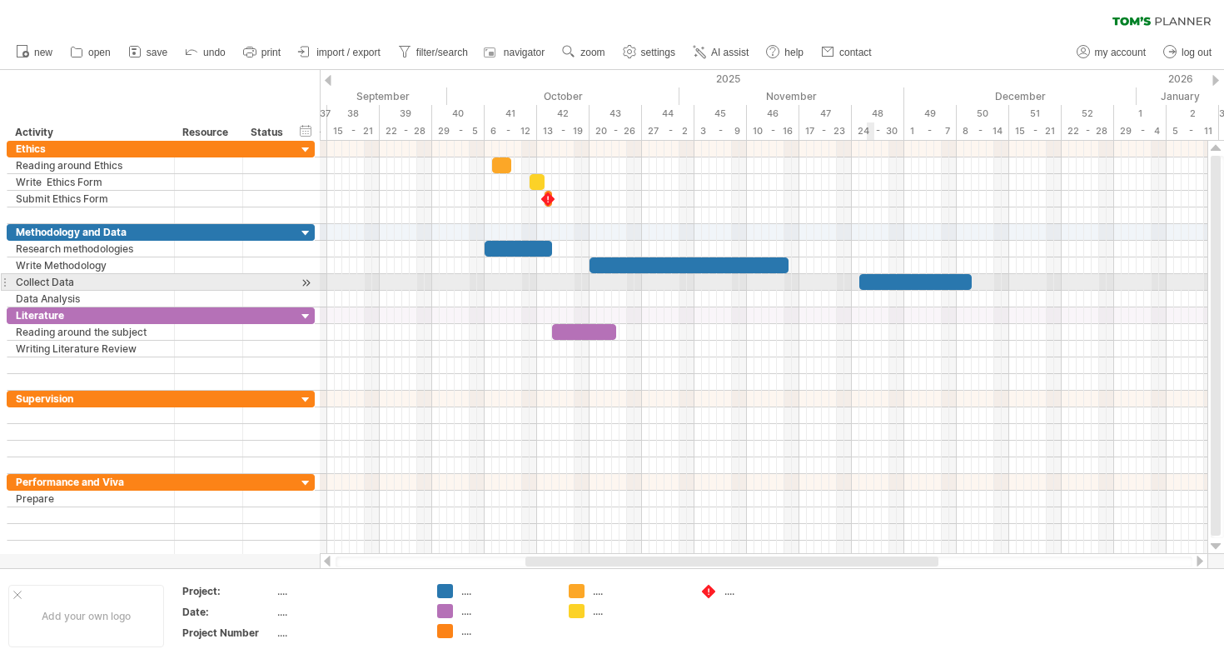
click at [869, 285] on div at bounding box center [916, 282] width 112 height 16
click at [879, 282] on div at bounding box center [916, 282] width 112 height 16
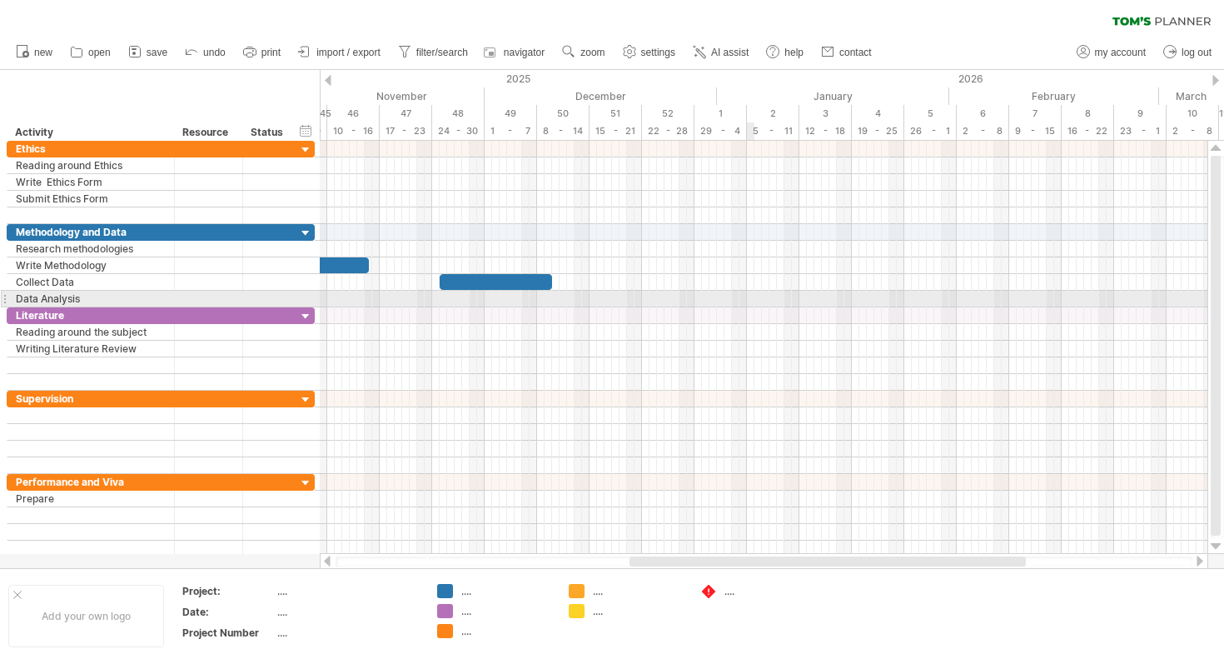
click at [750, 300] on div at bounding box center [764, 299] width 888 height 17
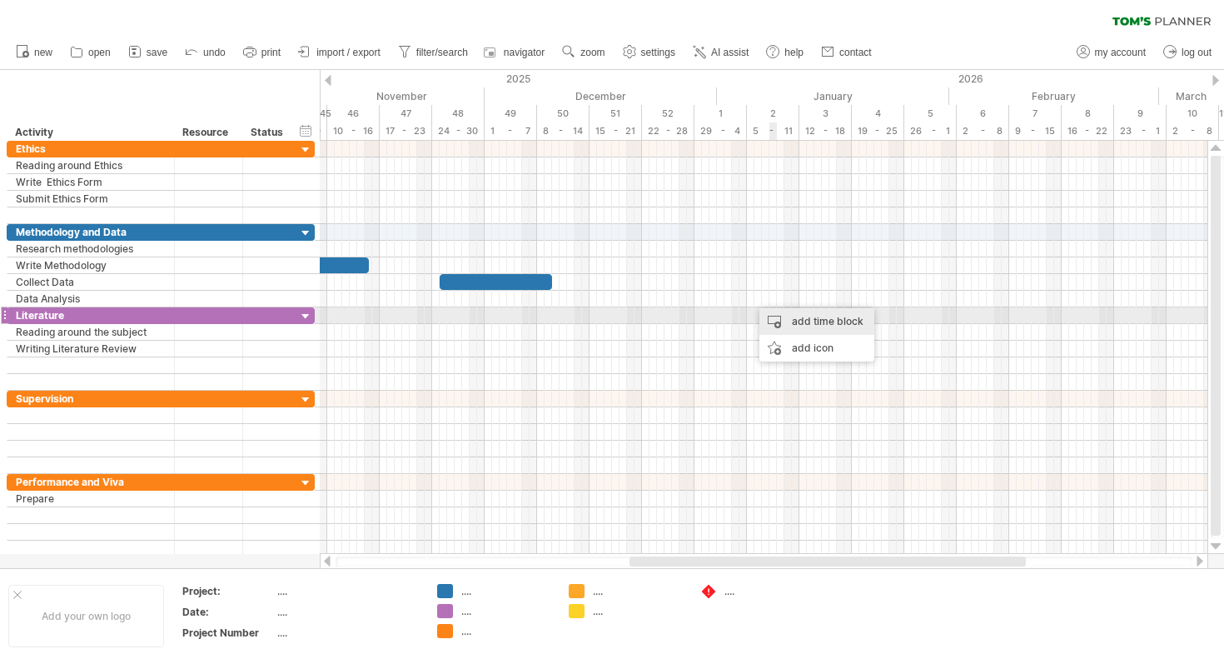
click at [800, 322] on div "add time block" at bounding box center [817, 321] width 115 height 27
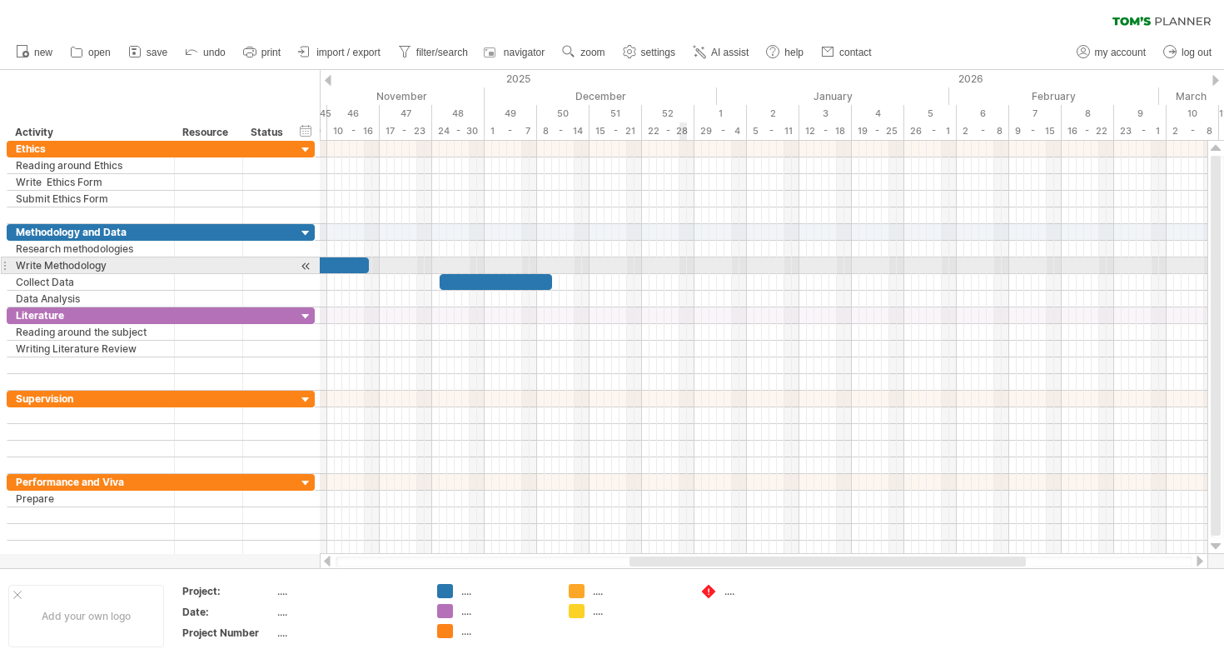
click at [683, 265] on div at bounding box center [764, 265] width 888 height 17
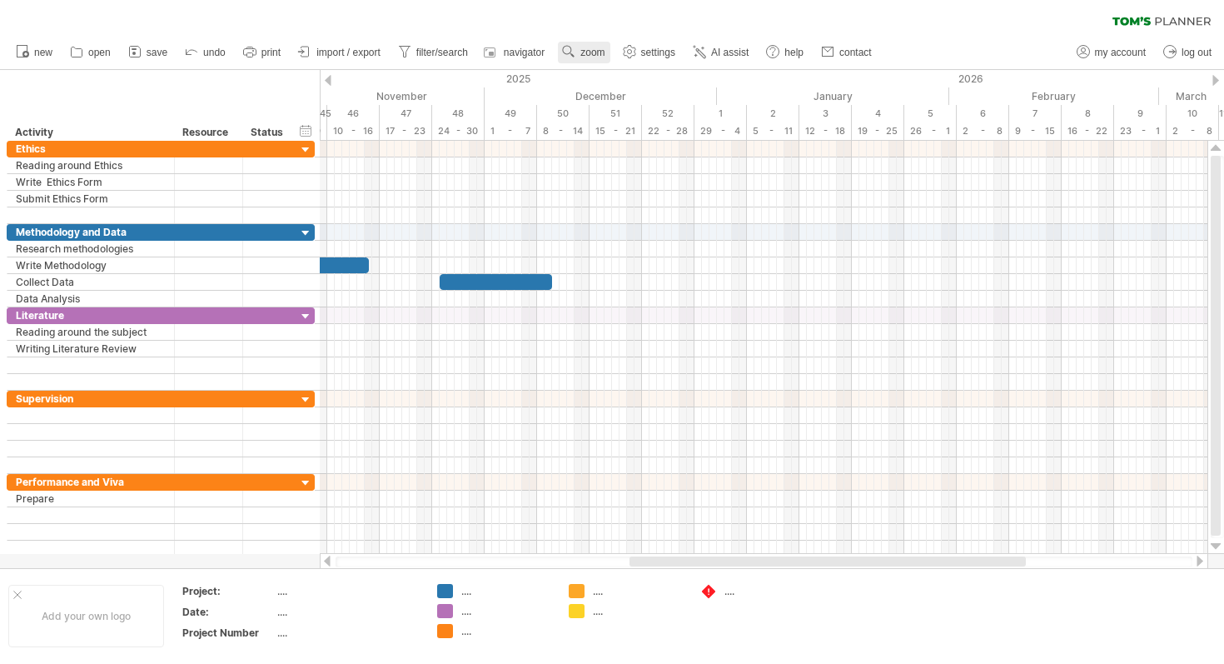
click at [592, 46] on link "zoom" at bounding box center [584, 53] width 52 height 22
click at [640, 92] on div "Week" at bounding box center [647, 94] width 92 height 27
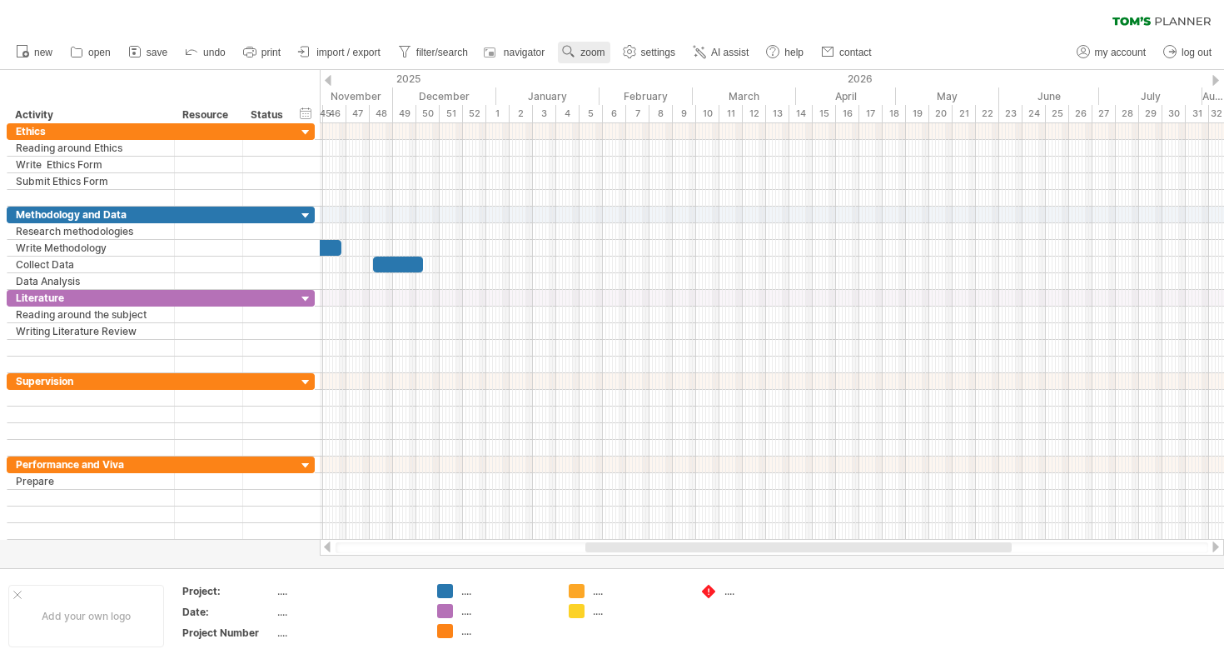
click at [593, 47] on span "zoom" at bounding box center [593, 53] width 24 height 12
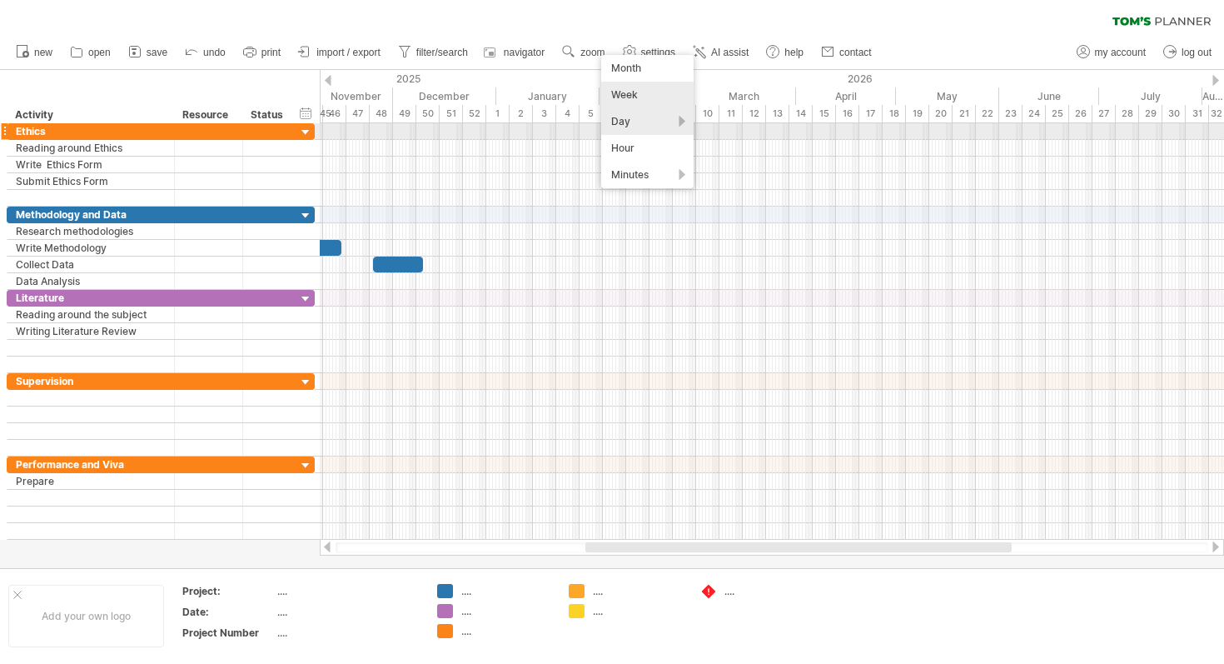
click at [651, 122] on div "Day" at bounding box center [647, 121] width 92 height 27
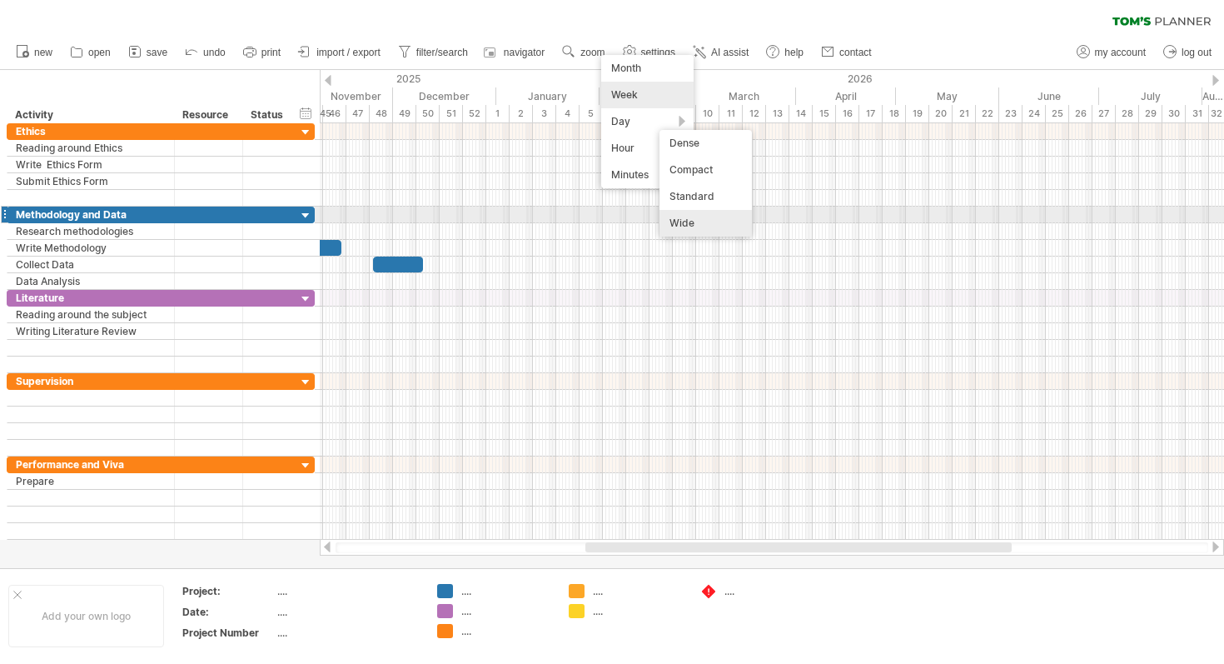
click at [698, 219] on div "Wide" at bounding box center [706, 223] width 92 height 27
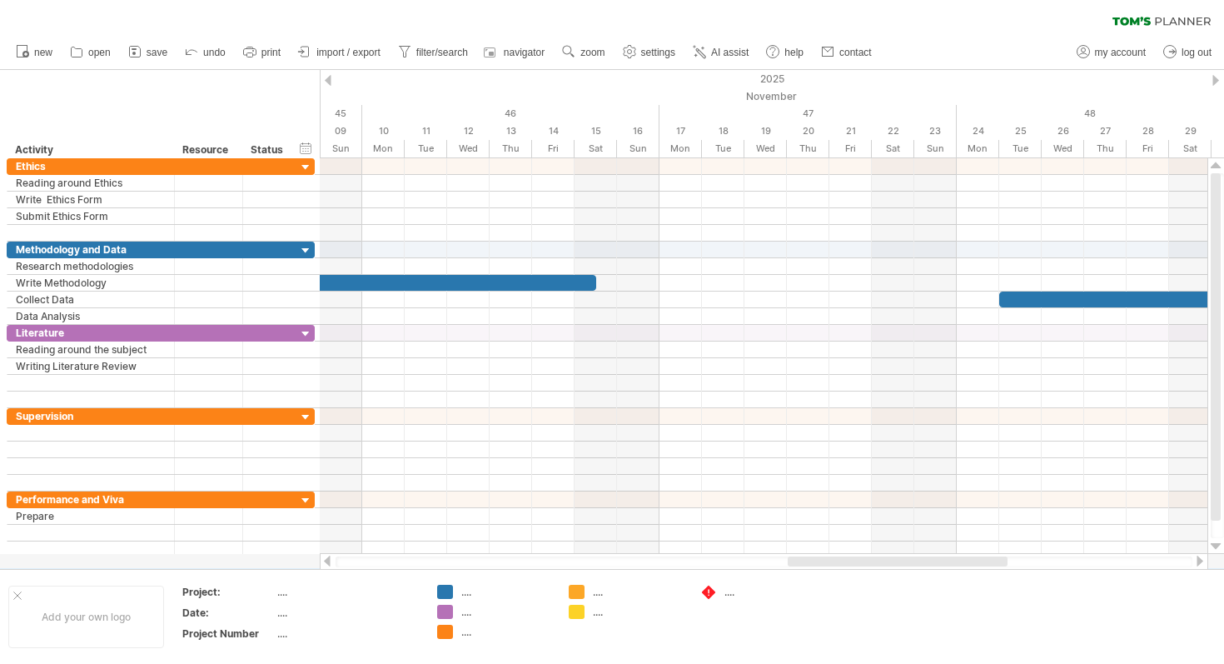
click at [1218, 78] on div at bounding box center [1216, 80] width 7 height 11
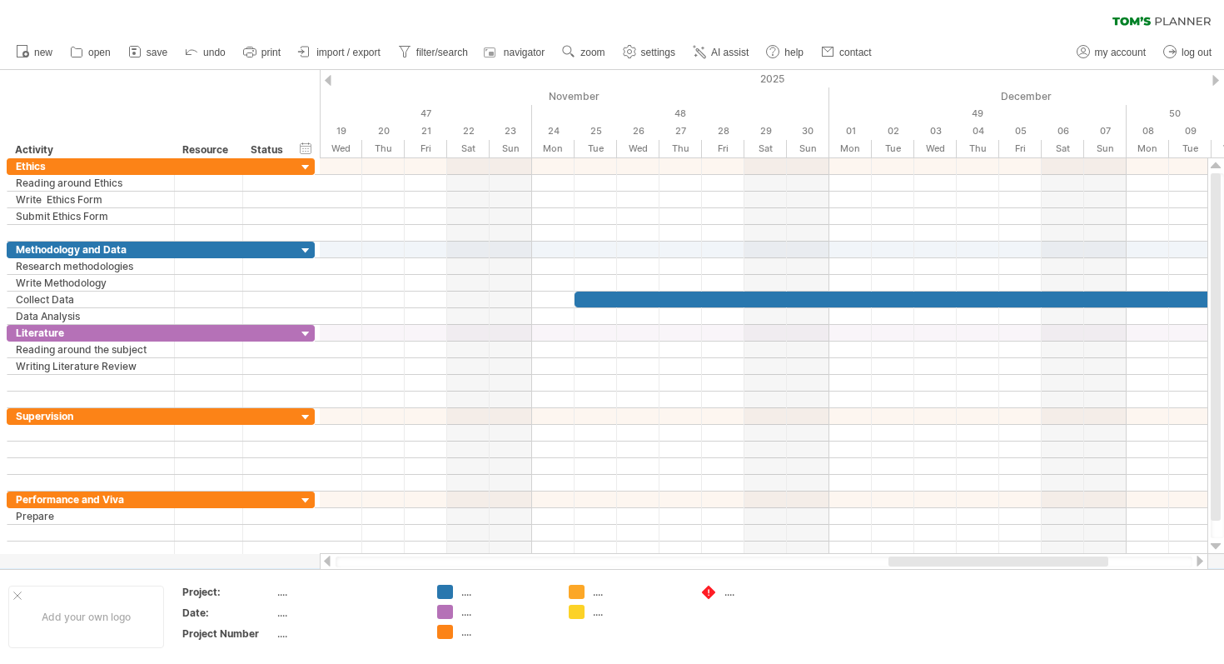
click at [1218, 78] on div at bounding box center [1216, 80] width 7 height 11
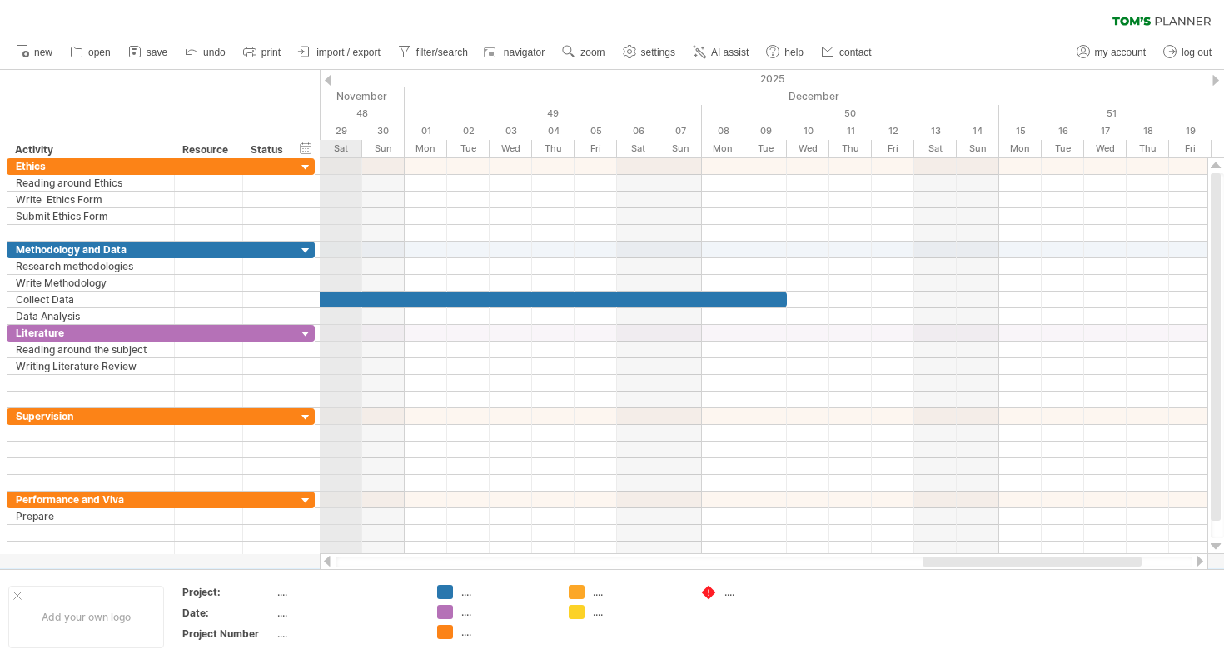
click at [330, 84] on div at bounding box center [328, 80] width 7 height 11
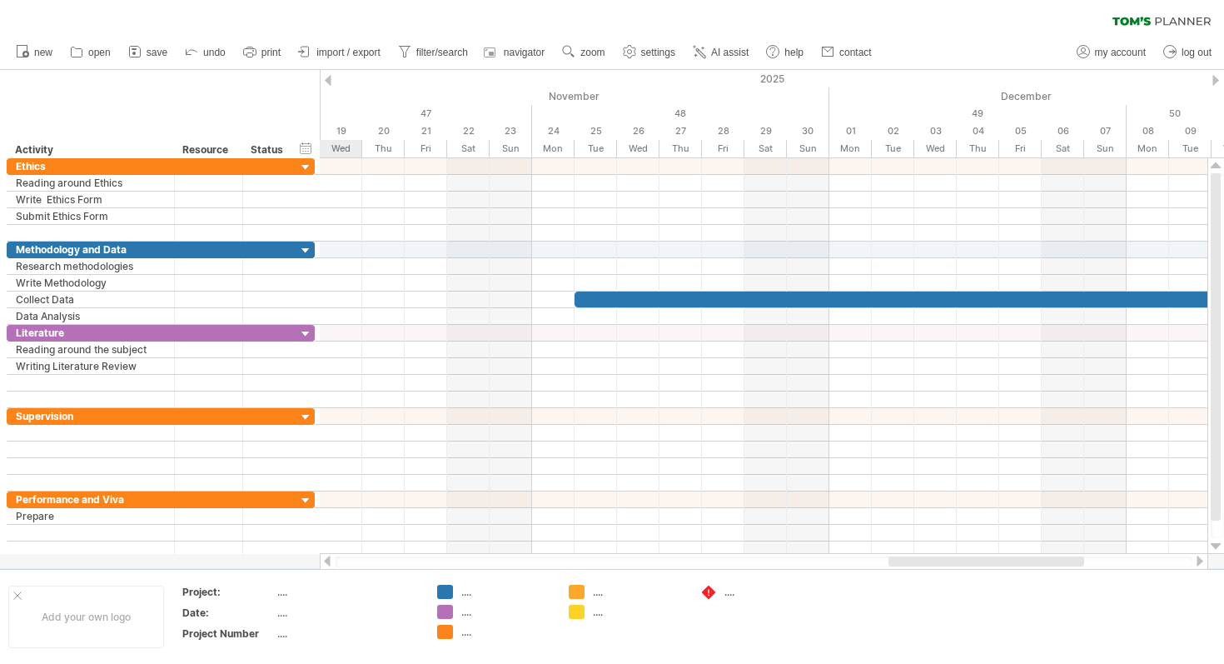
click at [330, 84] on div at bounding box center [328, 80] width 7 height 11
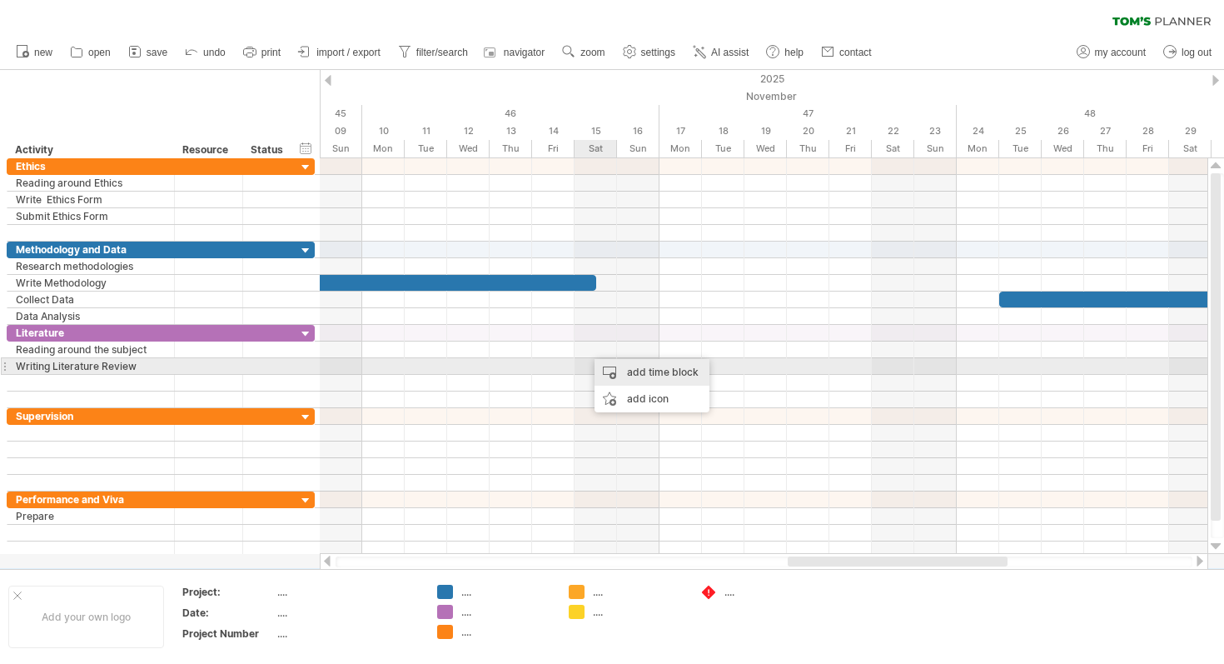
click at [630, 375] on div "add time block" at bounding box center [652, 372] width 115 height 27
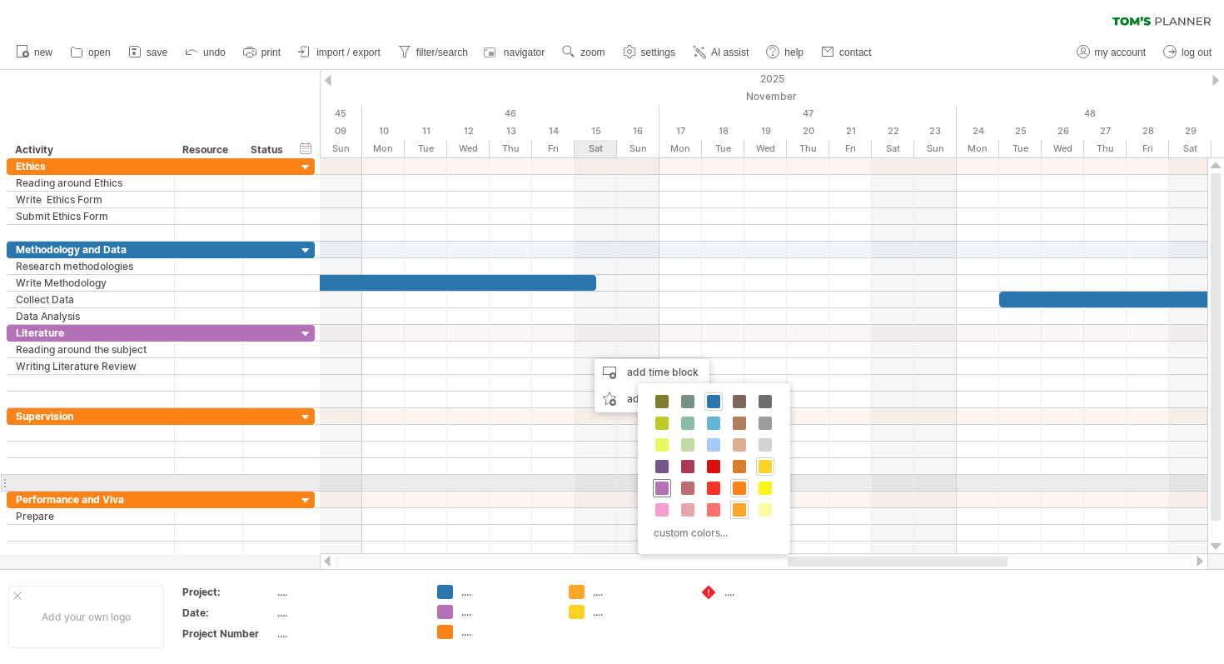
click at [662, 486] on span at bounding box center [662, 487] width 13 height 13
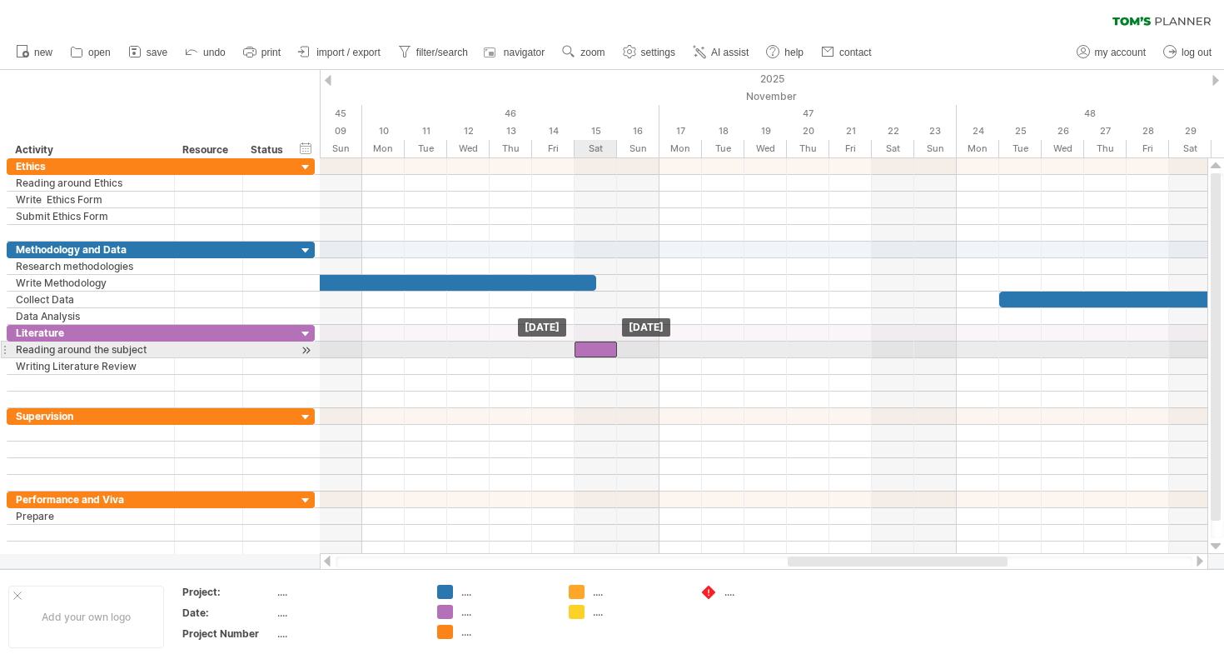
drag, startPoint x: 627, startPoint y: 347, endPoint x: 606, endPoint y: 349, distance: 20.9
click at [606, 349] on div at bounding box center [596, 350] width 42 height 16
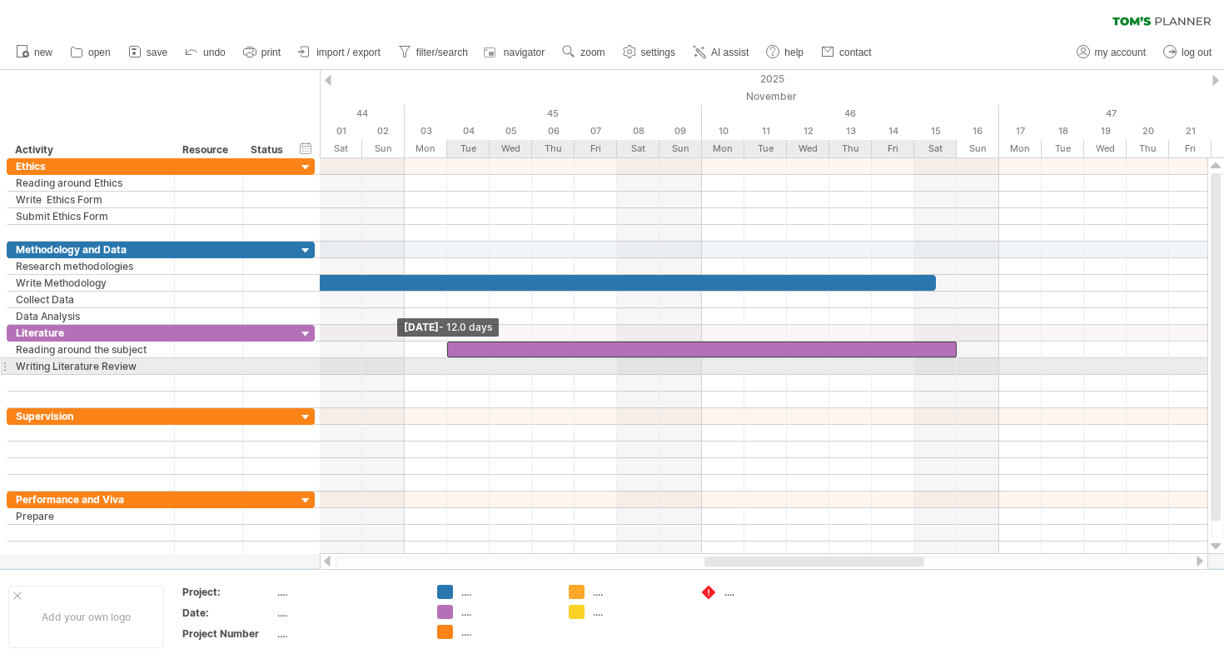
drag, startPoint x: 914, startPoint y: 349, endPoint x: 448, endPoint y: 375, distance: 466.3
click at [448, 375] on div "[DATE] [DATE] - 12.0 days" at bounding box center [764, 356] width 888 height 396
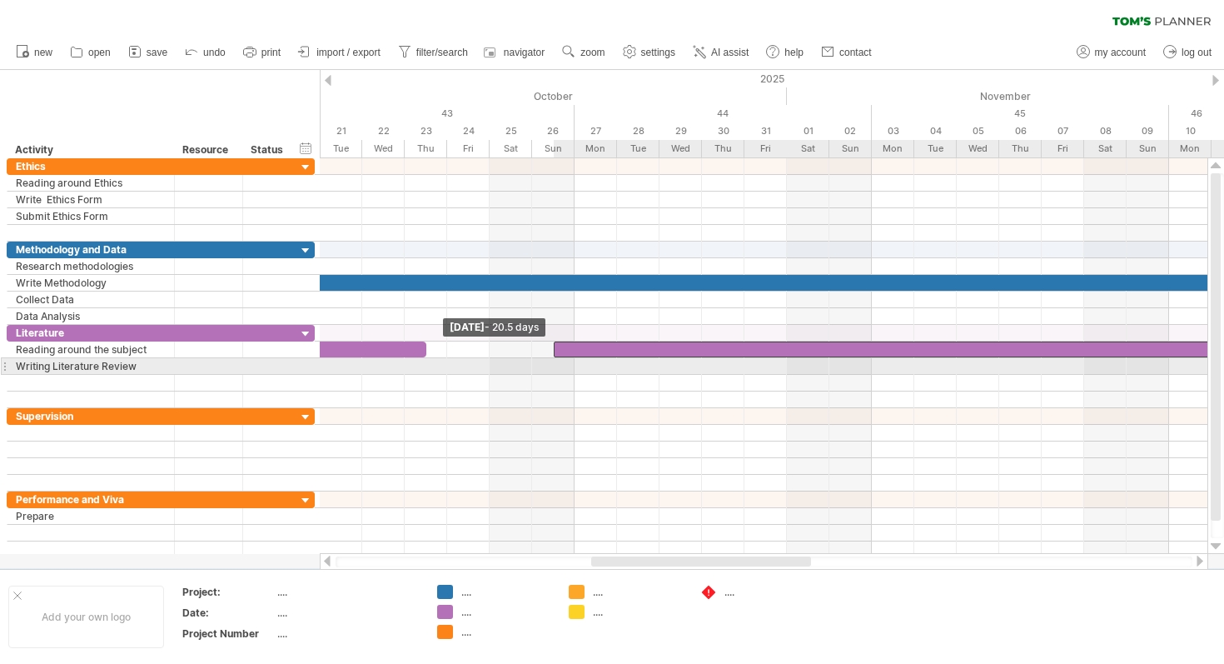
drag, startPoint x: 916, startPoint y: 348, endPoint x: 555, endPoint y: 374, distance: 362.4
click at [555, 374] on div "[DATE] [DATE] - 20.5 days" at bounding box center [764, 356] width 888 height 396
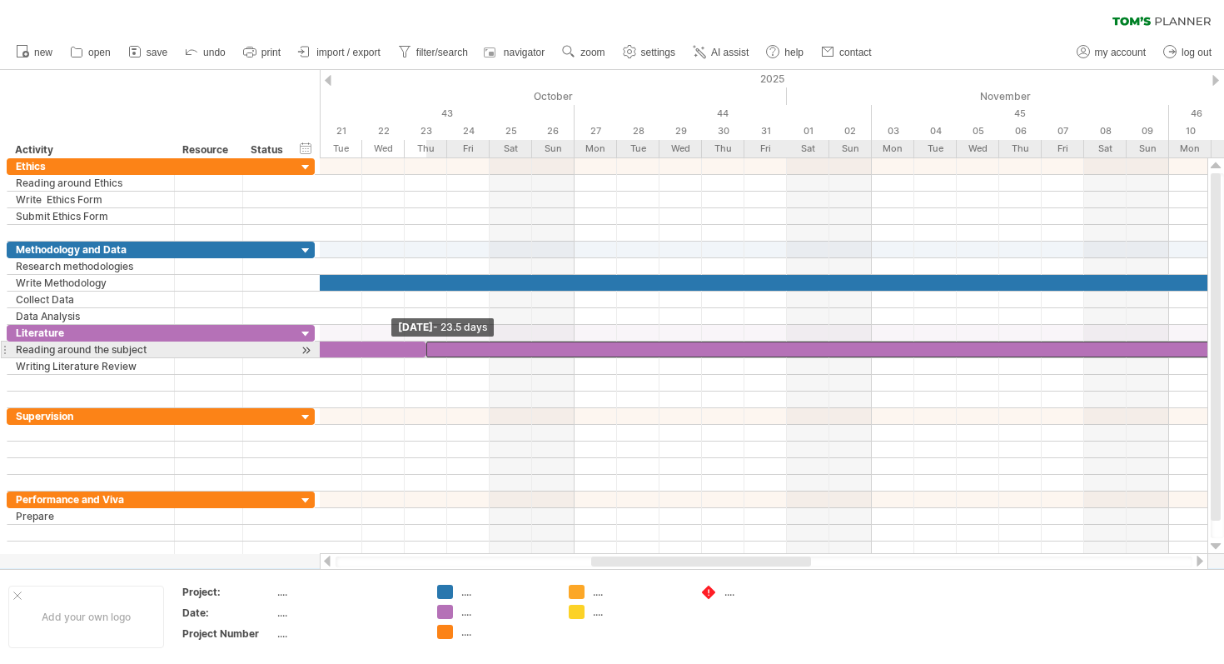
drag, startPoint x: 553, startPoint y: 349, endPoint x: 416, endPoint y: 350, distance: 137.4
click at [575, 350] on div at bounding box center [575, 350] width 0 height 17
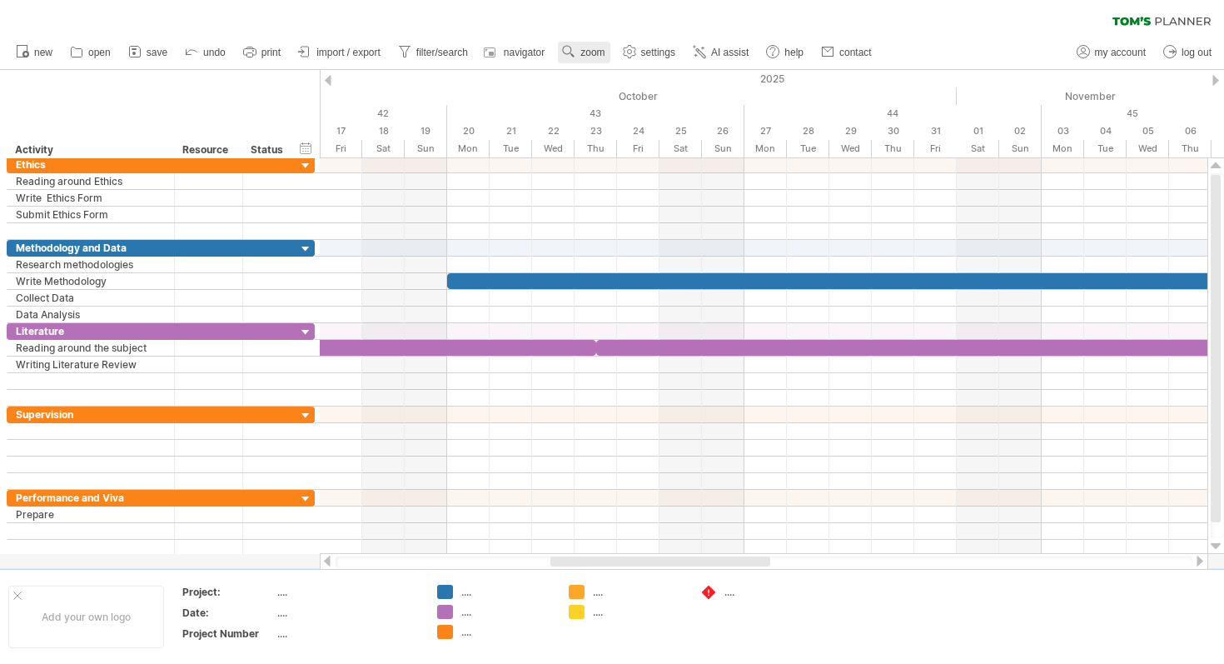
click at [584, 47] on span "zoom" at bounding box center [593, 53] width 24 height 12
click at [652, 120] on div "Day" at bounding box center [638, 122] width 92 height 27
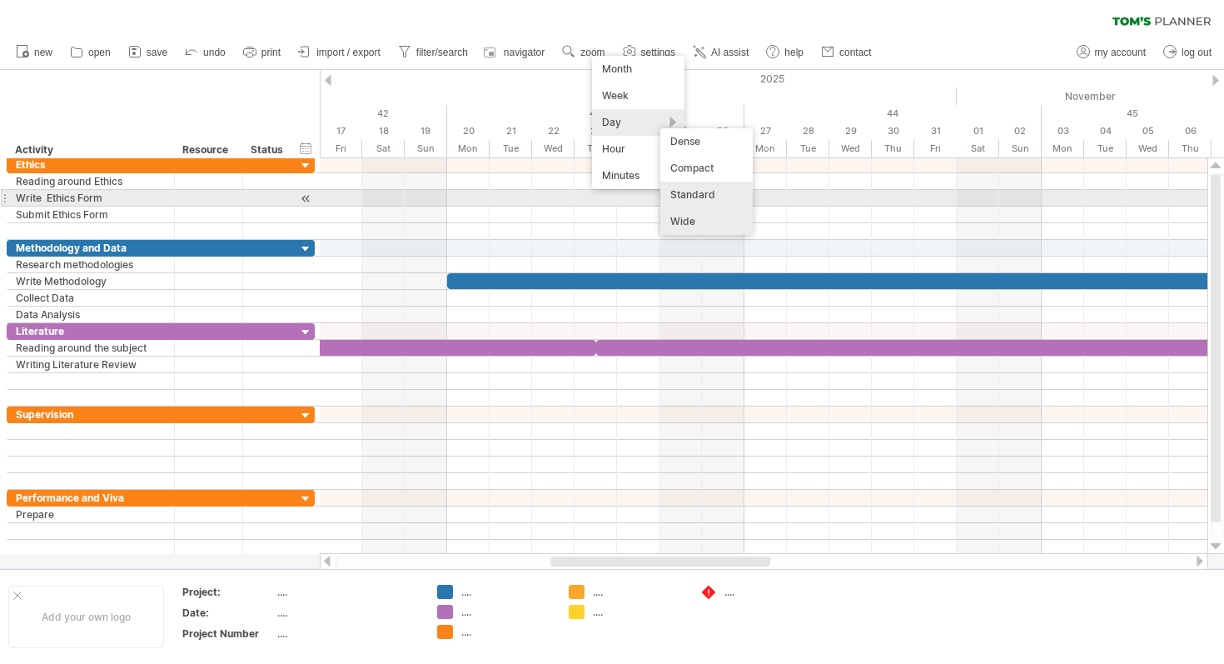
click at [707, 197] on div "Standard" at bounding box center [707, 195] width 92 height 27
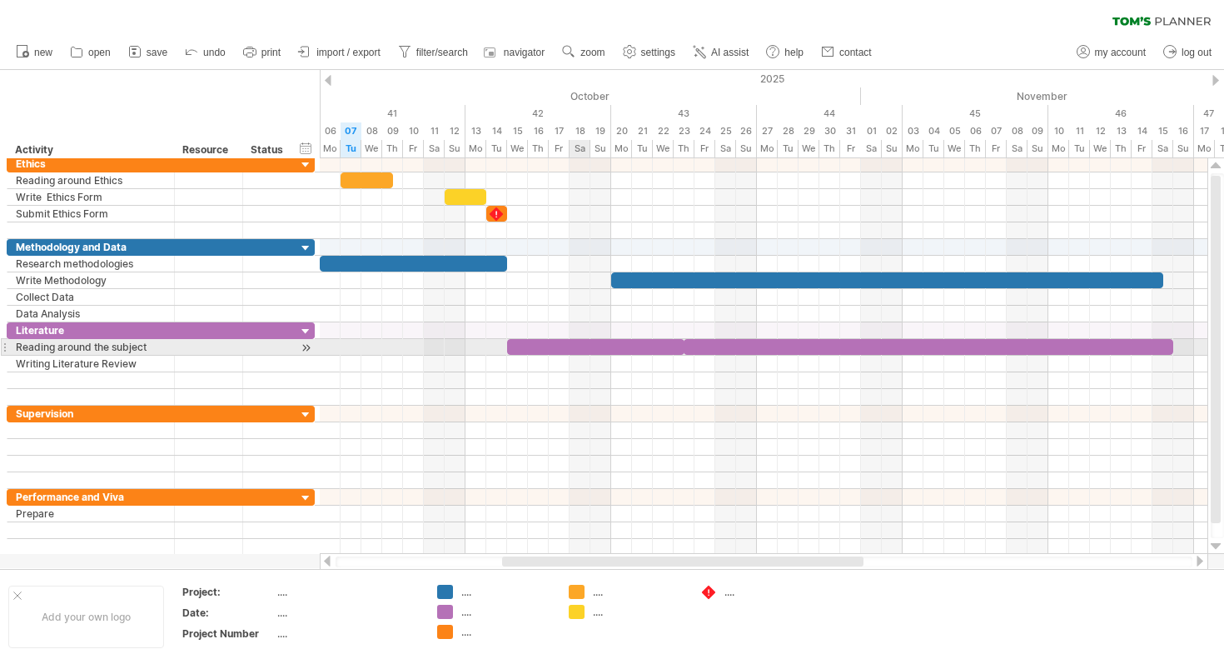
click at [588, 347] on div at bounding box center [595, 347] width 177 height 16
click at [783, 342] on div at bounding box center [929, 347] width 490 height 16
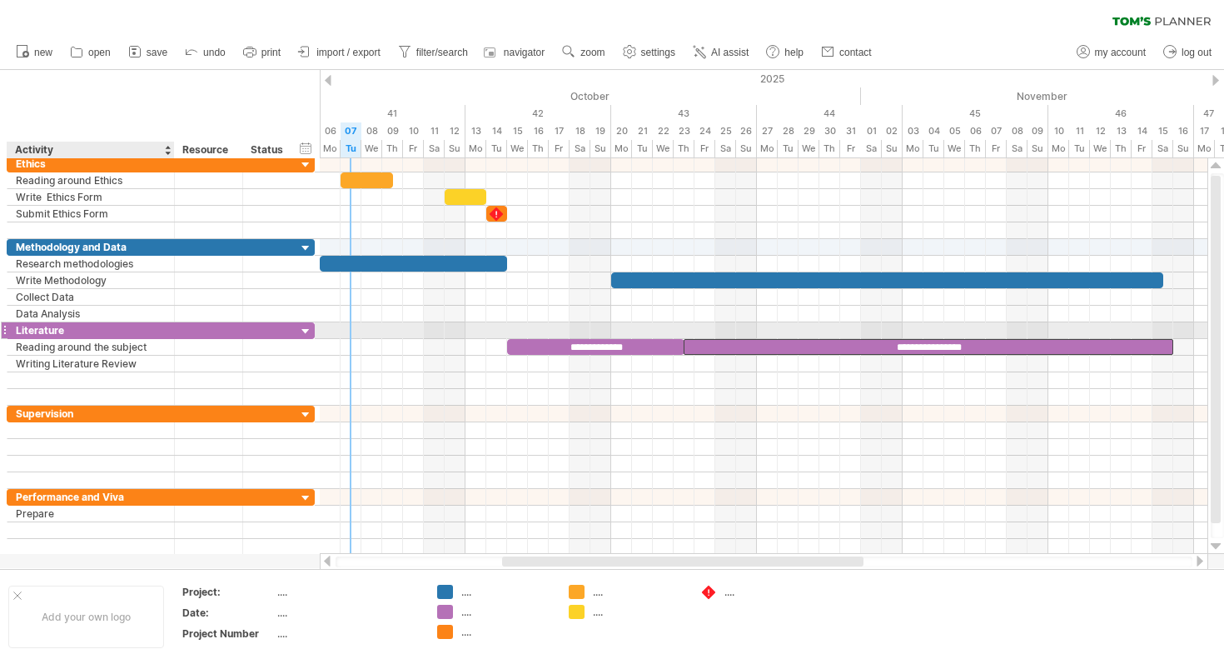
click at [63, 330] on div "Literature" at bounding box center [91, 330] width 150 height 16
type input "**********"
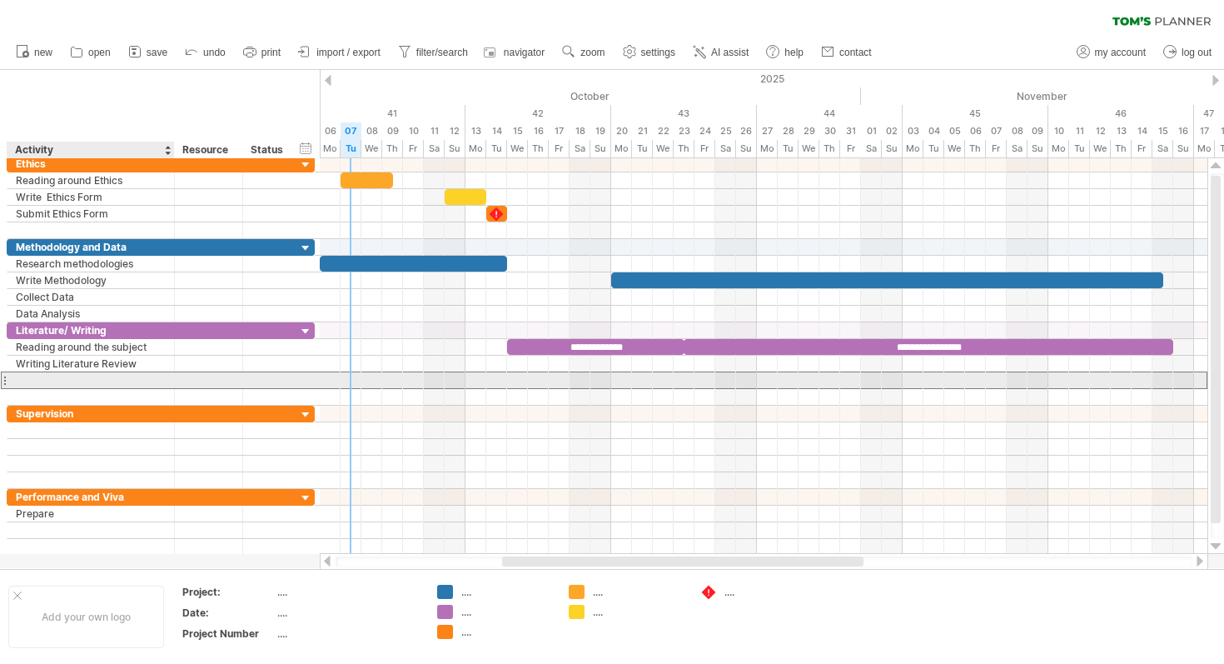
click at [60, 381] on div at bounding box center [91, 380] width 150 height 16
type input "*"
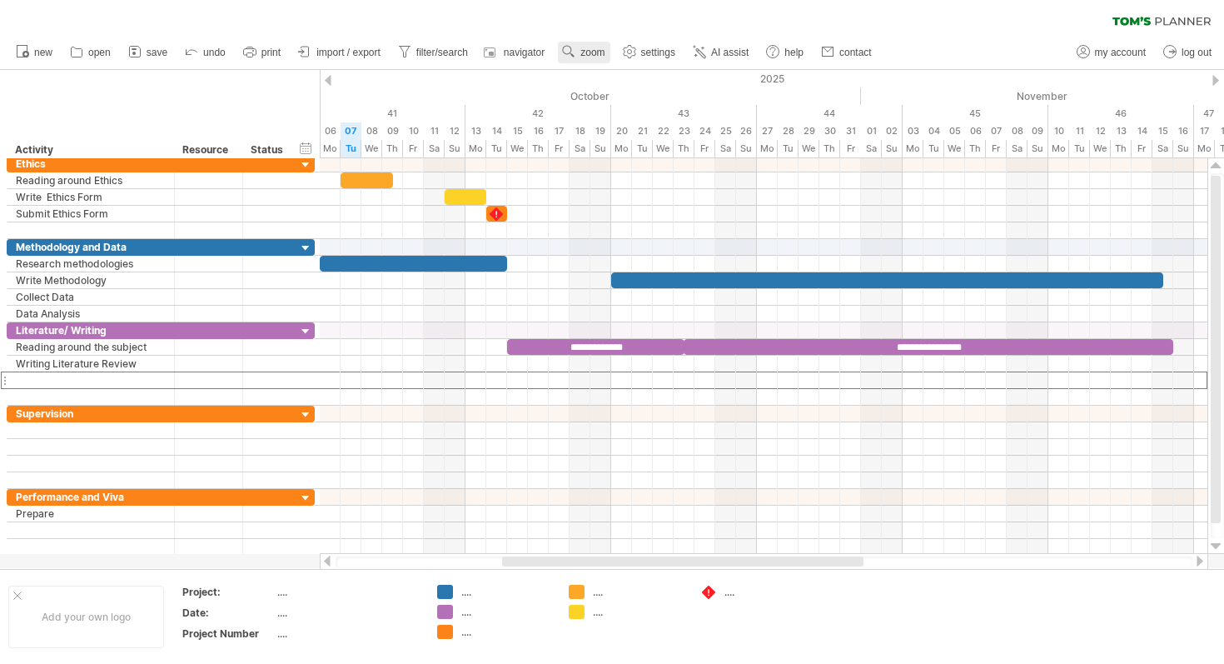
click at [588, 55] on span "zoom" at bounding box center [593, 53] width 24 height 12
click at [627, 100] on div "Week" at bounding box center [642, 103] width 92 height 27
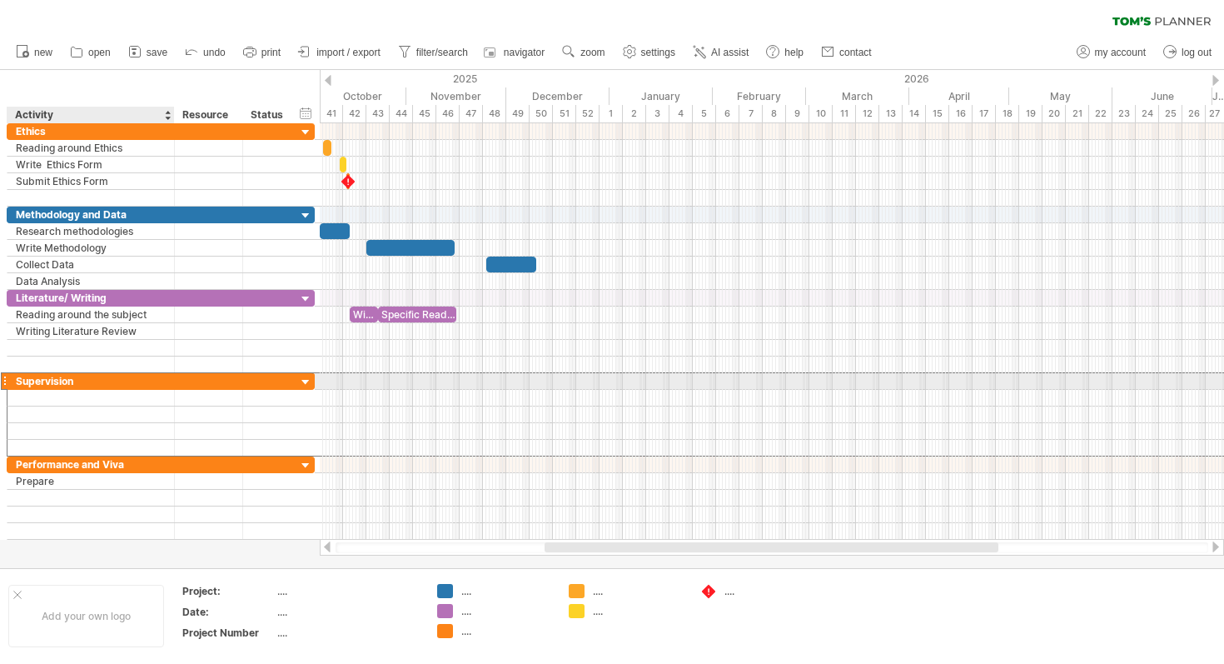
click at [101, 379] on div "Supervision" at bounding box center [91, 381] width 150 height 16
type input "*"
type input "**********"
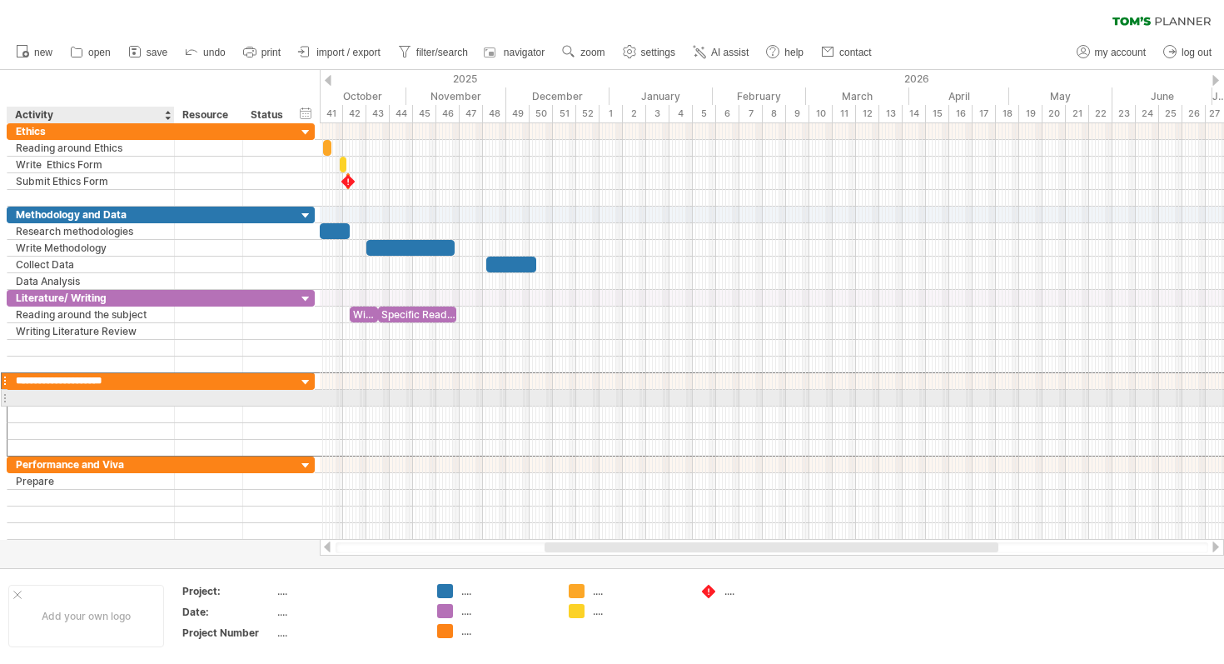
click at [43, 400] on div at bounding box center [91, 398] width 150 height 16
type input "**********"
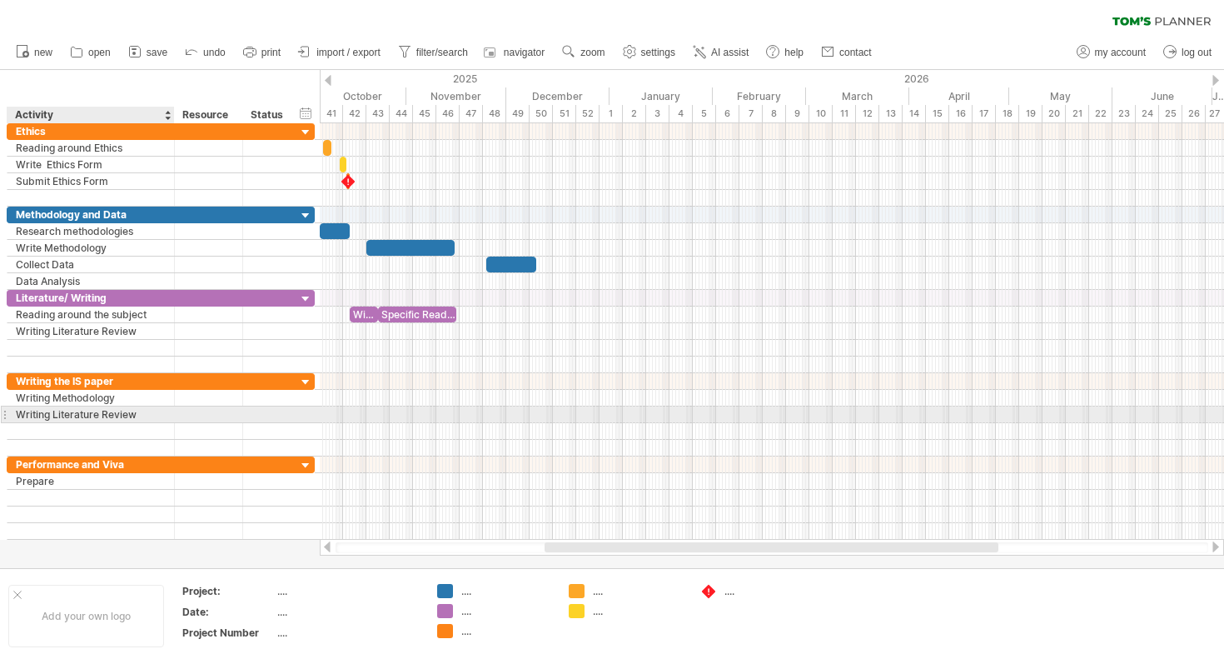
click at [47, 421] on div "Writing Literature Review" at bounding box center [91, 414] width 150 height 16
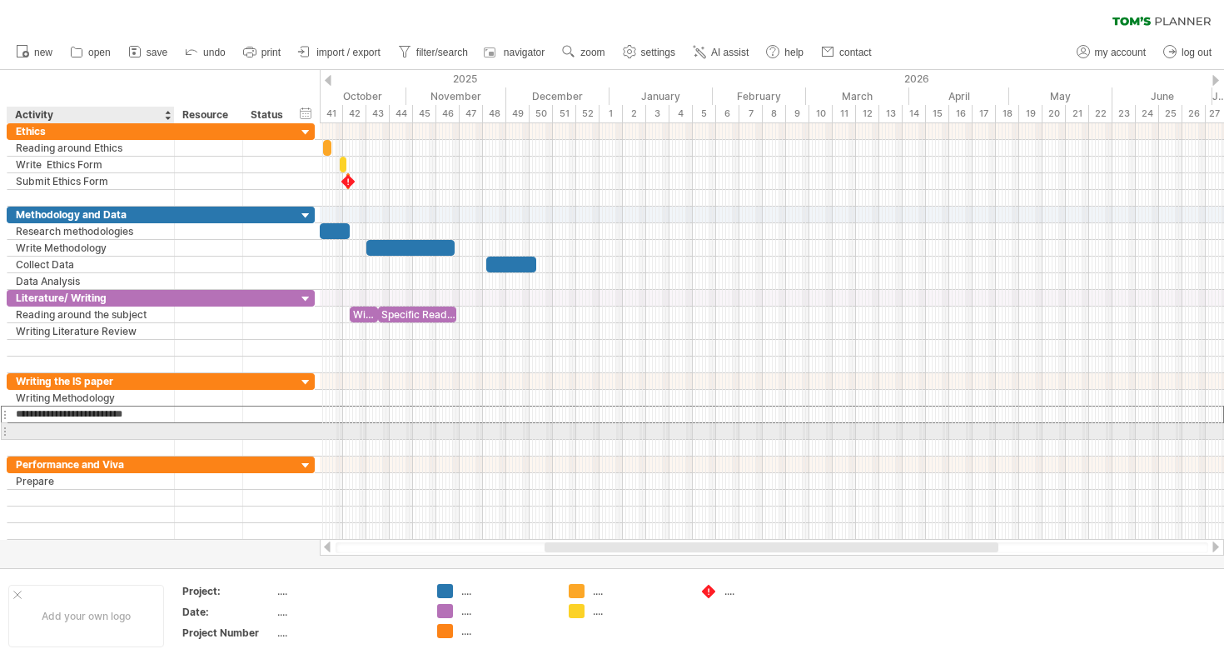
click at [48, 432] on div at bounding box center [91, 431] width 150 height 16
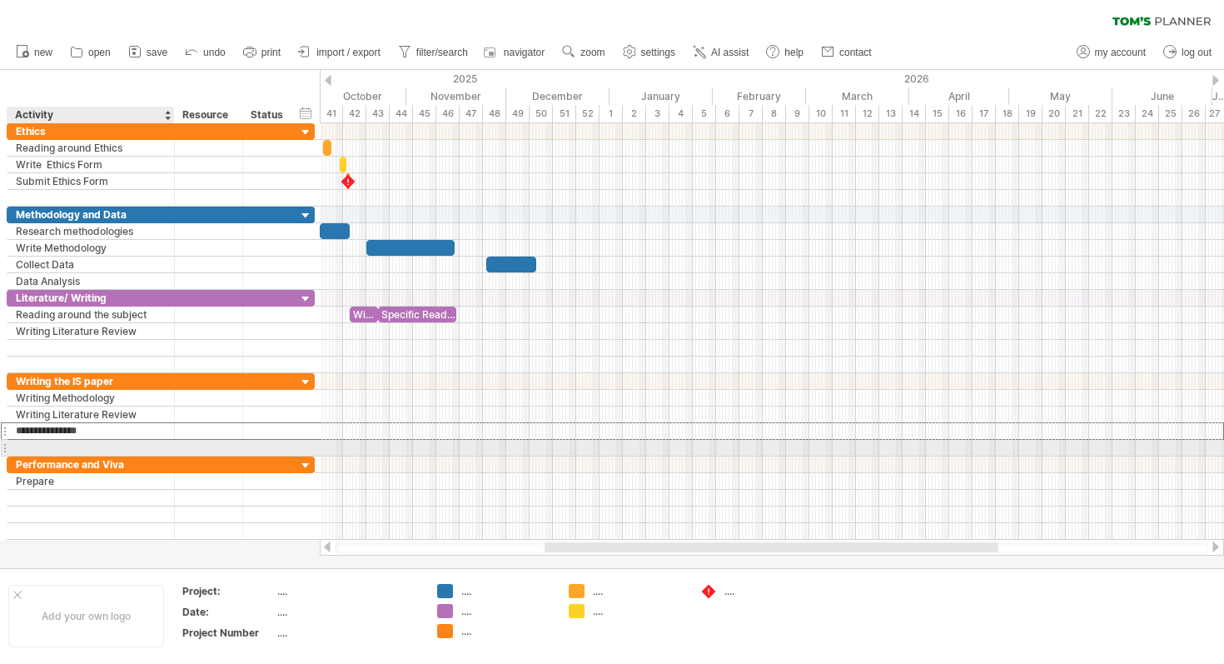
type input "**********"
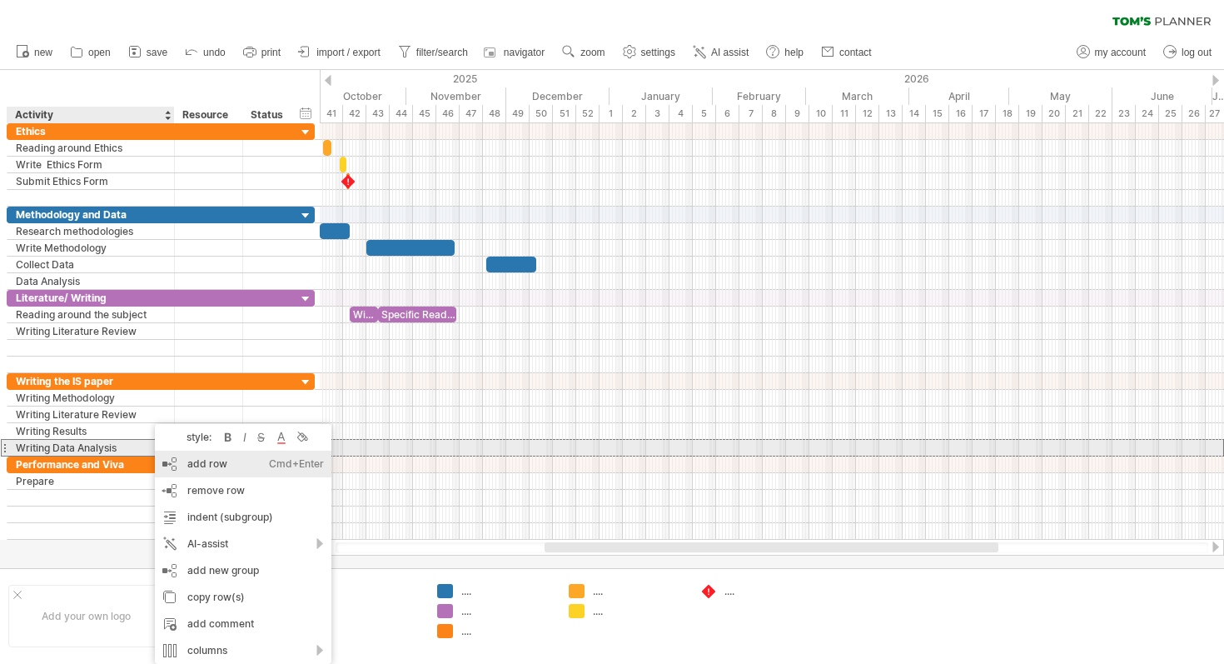
click at [209, 456] on div "add row Ctrl+Enter Cmd+Enter" at bounding box center [243, 464] width 177 height 27
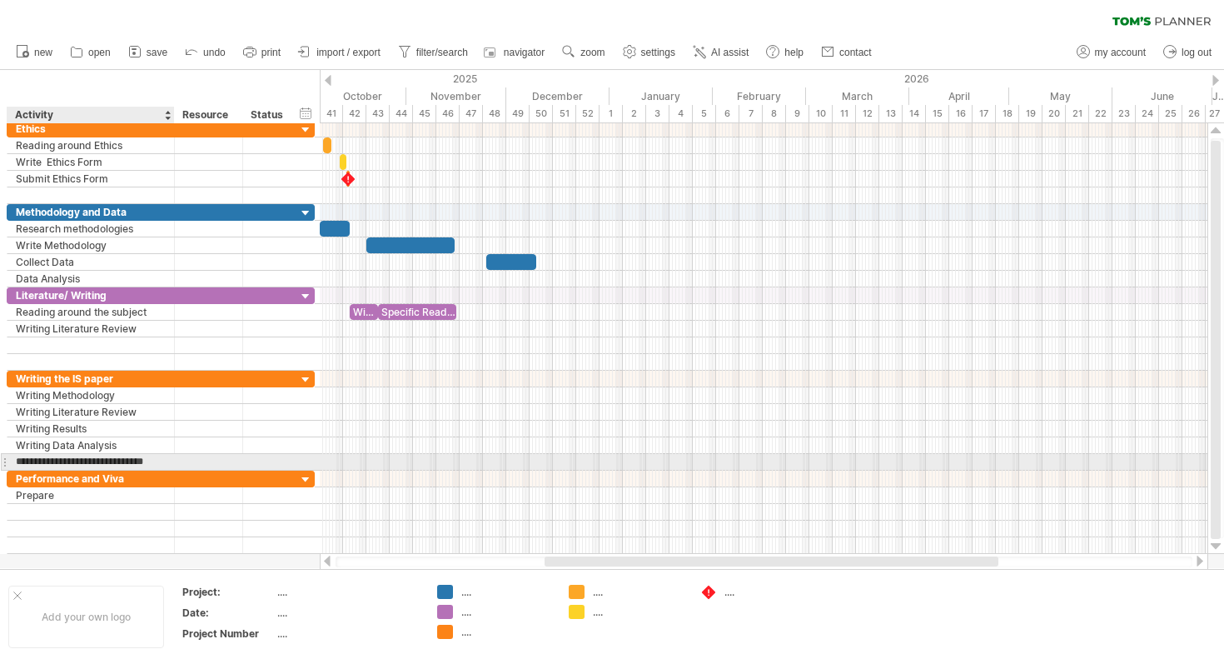
scroll to position [0, 5]
type input "**********"
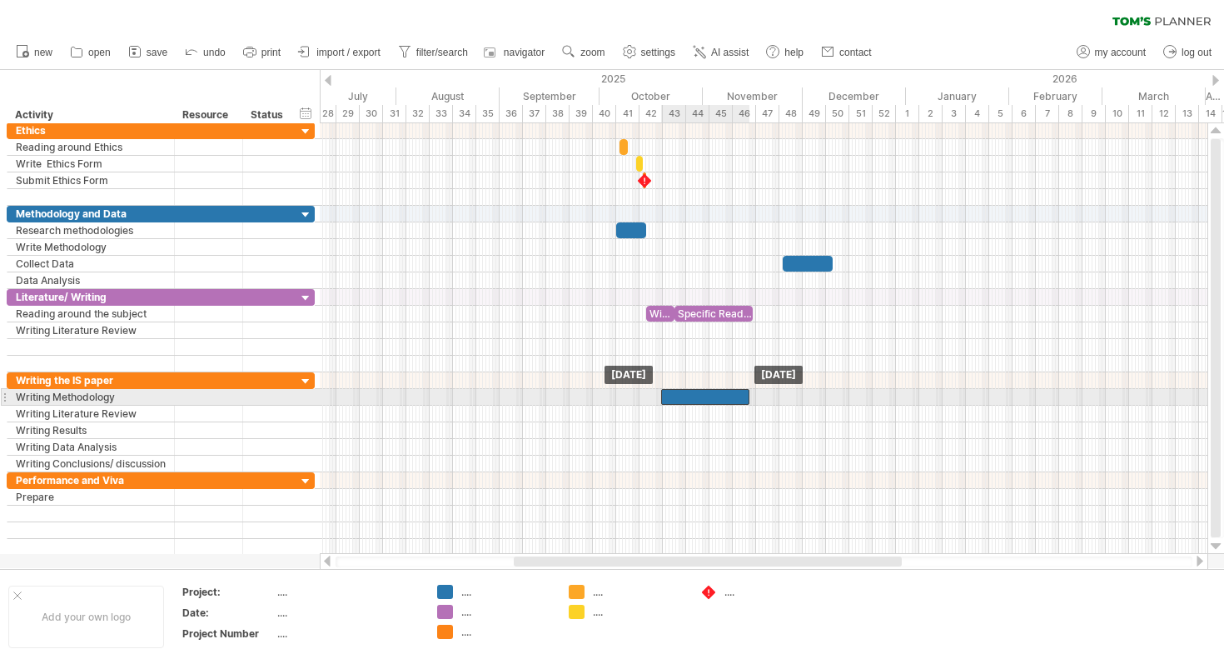
drag, startPoint x: 695, startPoint y: 245, endPoint x: 693, endPoint y: 396, distance: 150.8
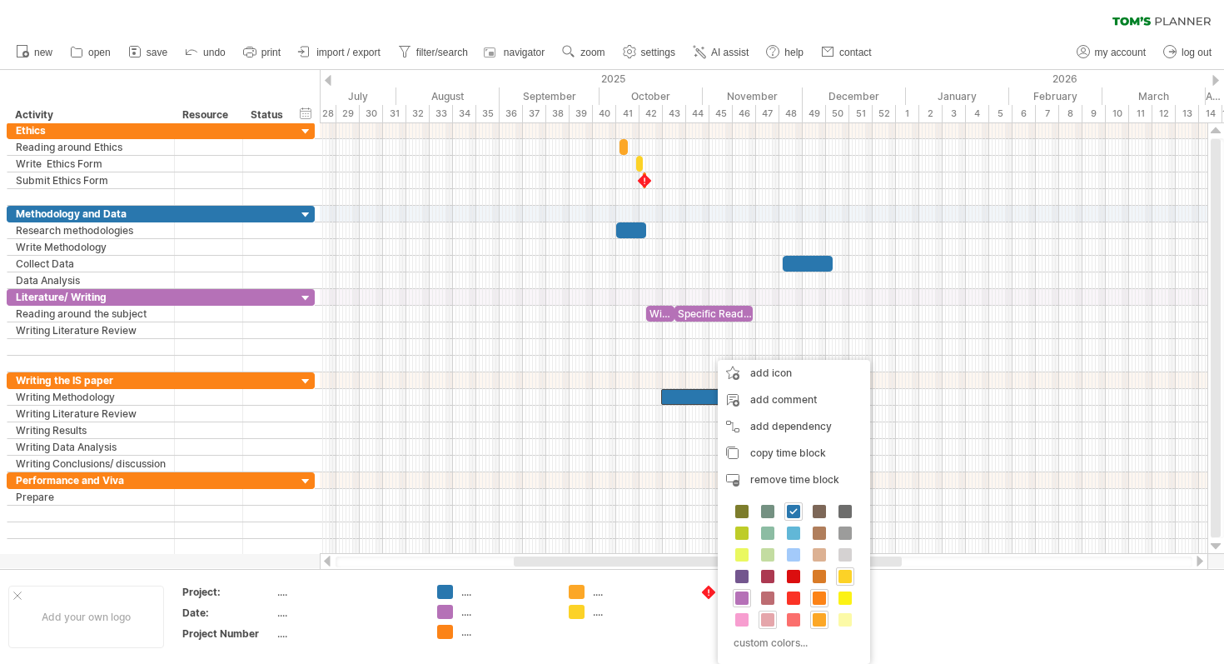
click at [770, 621] on span at bounding box center [767, 619] width 13 height 13
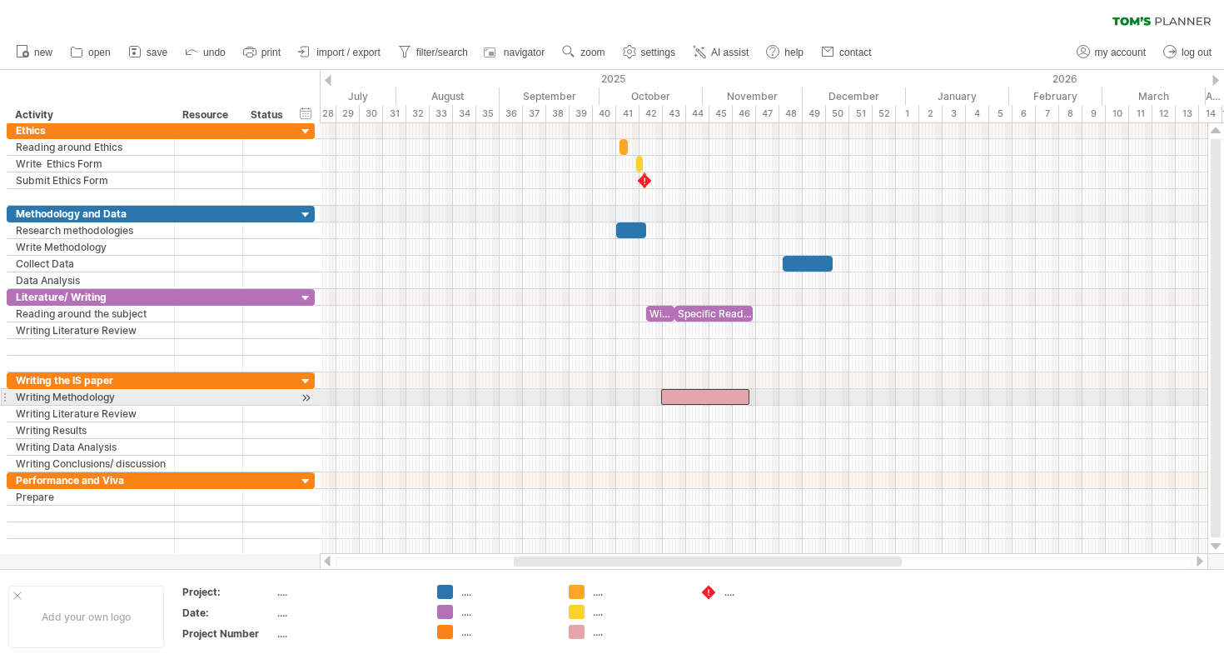
click at [710, 400] on div at bounding box center [705, 397] width 88 height 16
click at [714, 394] on div "**********" at bounding box center [705, 397] width 88 height 16
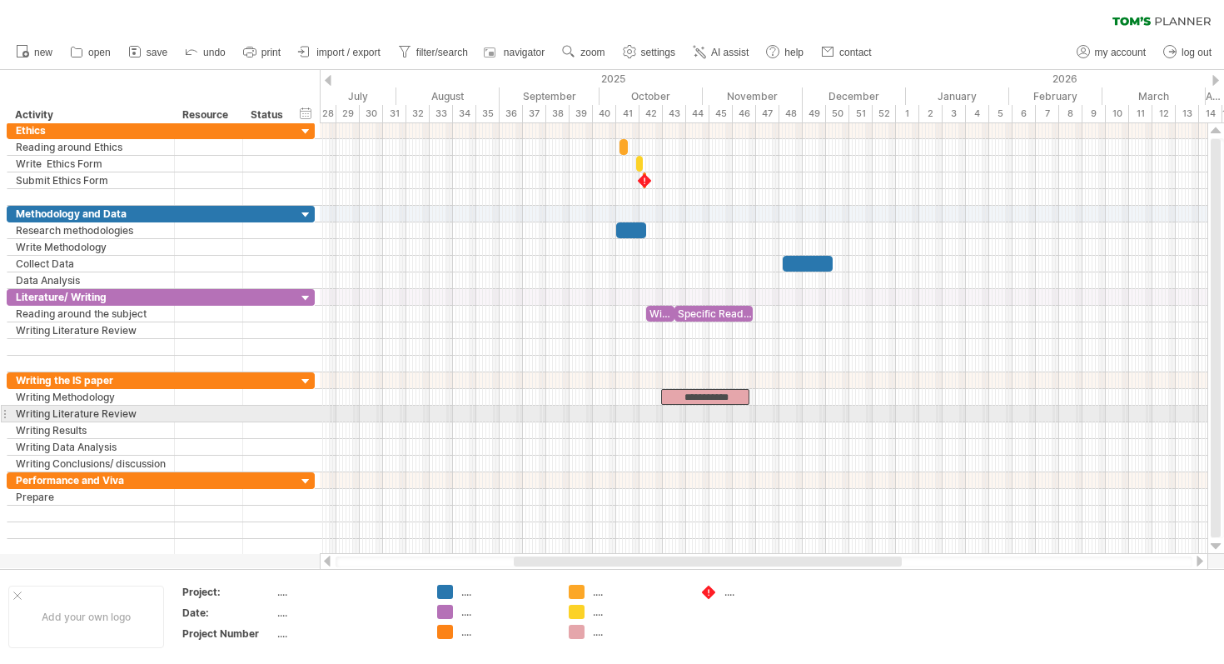
click at [749, 412] on div at bounding box center [764, 414] width 888 height 17
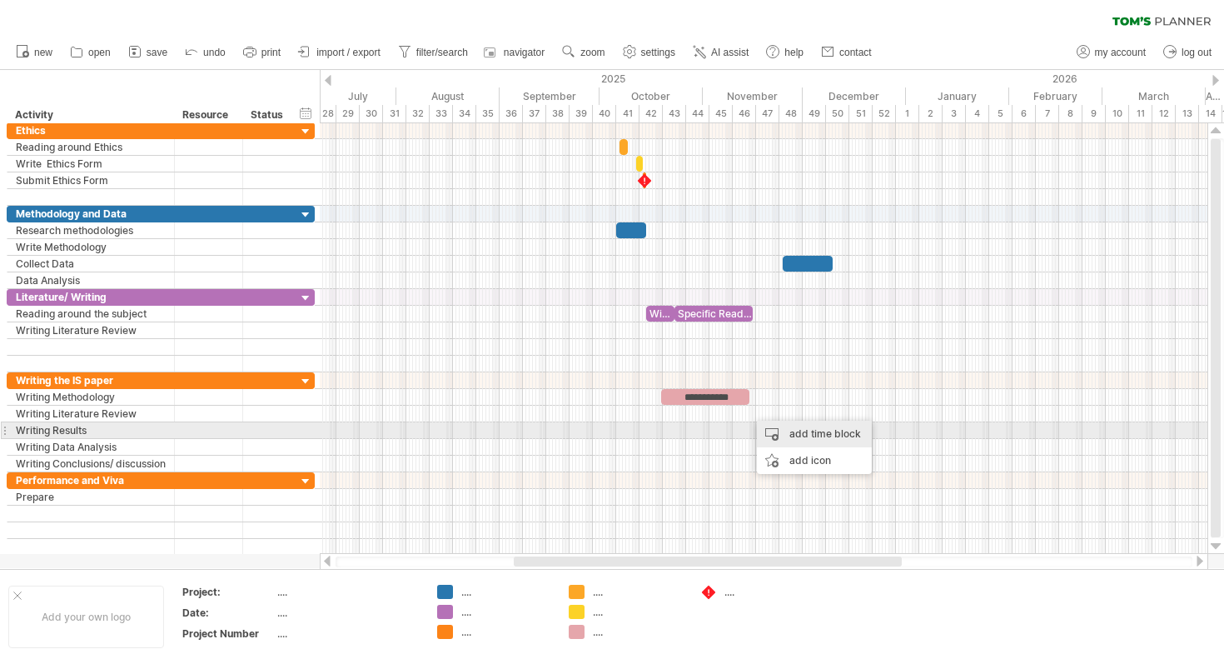
click at [795, 436] on div "add time block" at bounding box center [814, 434] width 115 height 27
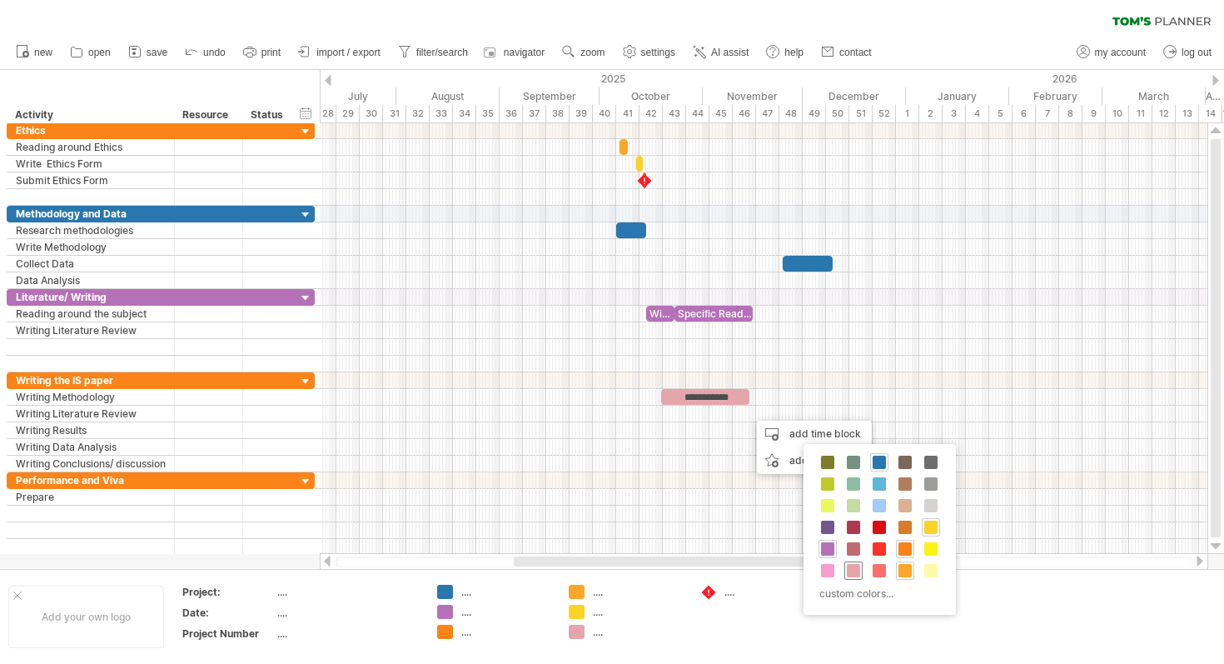
click at [854, 576] on span at bounding box center [853, 570] width 13 height 13
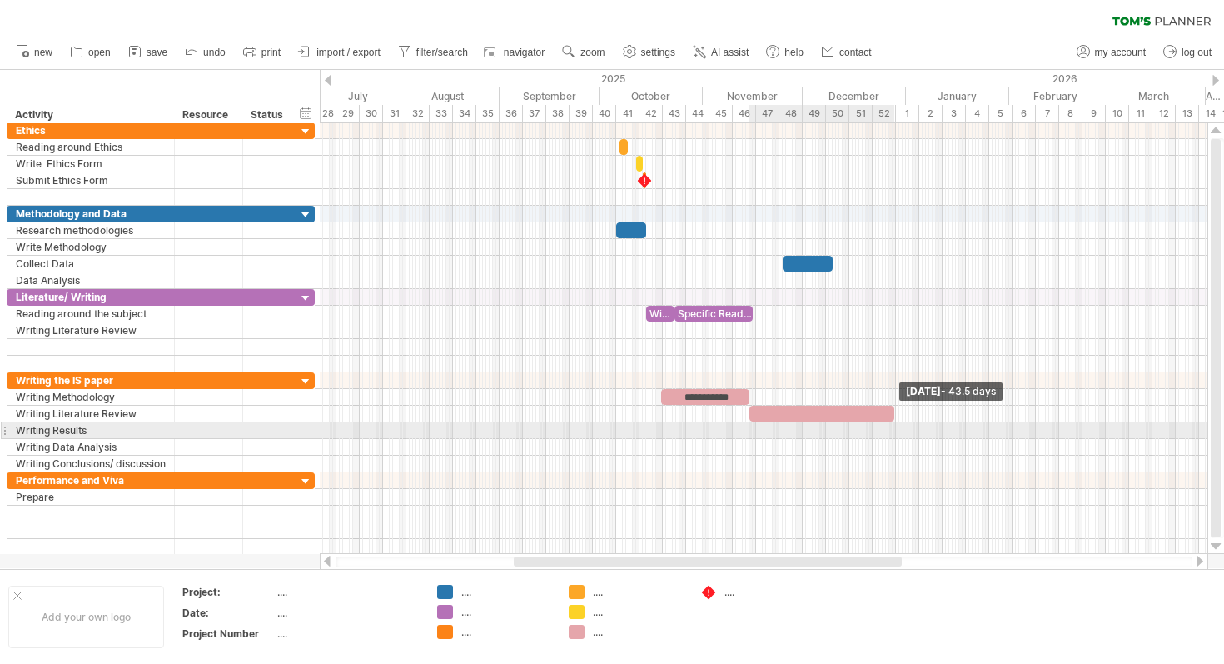
drag, startPoint x: 770, startPoint y: 414, endPoint x: 891, endPoint y: 426, distance: 122.2
click at [891, 426] on div "**********" at bounding box center [764, 338] width 888 height 431
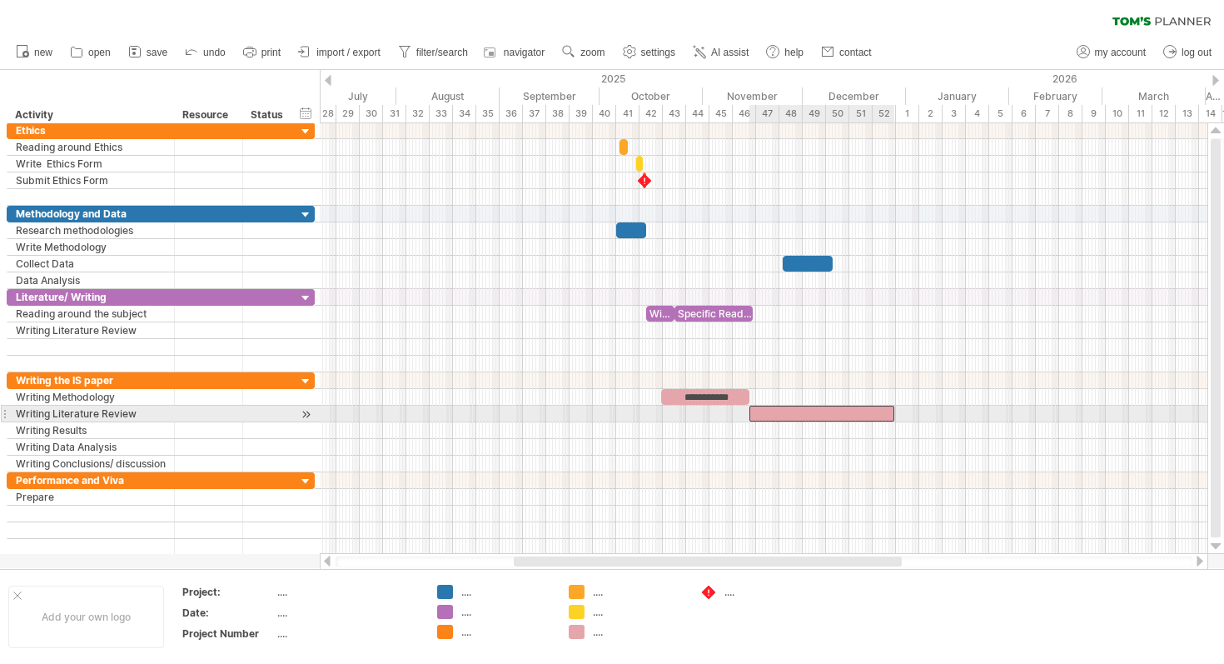
click at [823, 412] on div at bounding box center [822, 414] width 145 height 16
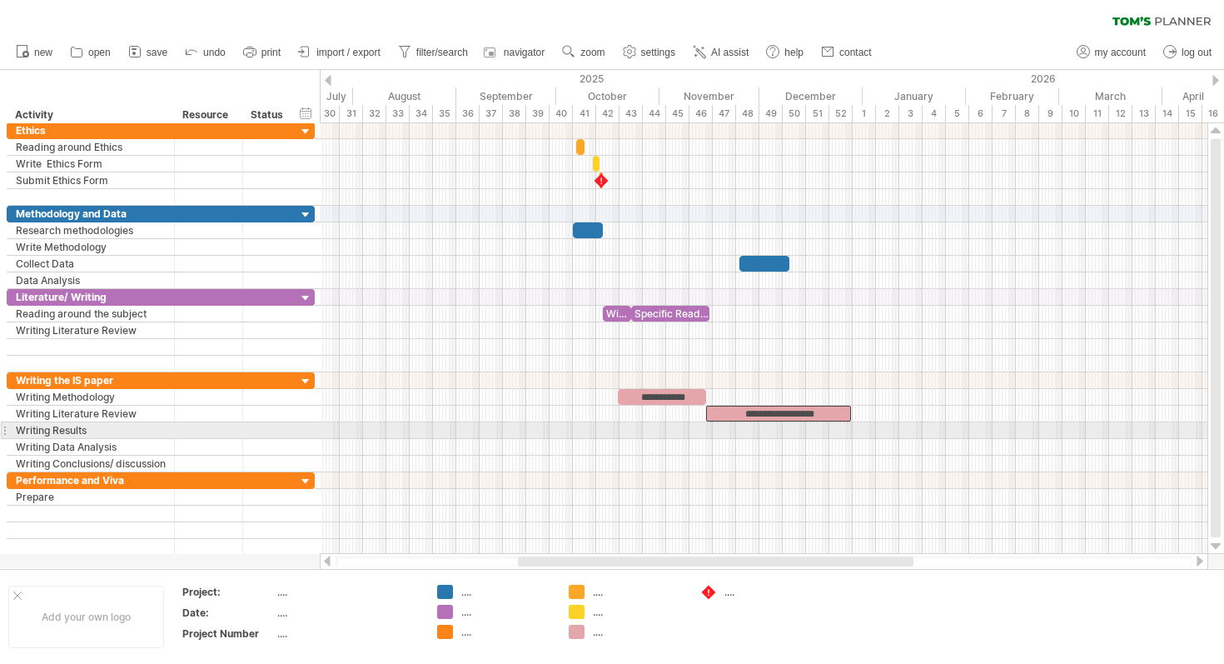
click at [856, 429] on div at bounding box center [764, 430] width 888 height 17
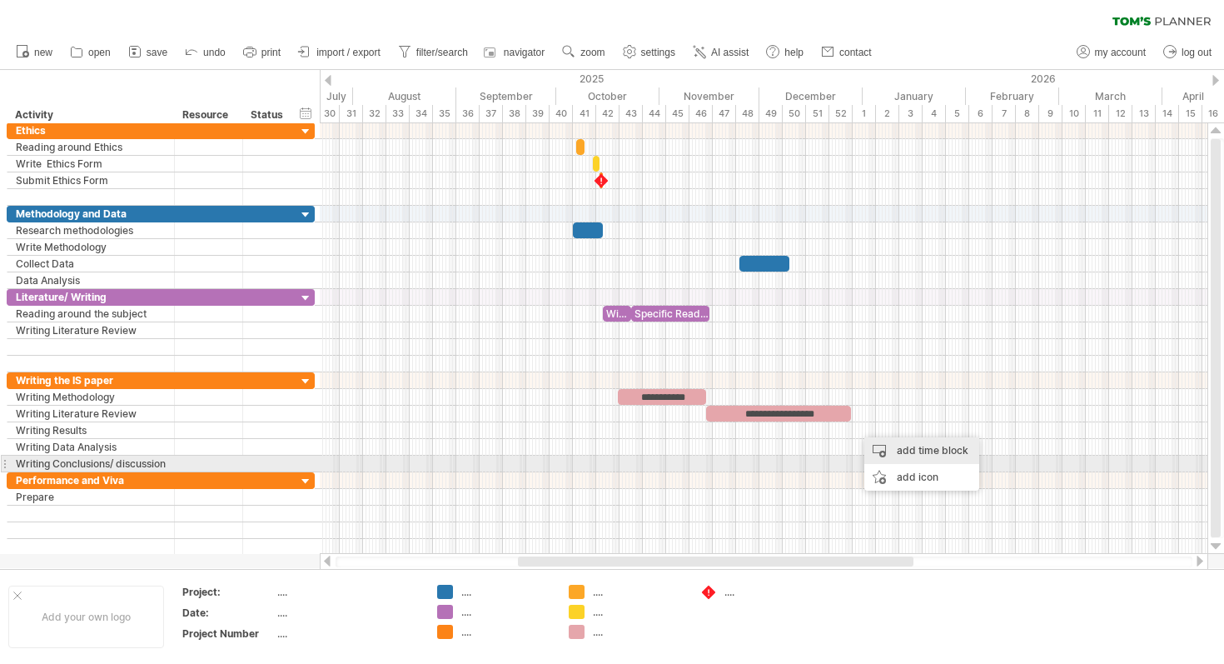
click at [902, 457] on div "add time block" at bounding box center [922, 450] width 115 height 27
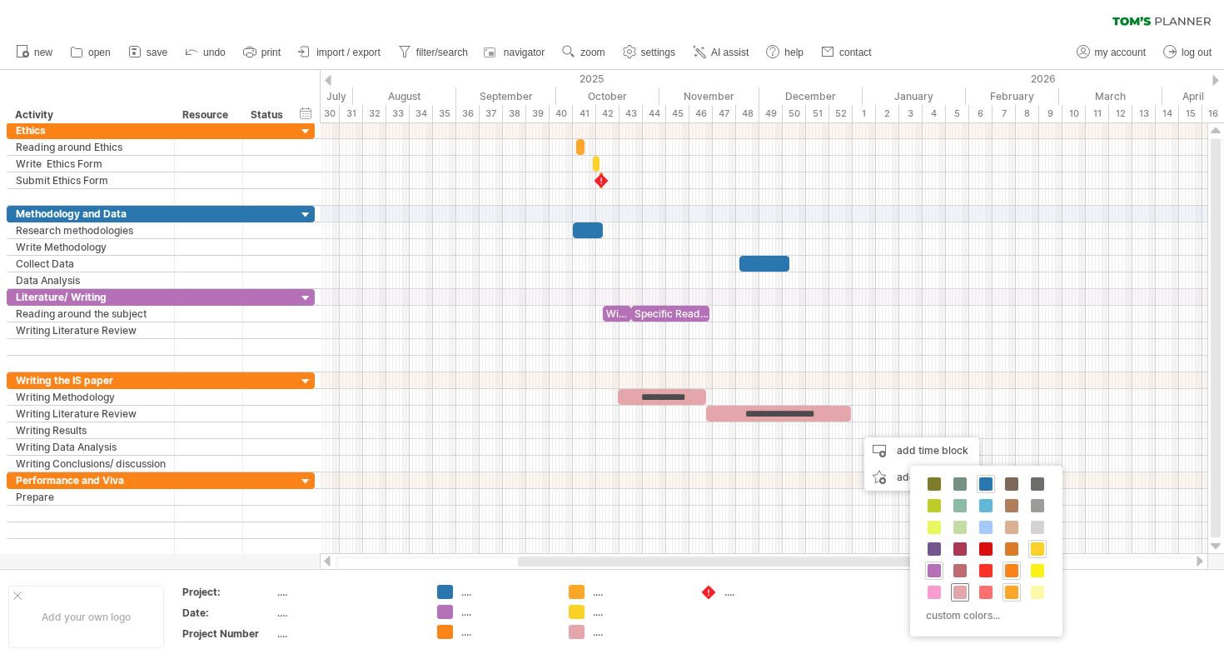
click at [964, 597] on span at bounding box center [960, 592] width 13 height 13
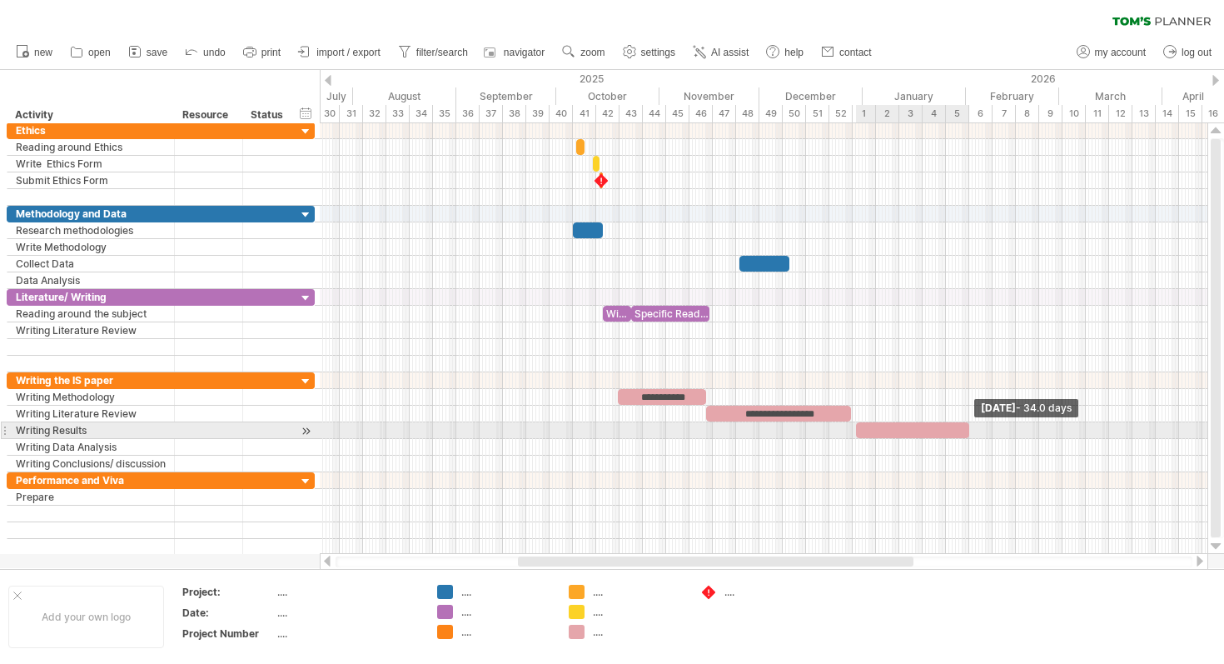
drag, startPoint x: 879, startPoint y: 430, endPoint x: 969, endPoint y: 432, distance: 90.0
click at [969, 432] on span at bounding box center [969, 430] width 7 height 16
click at [853, 428] on span at bounding box center [851, 430] width 7 height 16
click at [885, 427] on div at bounding box center [910, 430] width 118 height 16
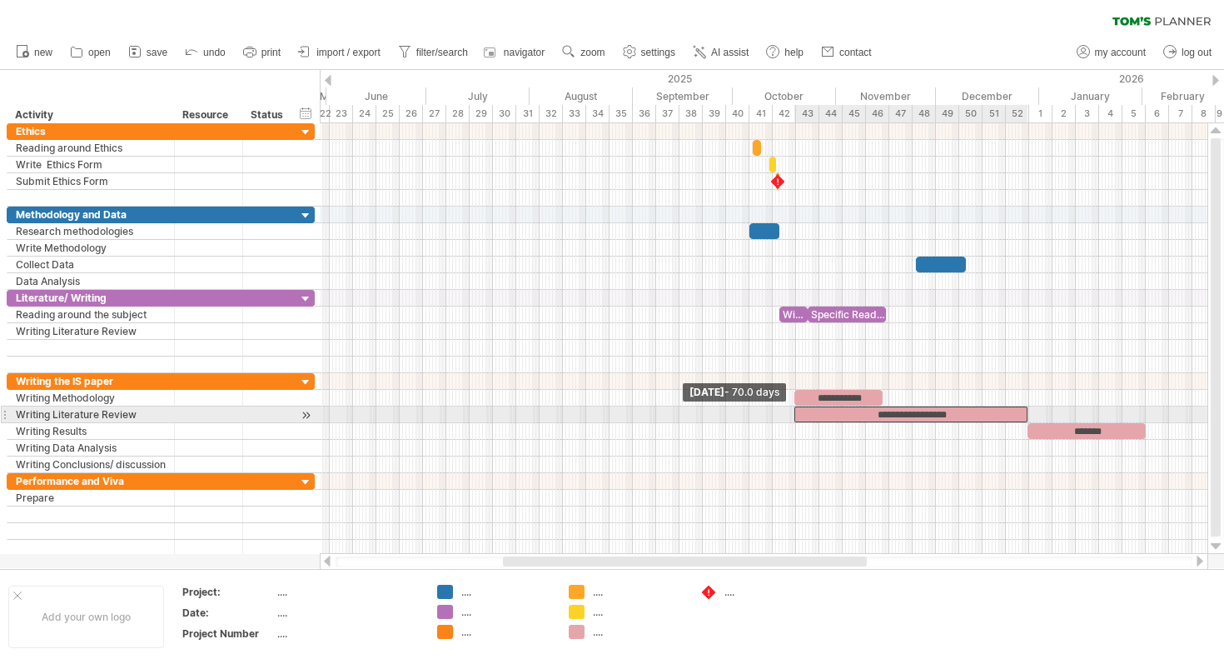
drag, startPoint x: 882, startPoint y: 415, endPoint x: 794, endPoint y: 418, distance: 88.4
click at [794, 418] on span at bounding box center [794, 414] width 7 height 16
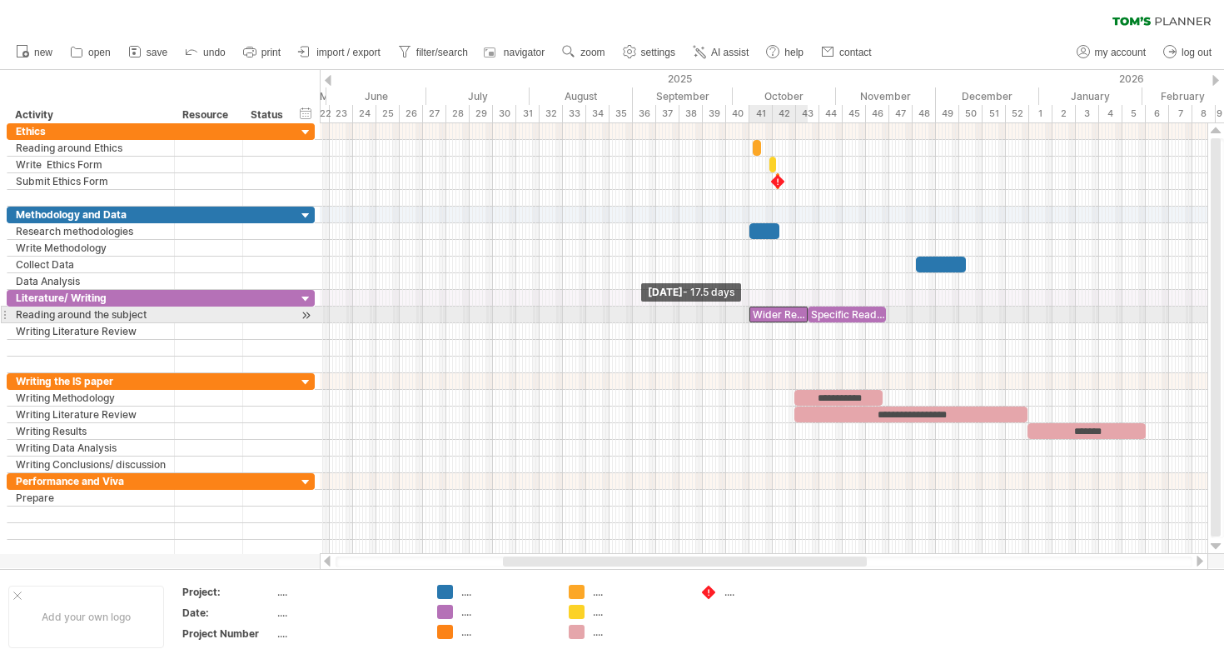
drag, startPoint x: 779, startPoint y: 315, endPoint x: 749, endPoint y: 317, distance: 30.0
click at [749, 317] on span at bounding box center [749, 315] width 7 height 16
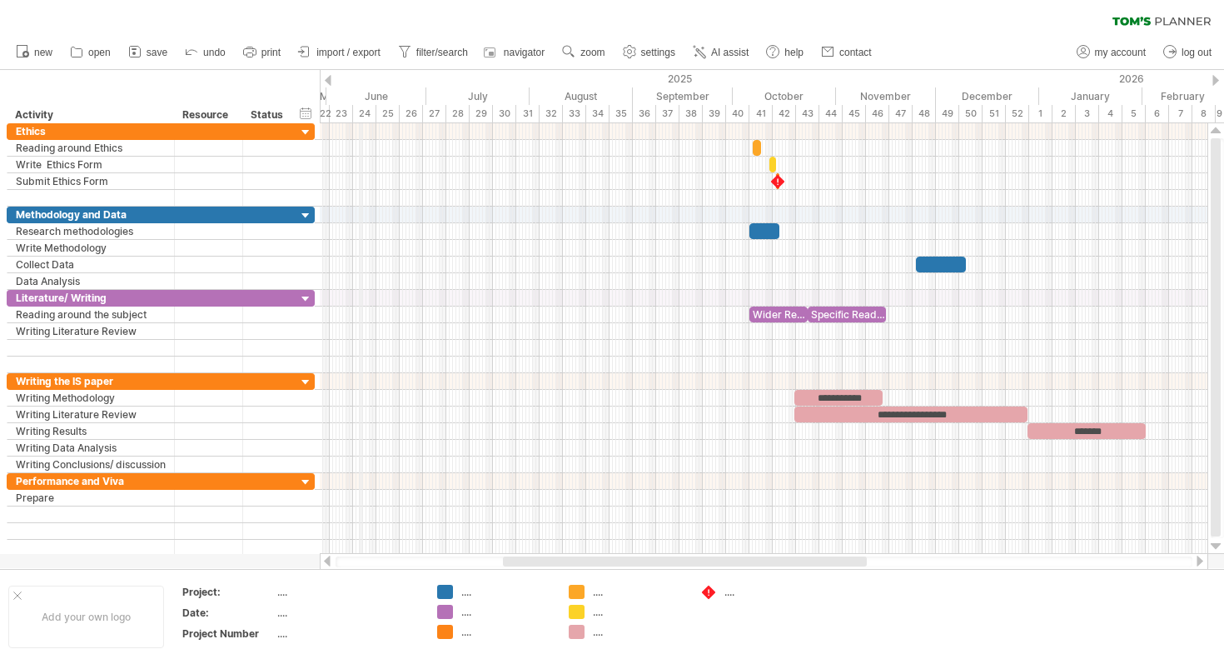
drag, startPoint x: 329, startPoint y: 80, endPoint x: 356, endPoint y: 82, distance: 26.7
click at [361, 80] on div "Trying to reach [DOMAIN_NAME] Connected again... 0% clear filter new" at bounding box center [612, 332] width 1224 height 664
drag, startPoint x: 324, startPoint y: 81, endPoint x: 342, endPoint y: 82, distance: 17.6
click at [342, 82] on div "Trying to reach [DOMAIN_NAME] Connected again... 0% clear filter new" at bounding box center [612, 332] width 1224 height 664
drag, startPoint x: 330, startPoint y: 80, endPoint x: 421, endPoint y: 93, distance: 92.6
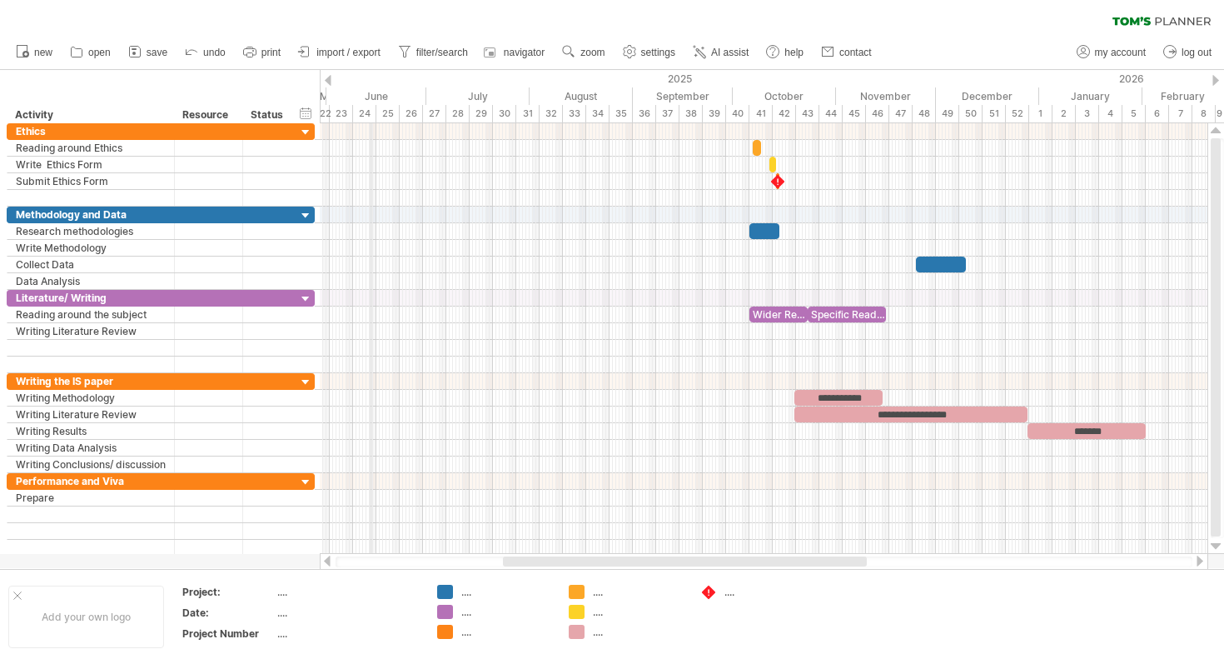
drag, startPoint x: 326, startPoint y: 81, endPoint x: 387, endPoint y: 89, distance: 62.2
click at [391, 88] on div "Trying to reach [DOMAIN_NAME] Connected again... 0% clear filter new" at bounding box center [612, 332] width 1224 height 664
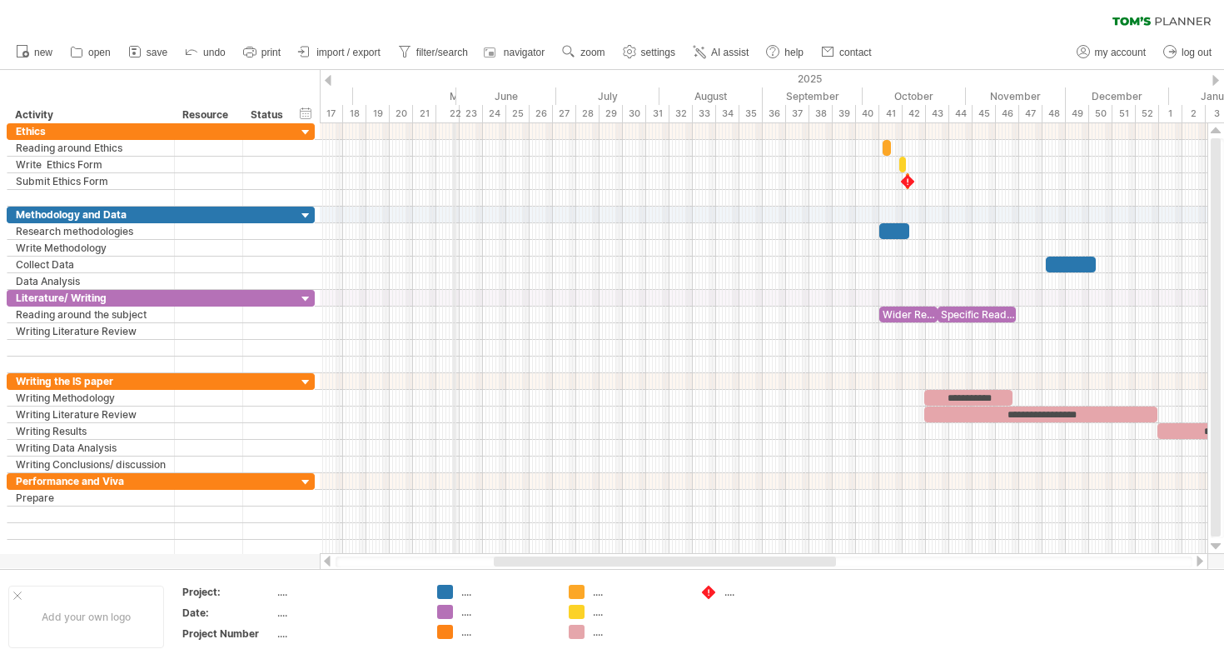
drag, startPoint x: 327, startPoint y: 92, endPoint x: 414, endPoint y: 86, distance: 87.7
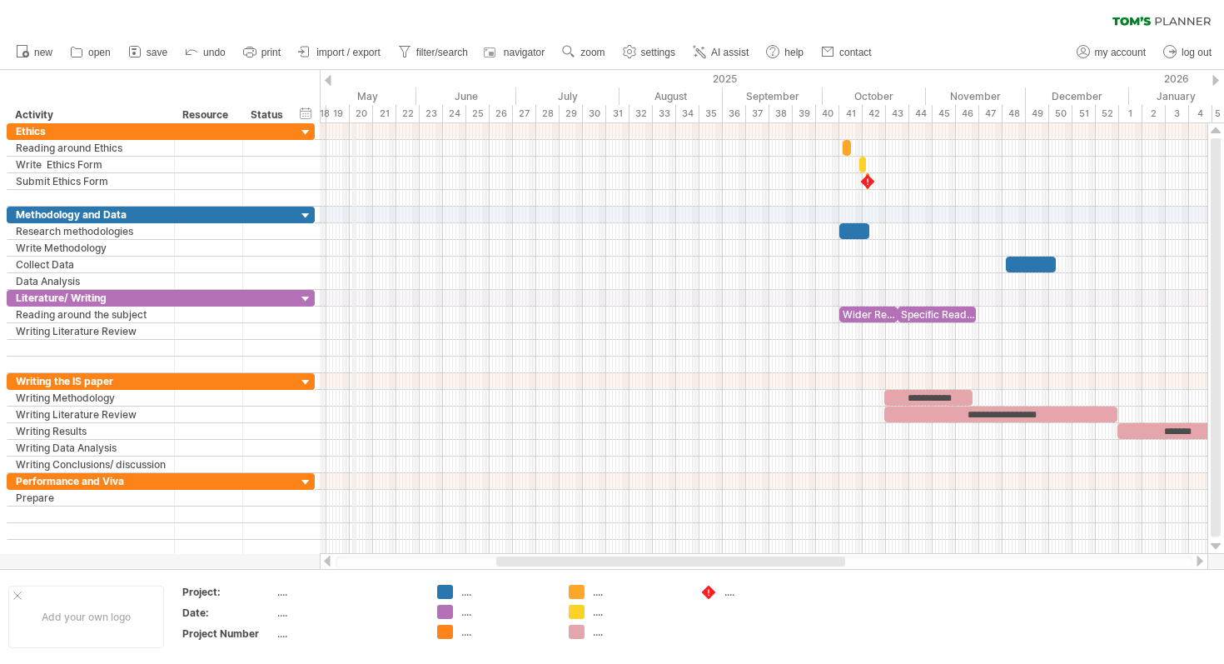
drag, startPoint x: 330, startPoint y: 82, endPoint x: 397, endPoint y: 82, distance: 67.5
click at [397, 82] on div "Trying to reach [DOMAIN_NAME] Connected again... 0% clear filter new" at bounding box center [612, 332] width 1224 height 664
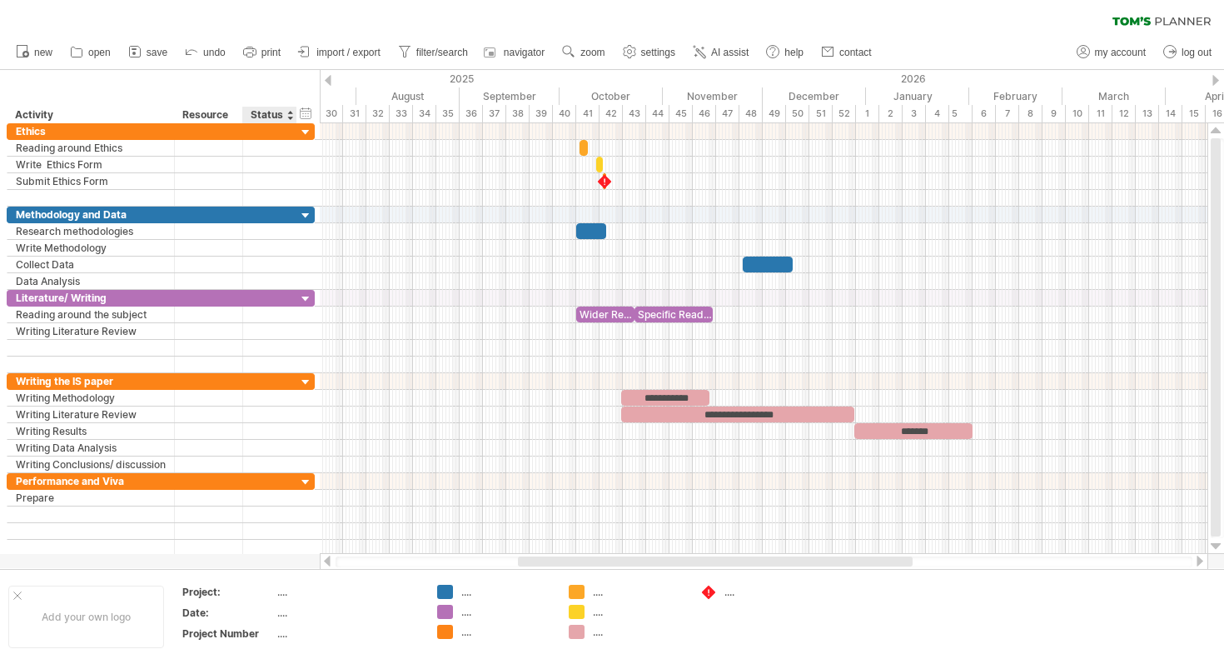
drag, startPoint x: 521, startPoint y: 104, endPoint x: 257, endPoint y: 100, distance: 264.1
click at [257, 100] on div "Trying to reach [DOMAIN_NAME] Connected again... 0% clear filter new" at bounding box center [612, 332] width 1224 height 664
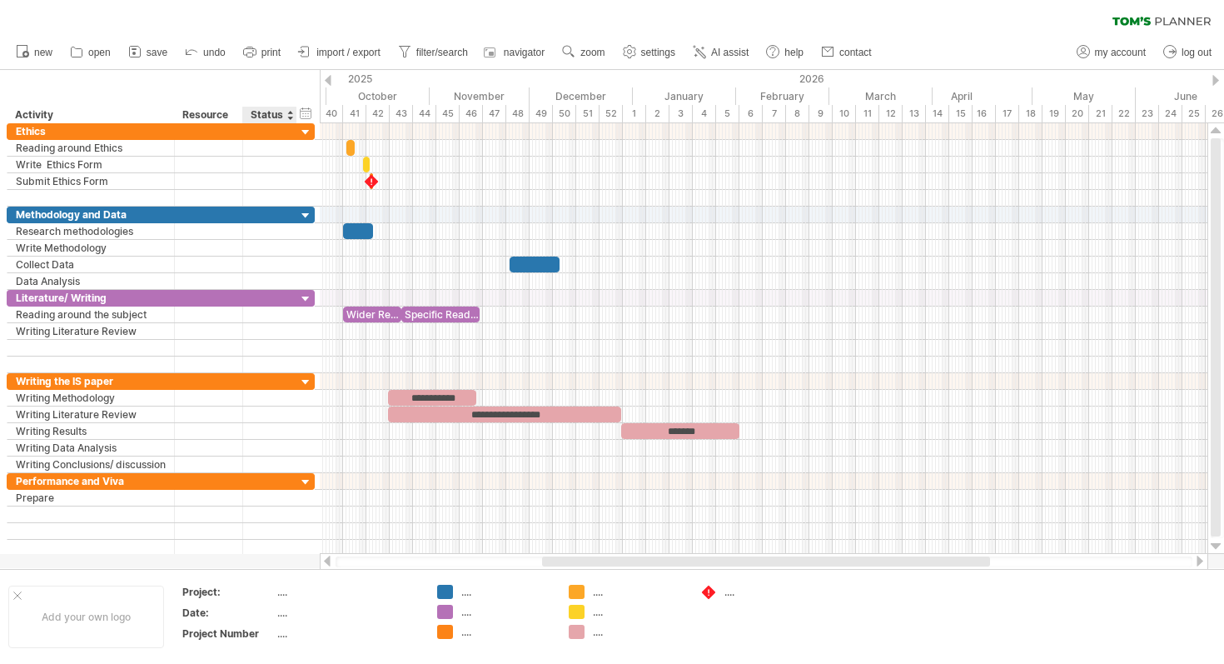
drag, startPoint x: 502, startPoint y: 88, endPoint x: 268, endPoint y: 86, distance: 234.1
click at [268, 86] on div "Trying to reach [DOMAIN_NAME] Connected again... 0% clear filter new" at bounding box center [612, 332] width 1224 height 664
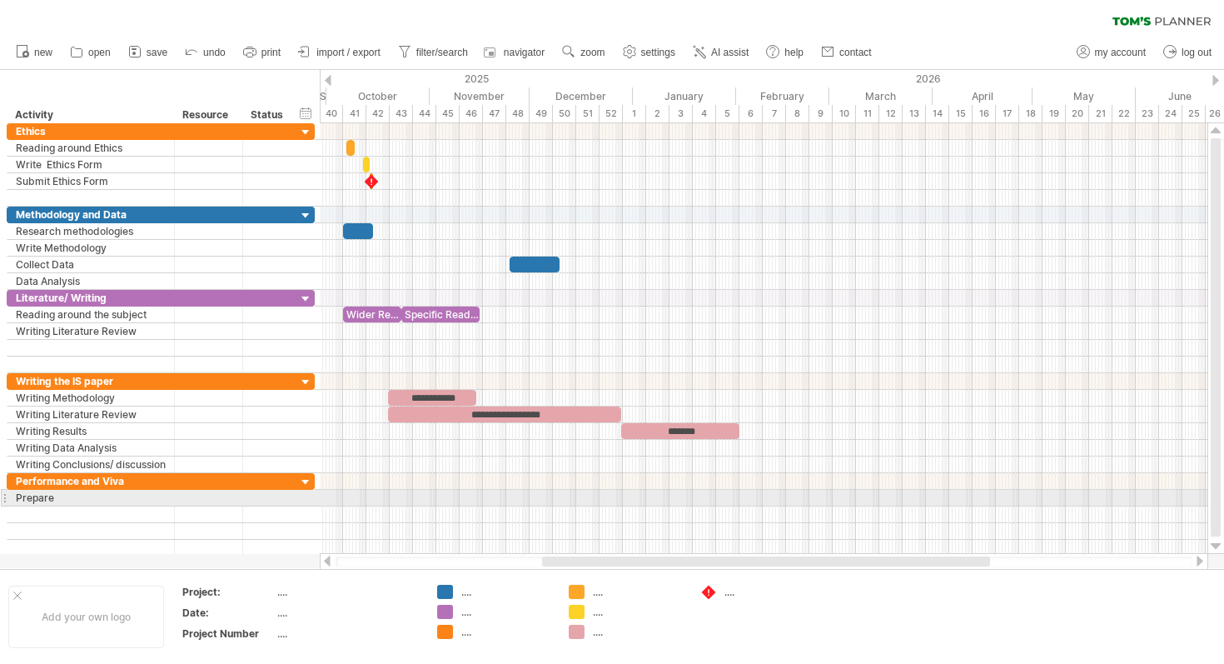
click at [534, 493] on div at bounding box center [764, 498] width 888 height 17
click at [138, 496] on div "Prepare" at bounding box center [91, 498] width 150 height 16
type input "**********"
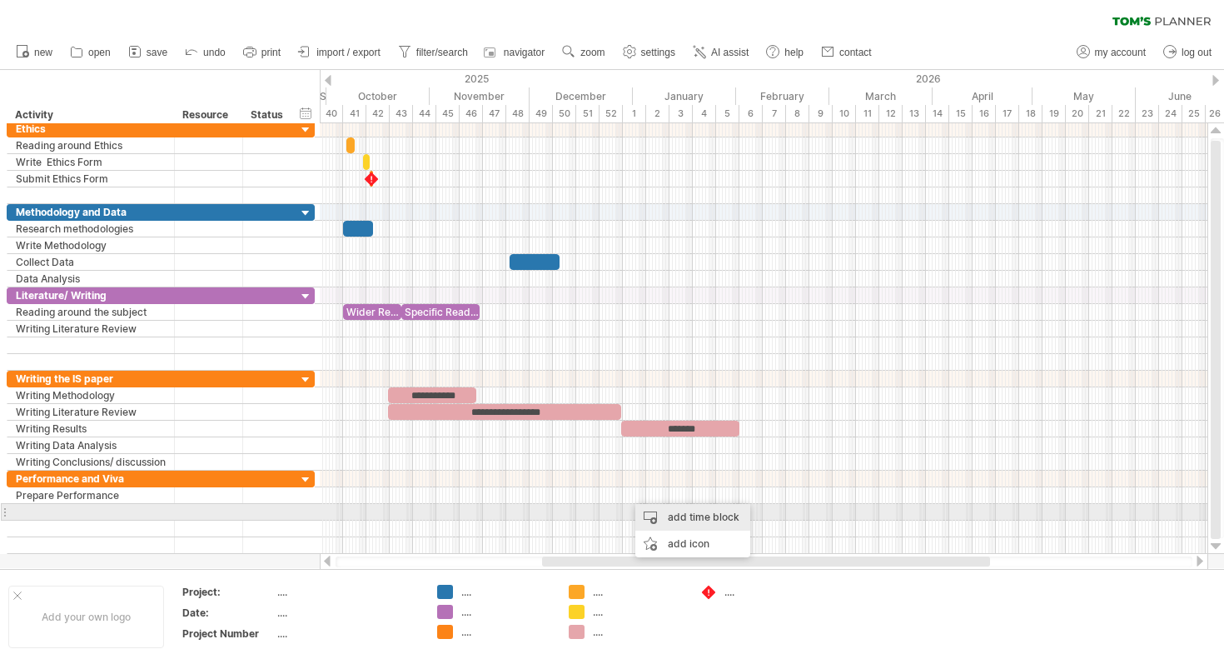
click at [678, 516] on div "add time block" at bounding box center [693, 517] width 115 height 27
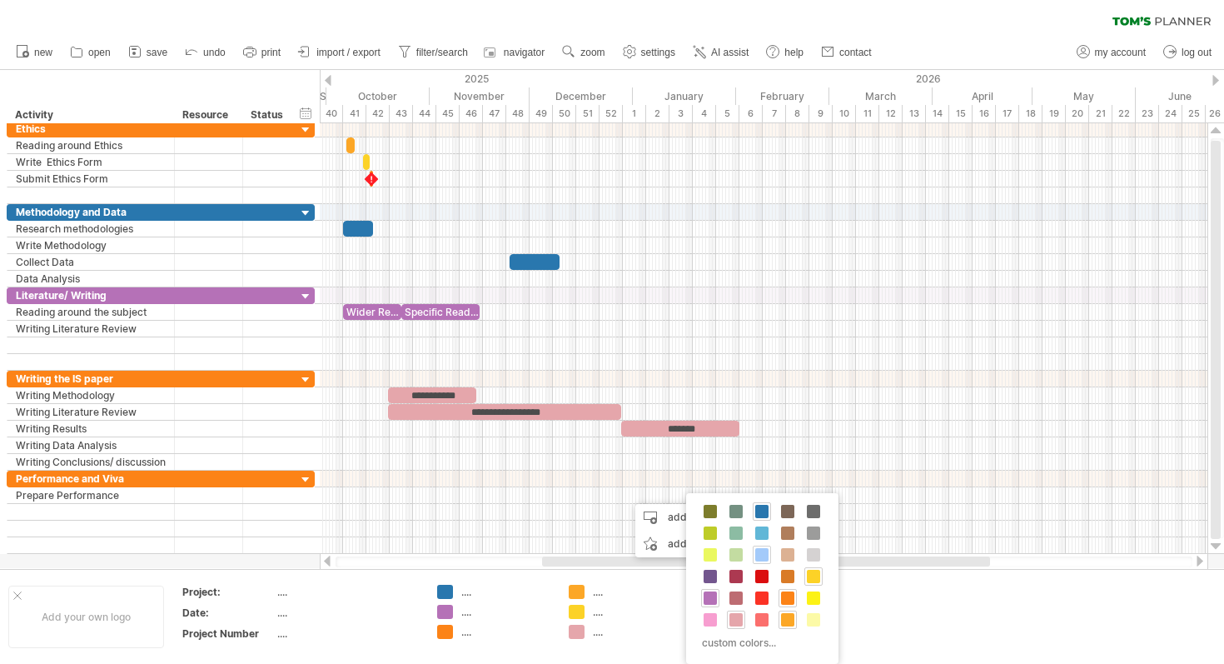
click at [763, 556] on span at bounding box center [761, 554] width 13 height 13
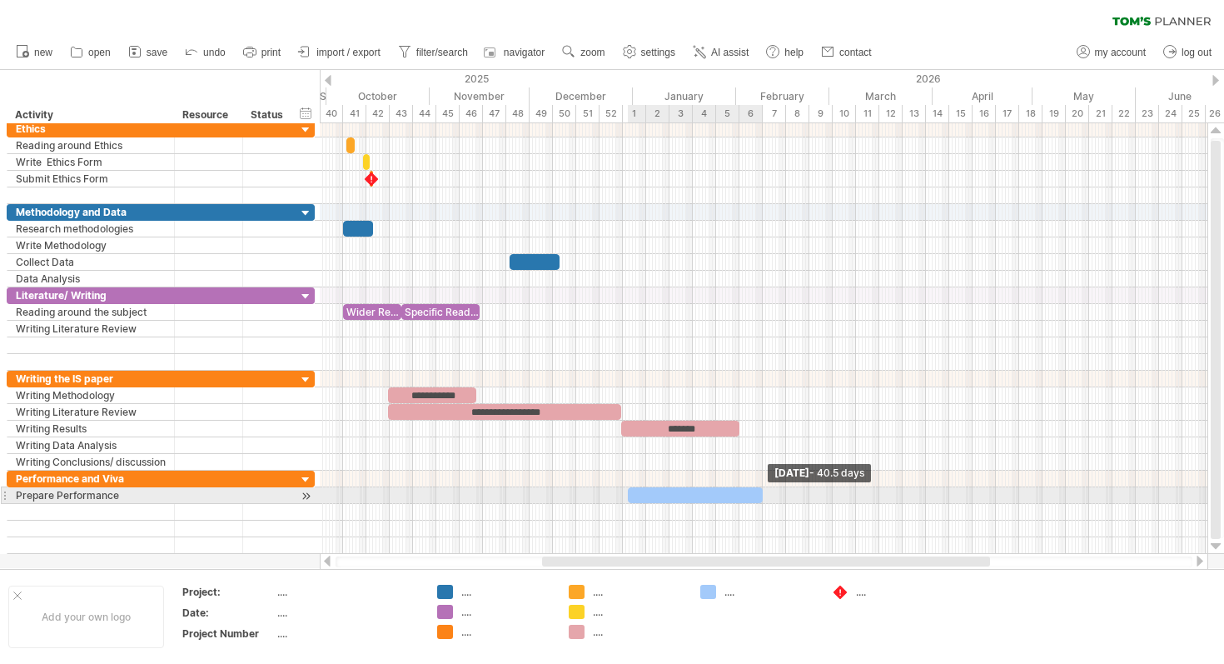
drag, startPoint x: 649, startPoint y: 495, endPoint x: 760, endPoint y: 491, distance: 111.7
click at [760, 491] on span at bounding box center [763, 495] width 7 height 16
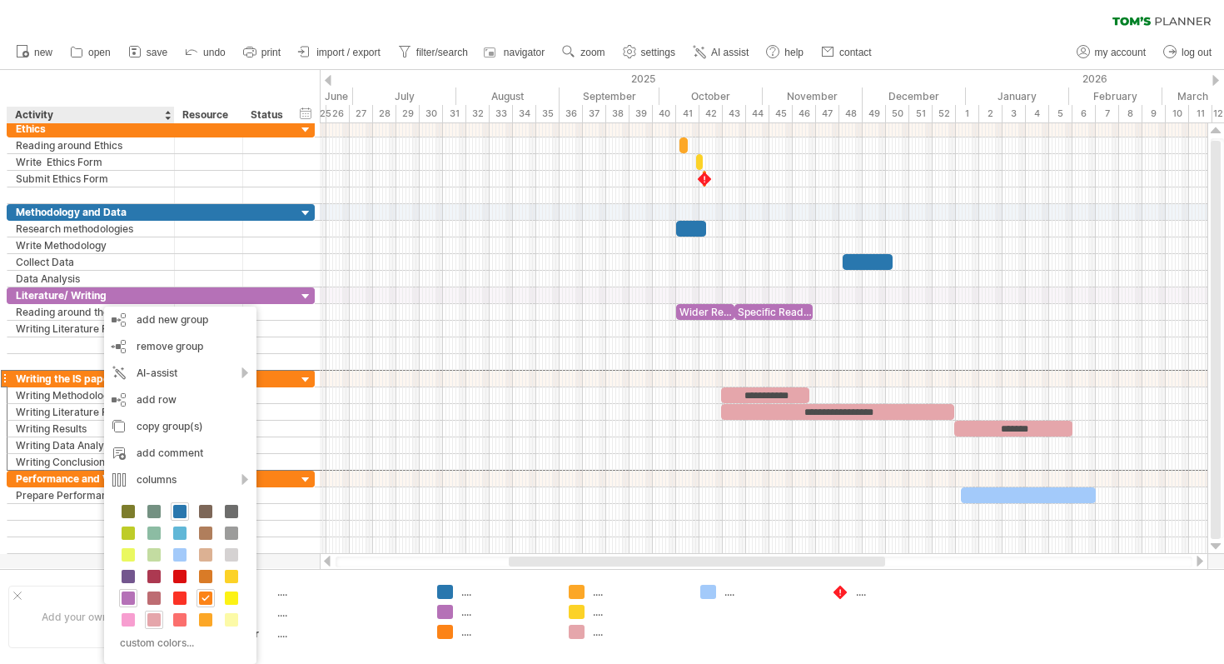
click at [152, 620] on span at bounding box center [153, 619] width 13 height 13
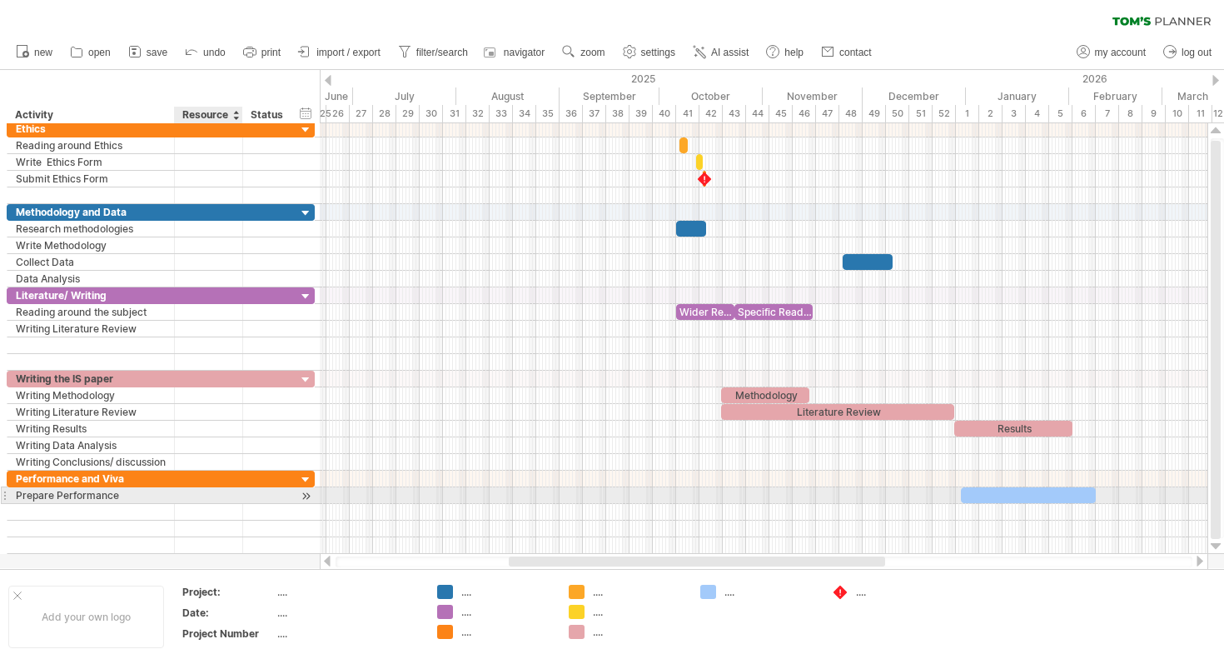
click at [195, 495] on div at bounding box center [208, 495] width 51 height 16
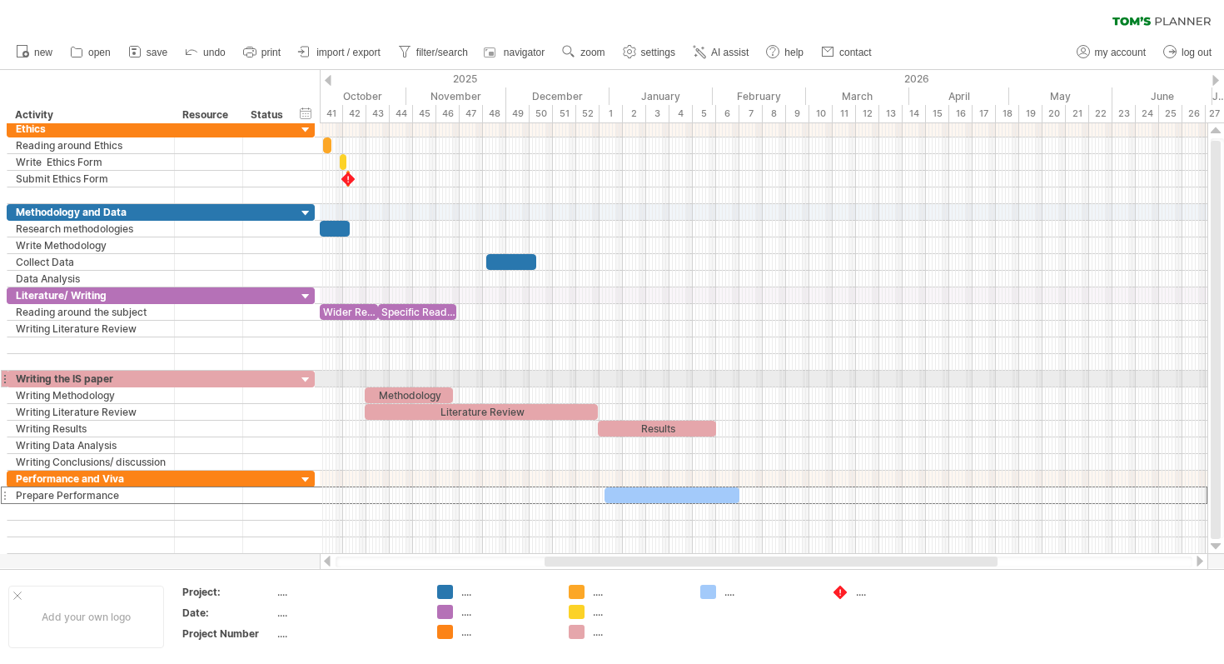
click at [632, 380] on div at bounding box center [764, 379] width 888 height 17
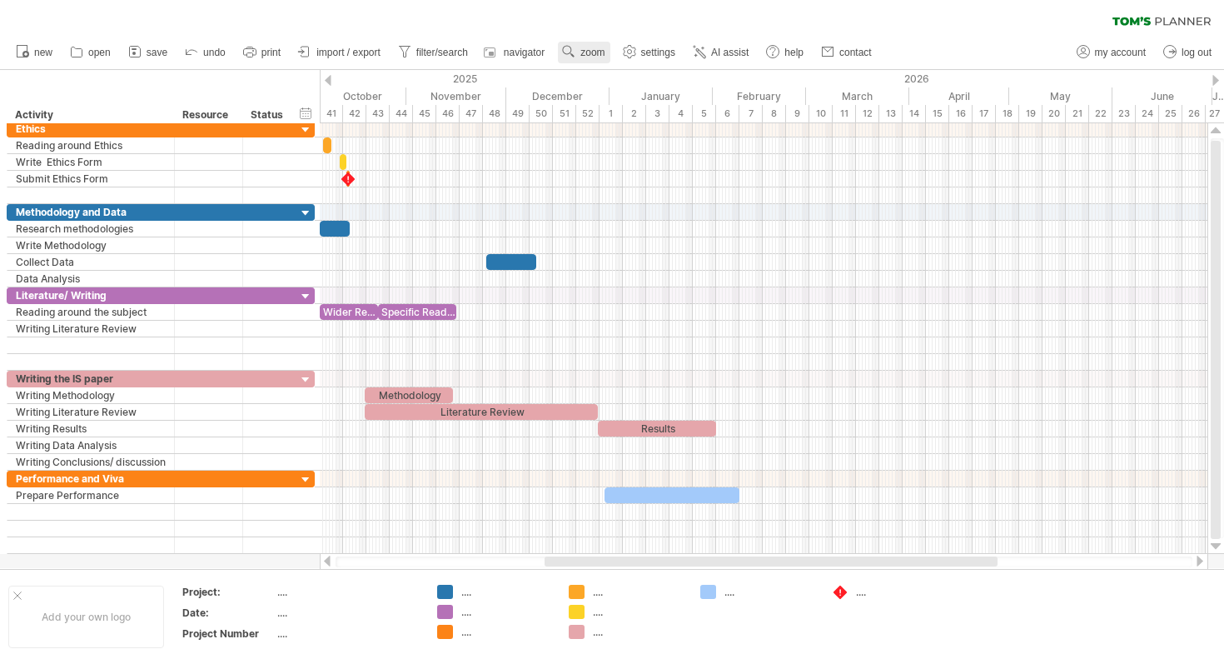
click at [582, 48] on span "zoom" at bounding box center [593, 53] width 24 height 12
click at [668, 113] on div "Day" at bounding box center [637, 123] width 92 height 27
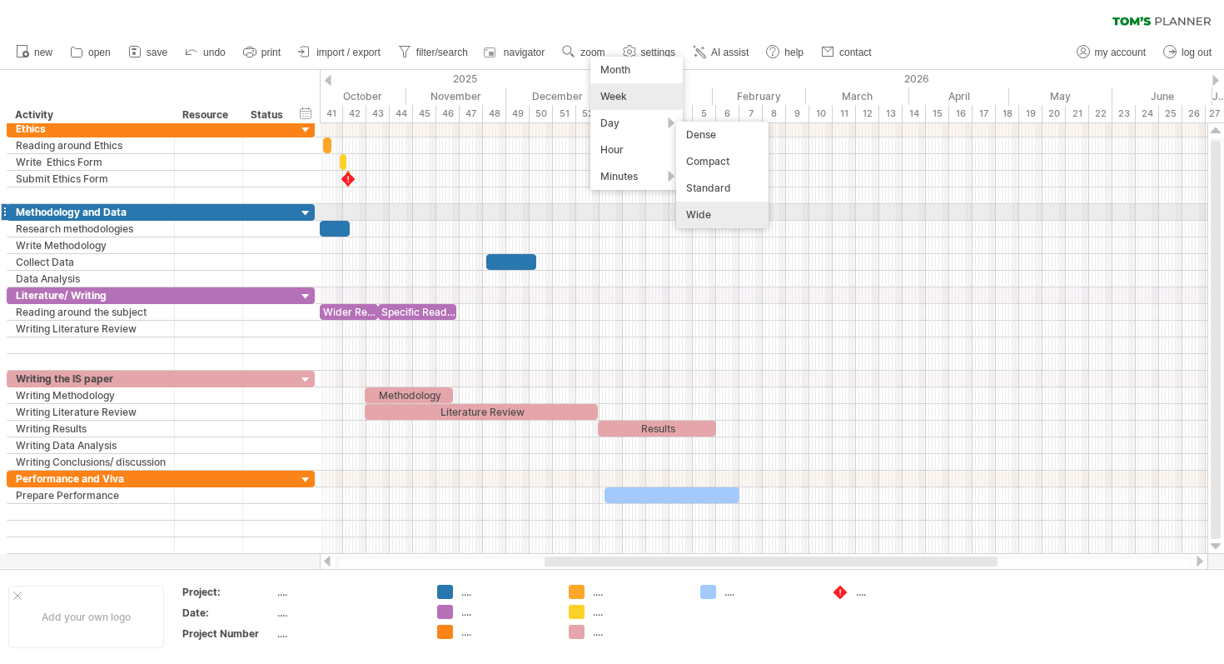
click at [706, 209] on div "Wide" at bounding box center [722, 215] width 92 height 27
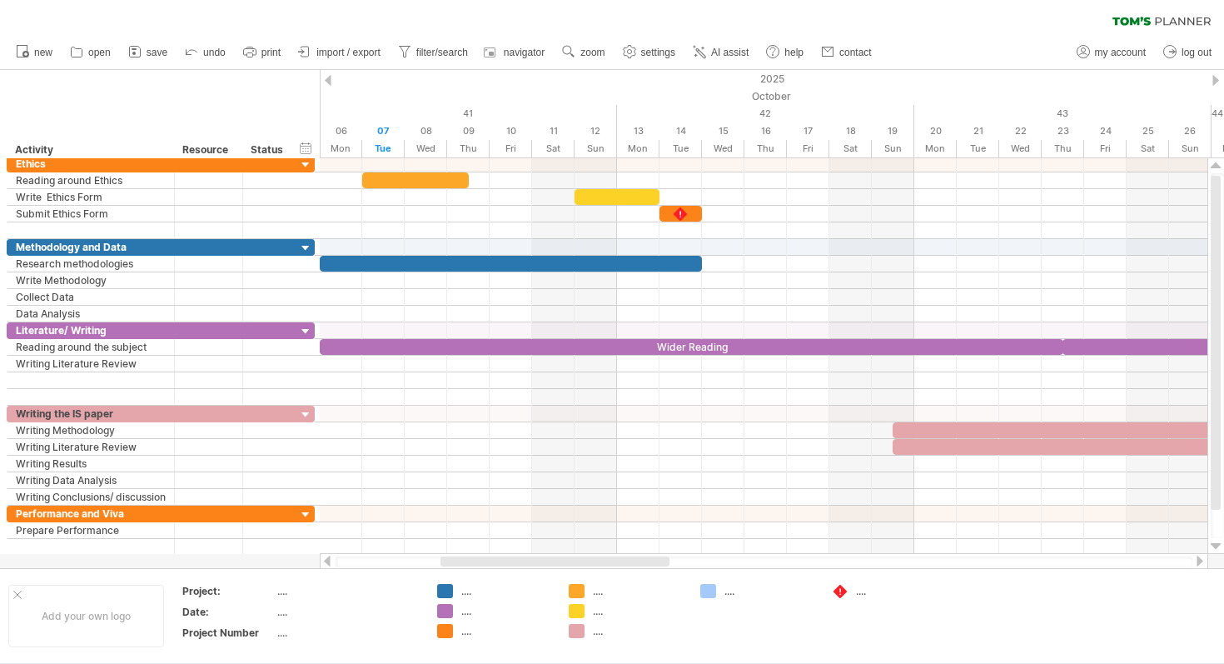
click at [1215, 82] on div at bounding box center [1216, 80] width 7 height 11
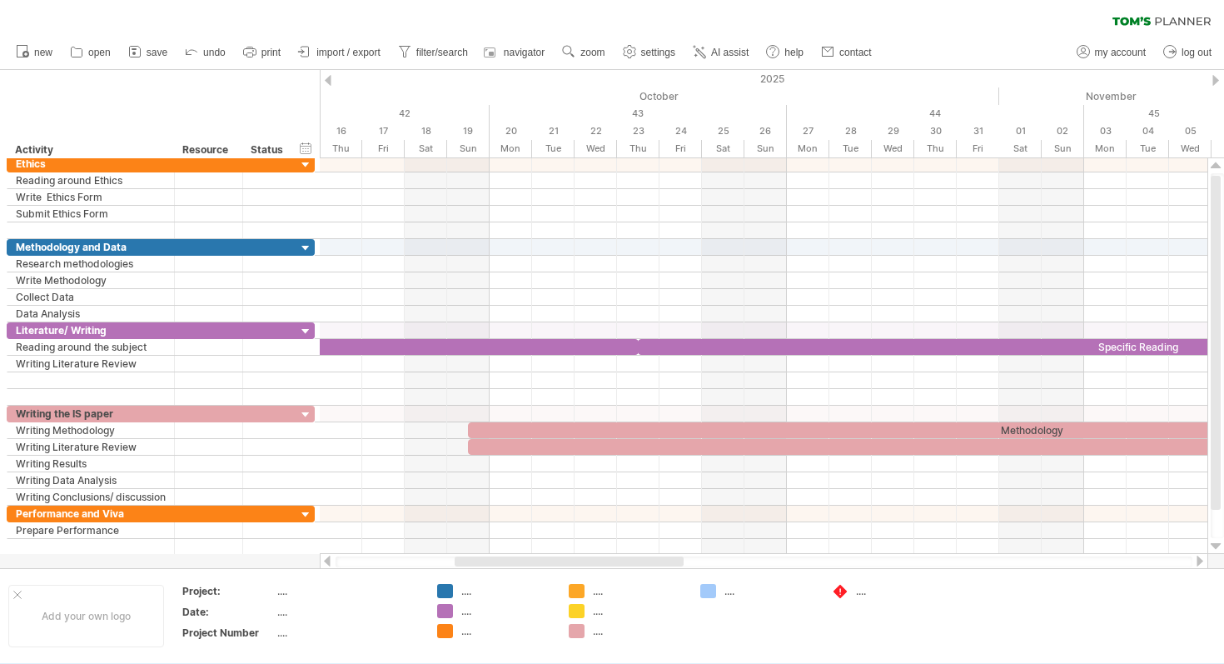
click at [1215, 82] on div at bounding box center [1216, 80] width 7 height 11
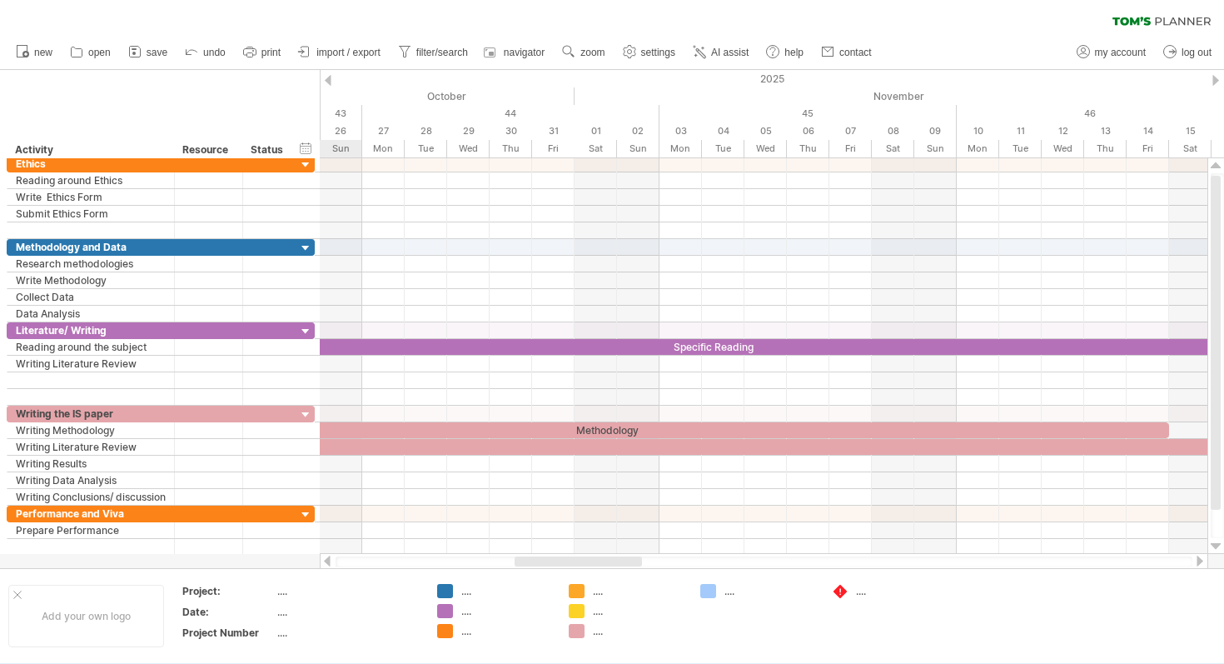
click at [1215, 82] on div at bounding box center [1216, 80] width 7 height 11
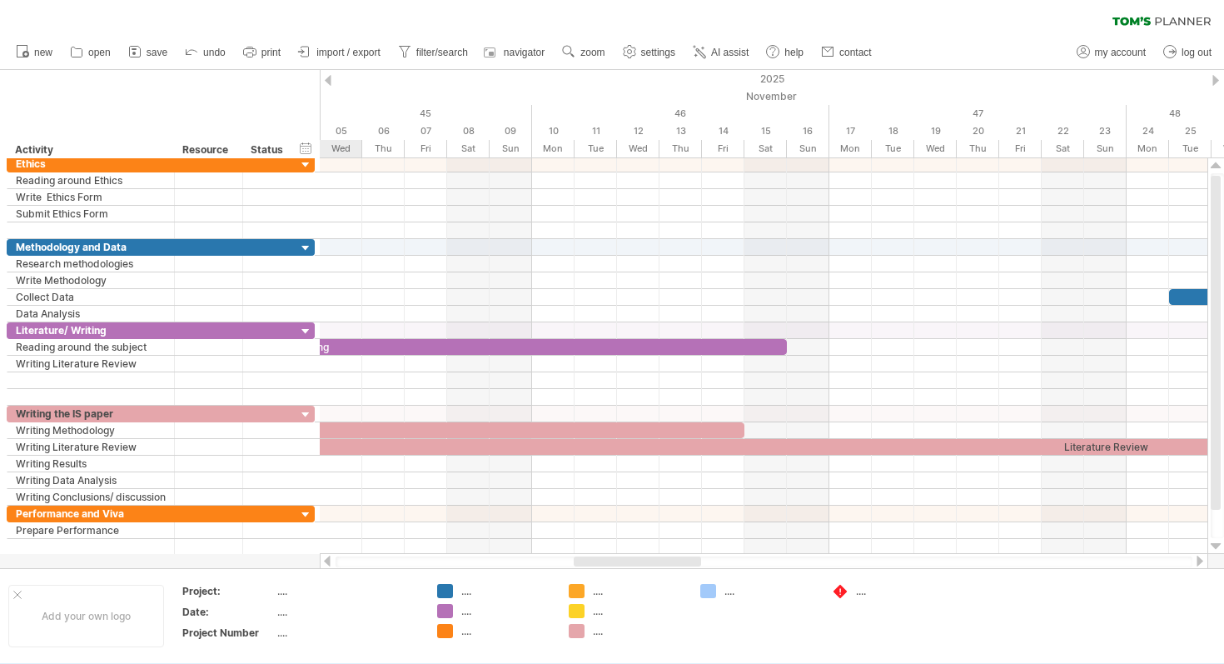
click at [1215, 82] on div at bounding box center [1216, 80] width 7 height 11
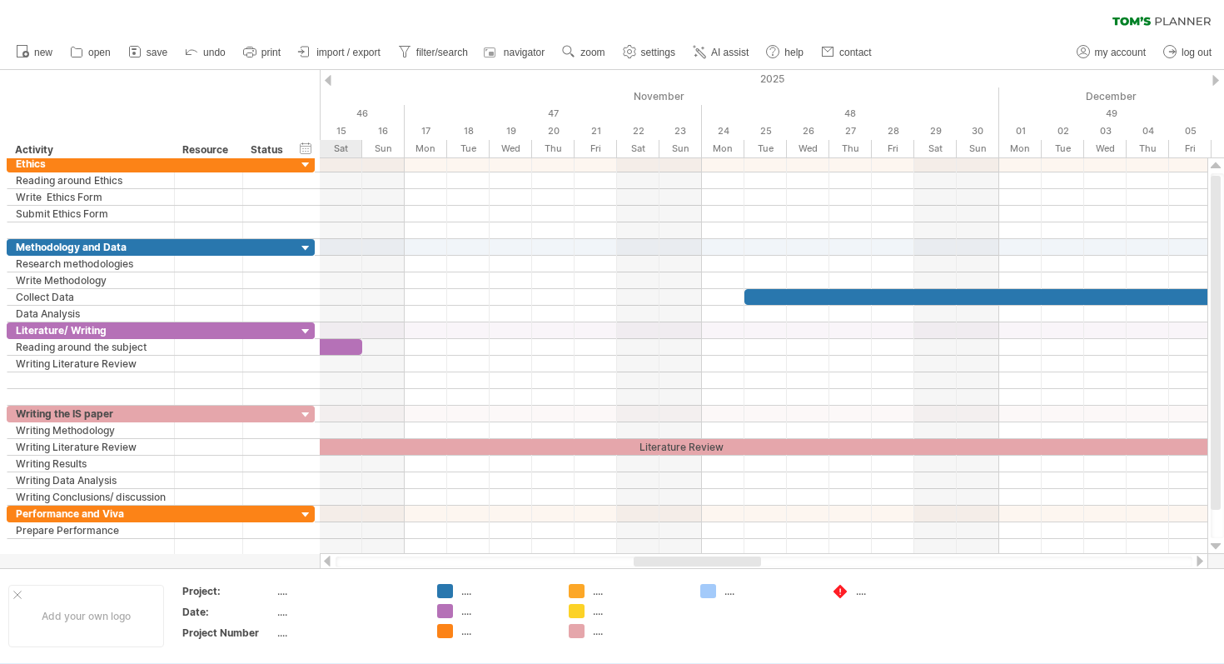
click at [1215, 82] on div at bounding box center [1216, 80] width 7 height 11
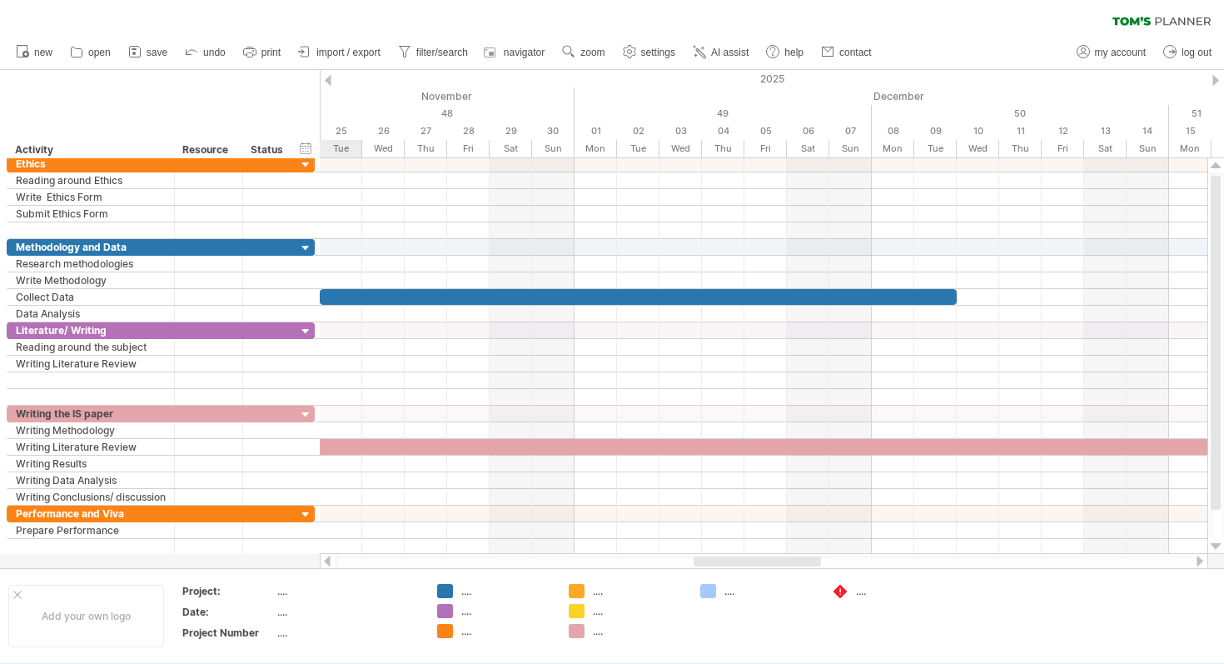
click at [1215, 82] on div at bounding box center [1216, 80] width 7 height 11
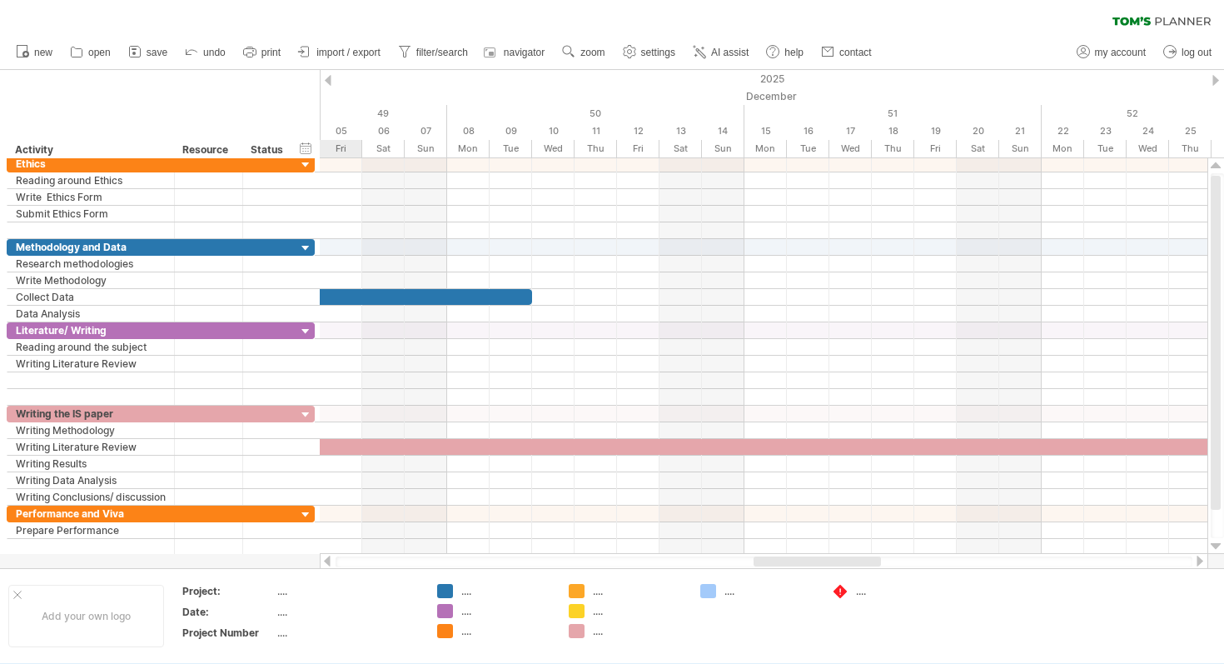
click at [1215, 82] on div at bounding box center [1216, 80] width 7 height 11
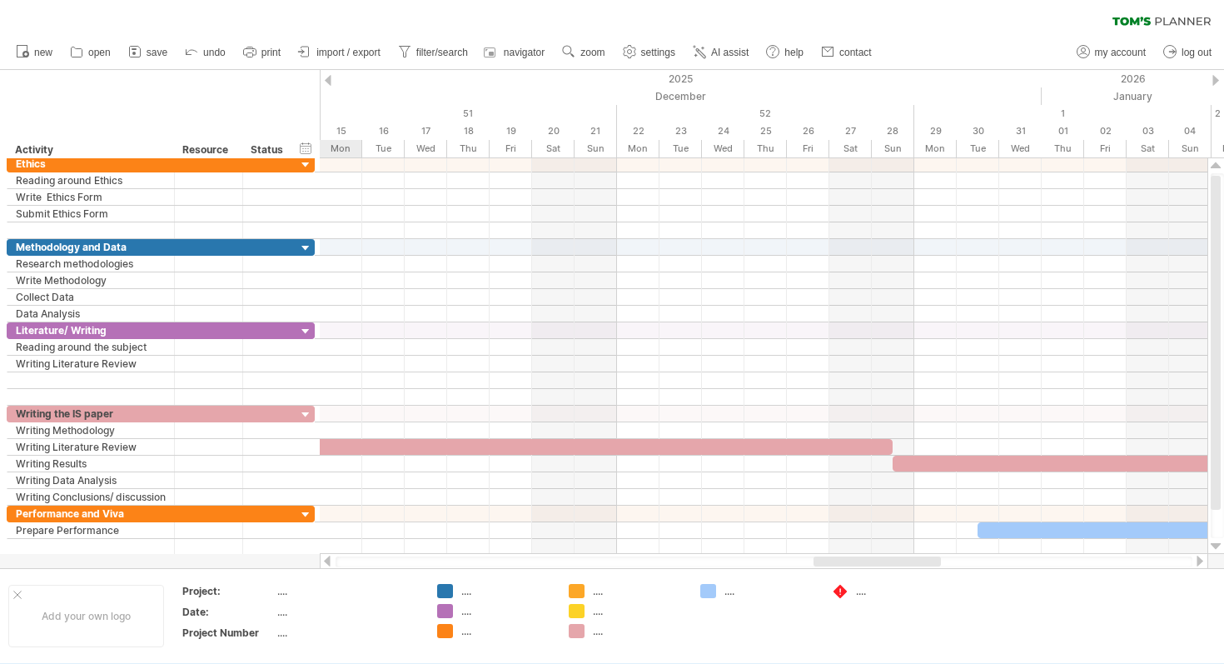
click at [1215, 82] on div at bounding box center [1216, 80] width 7 height 11
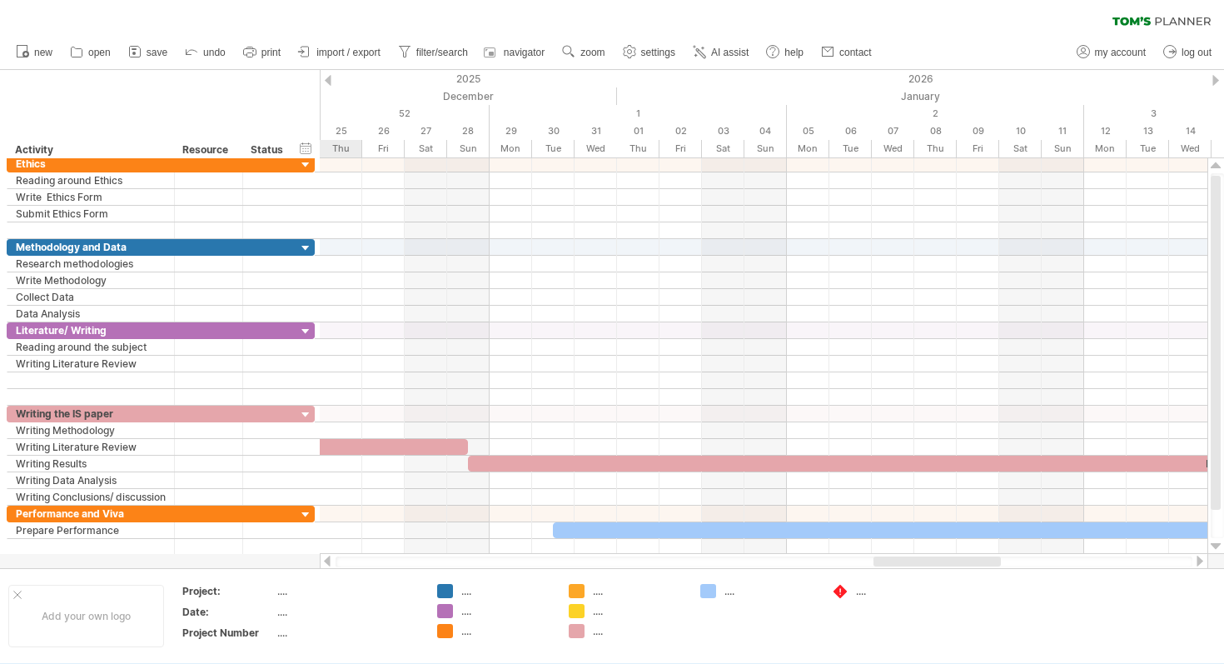
click at [1215, 82] on div at bounding box center [1216, 80] width 7 height 11
